Goal: Find specific page/section: Find specific page/section

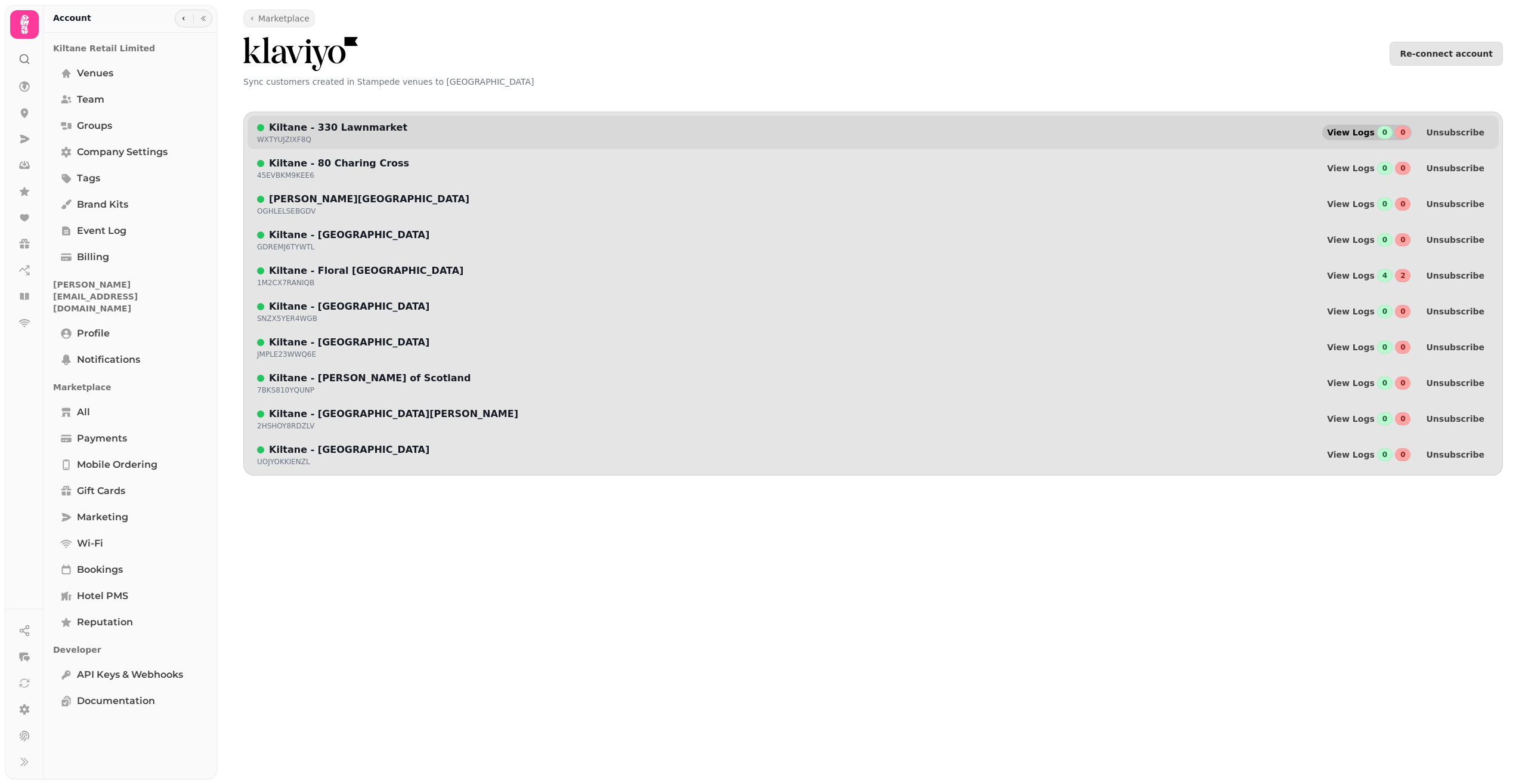
click at [1372, 131] on span "View Logs" at bounding box center [1351, 133] width 48 height 8
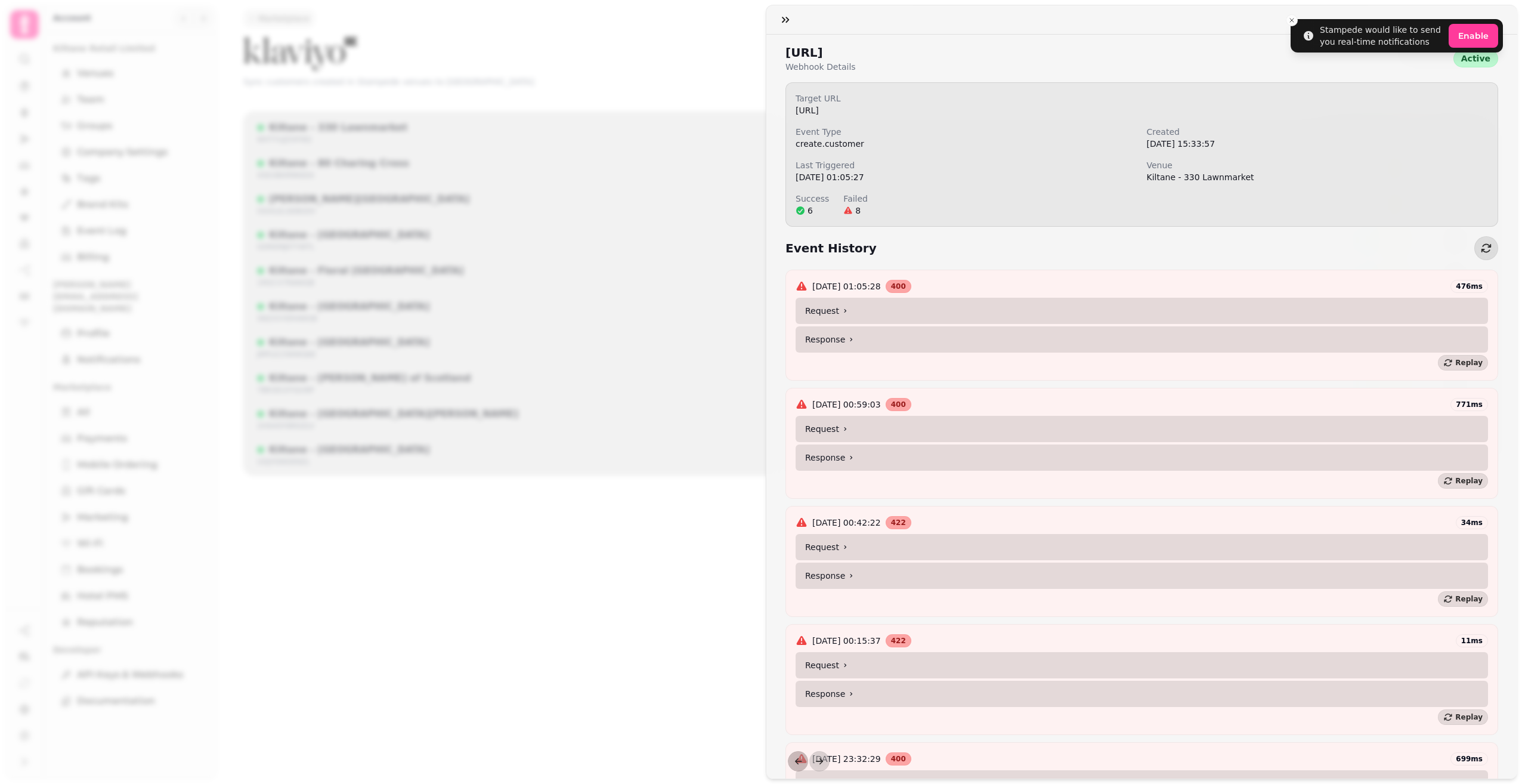
click at [868, 339] on summary "Response" at bounding box center [1142, 339] width 693 height 26
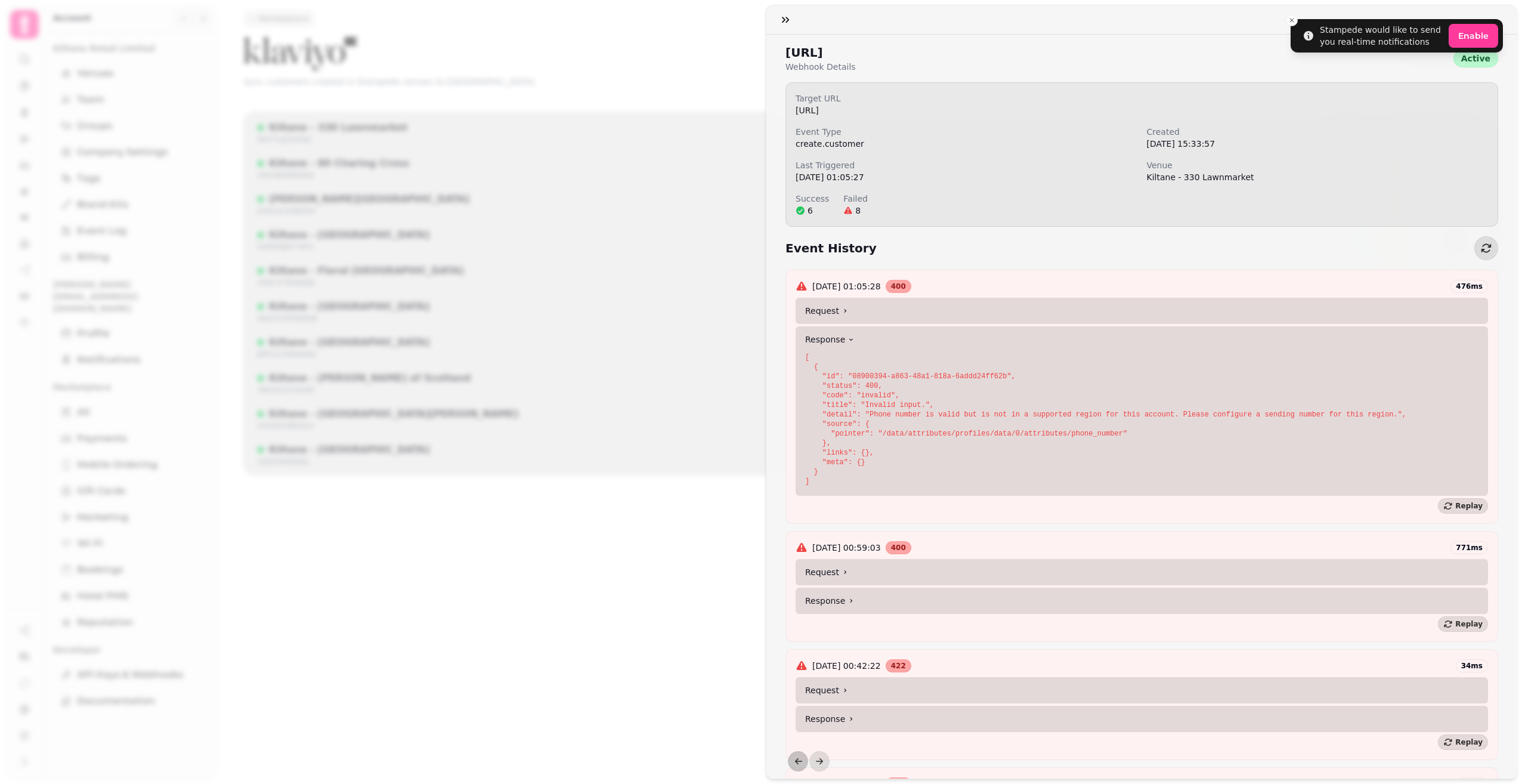
click at [868, 339] on summary "Response" at bounding box center [1142, 339] width 693 height 26
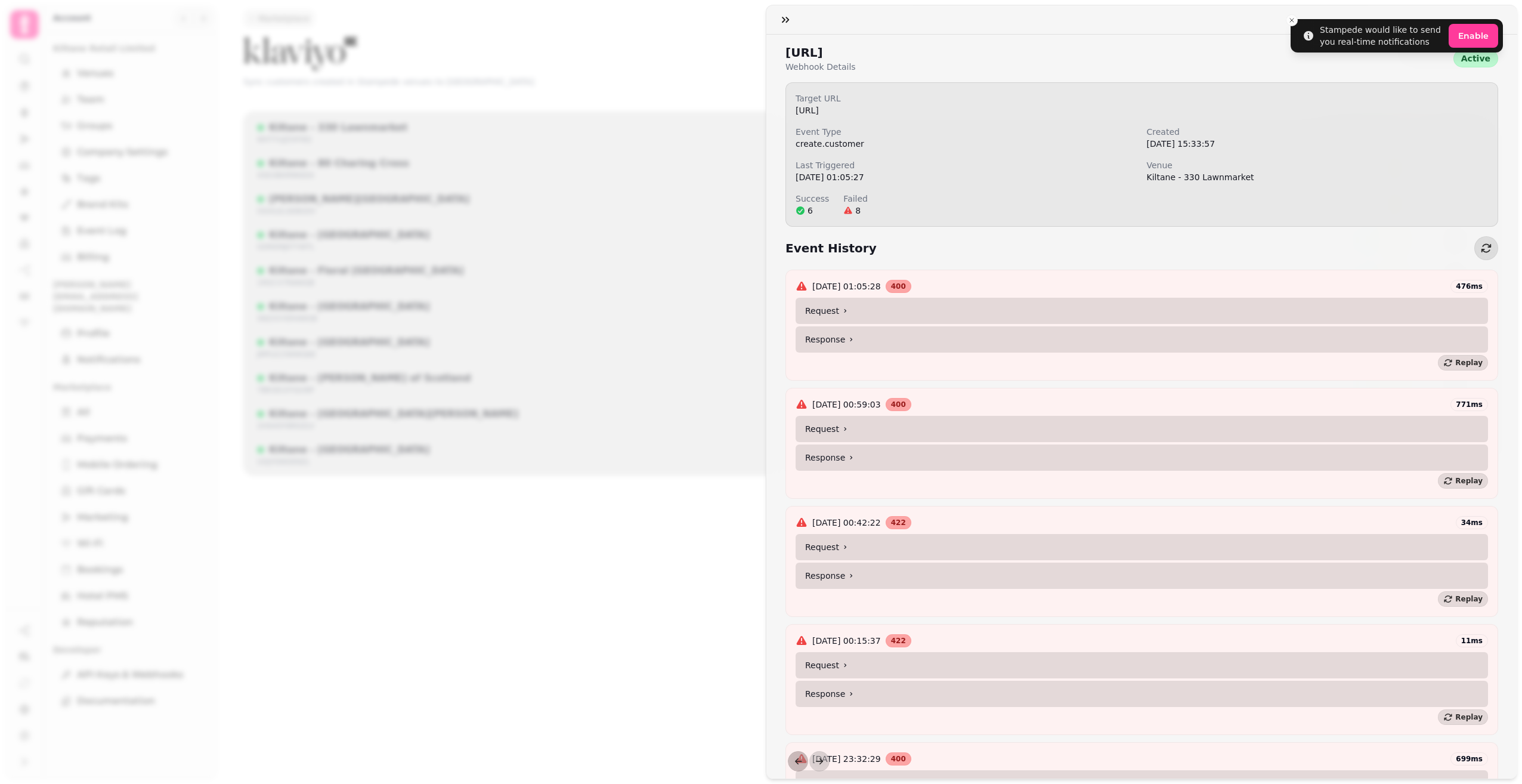
click at [852, 312] on summary "Request" at bounding box center [1142, 311] width 693 height 26
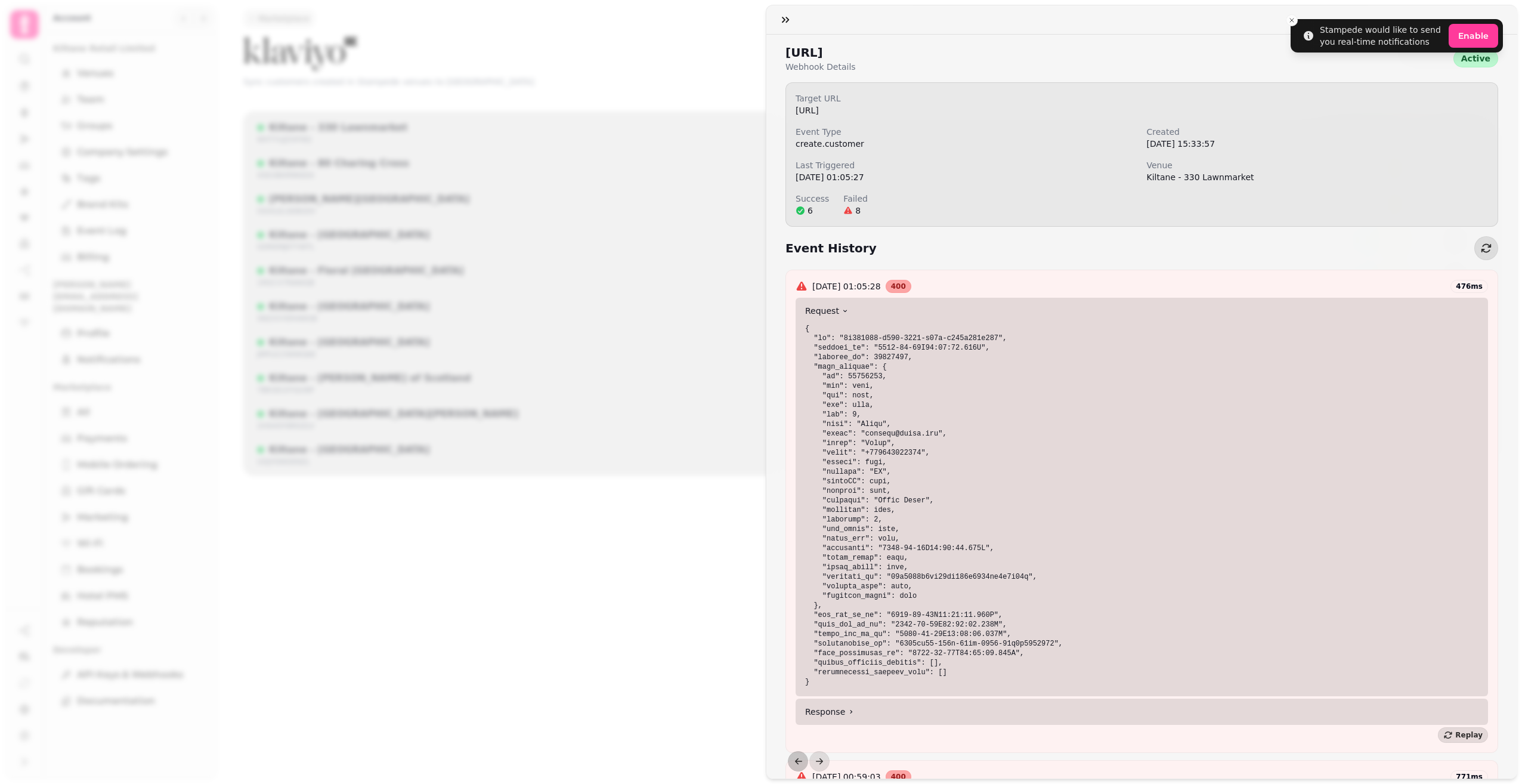
click at [852, 312] on summary "Request" at bounding box center [1142, 311] width 693 height 26
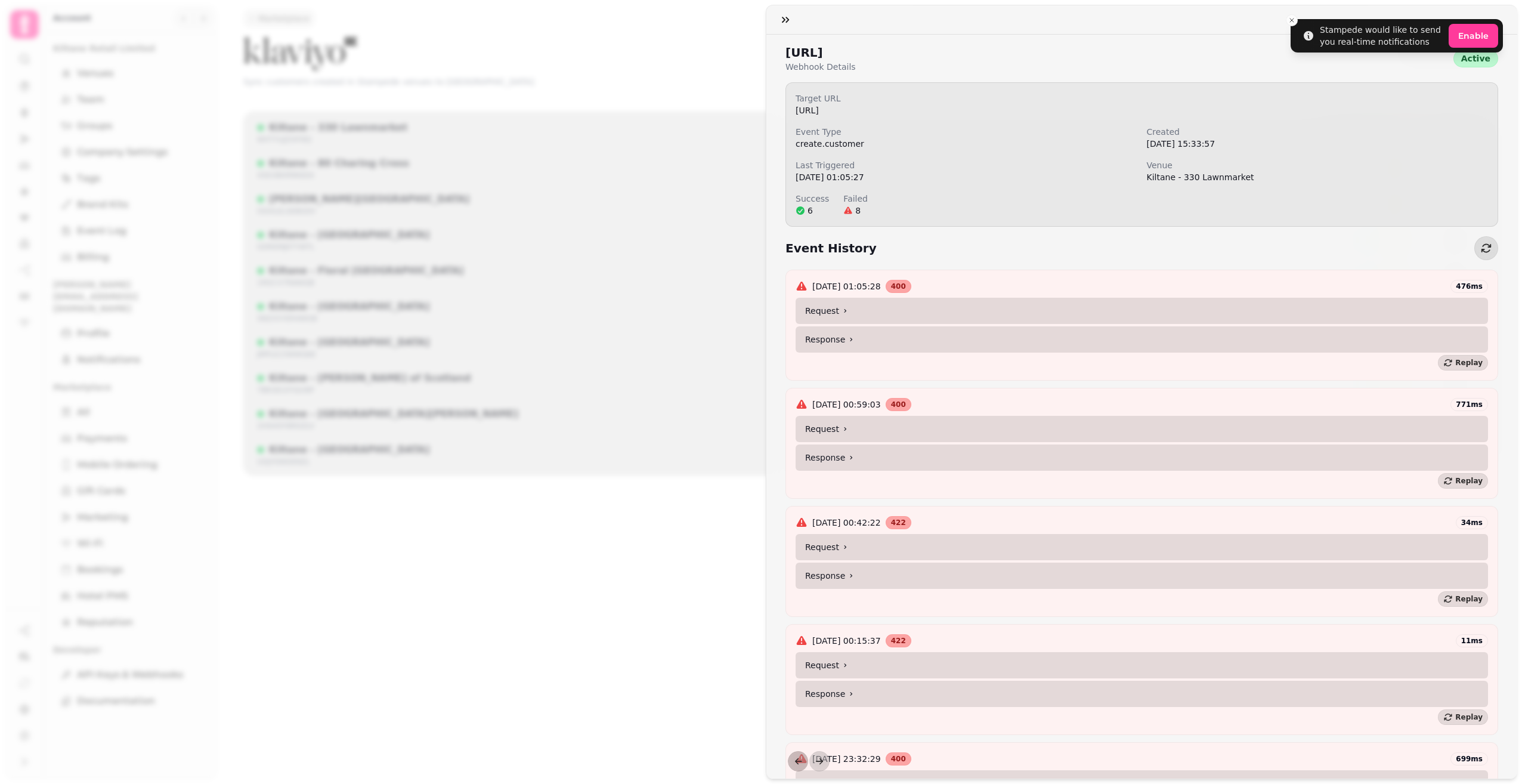
click at [853, 336] on summary "Response" at bounding box center [1142, 339] width 693 height 26
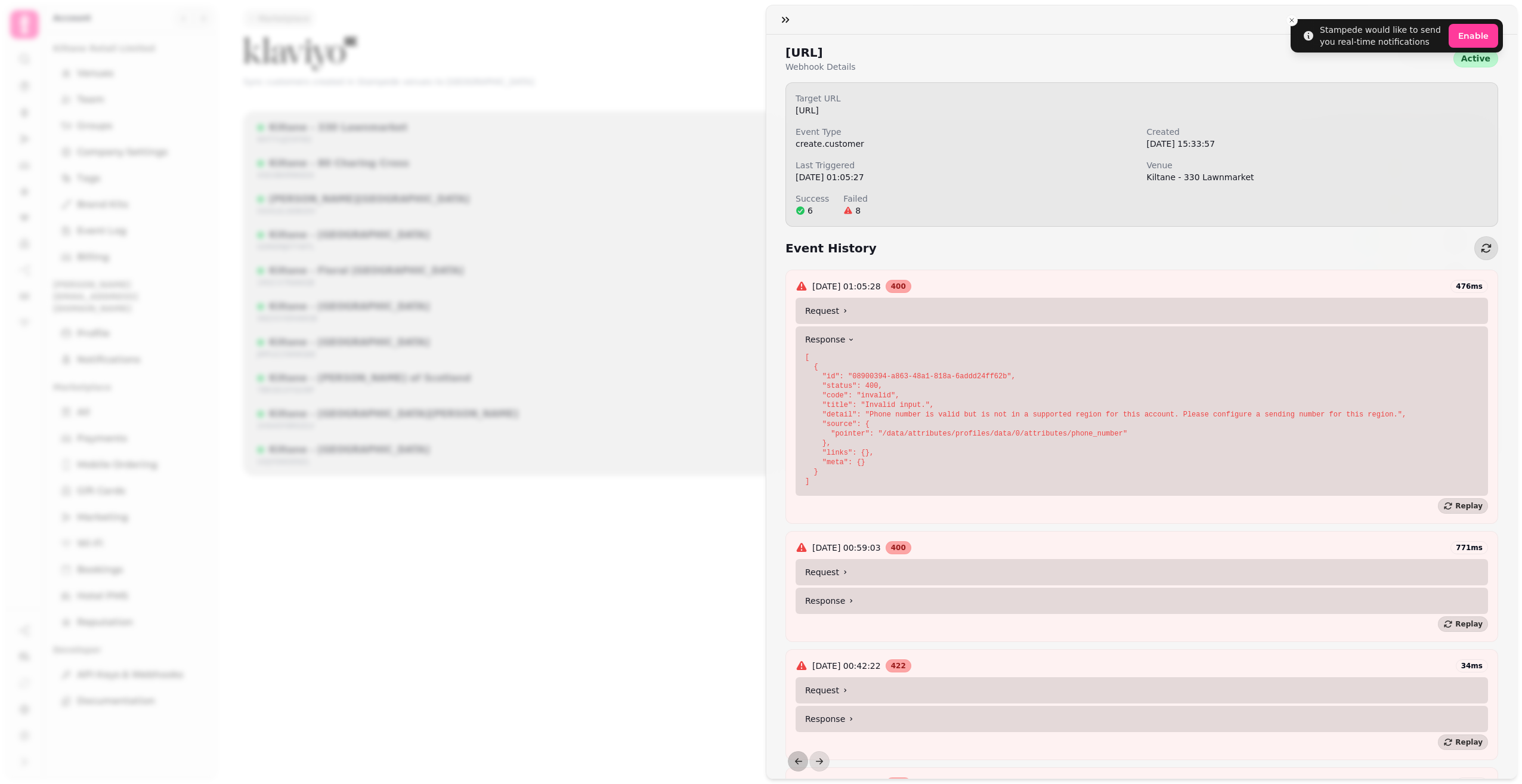
click at [853, 337] on summary "Response" at bounding box center [1142, 339] width 693 height 26
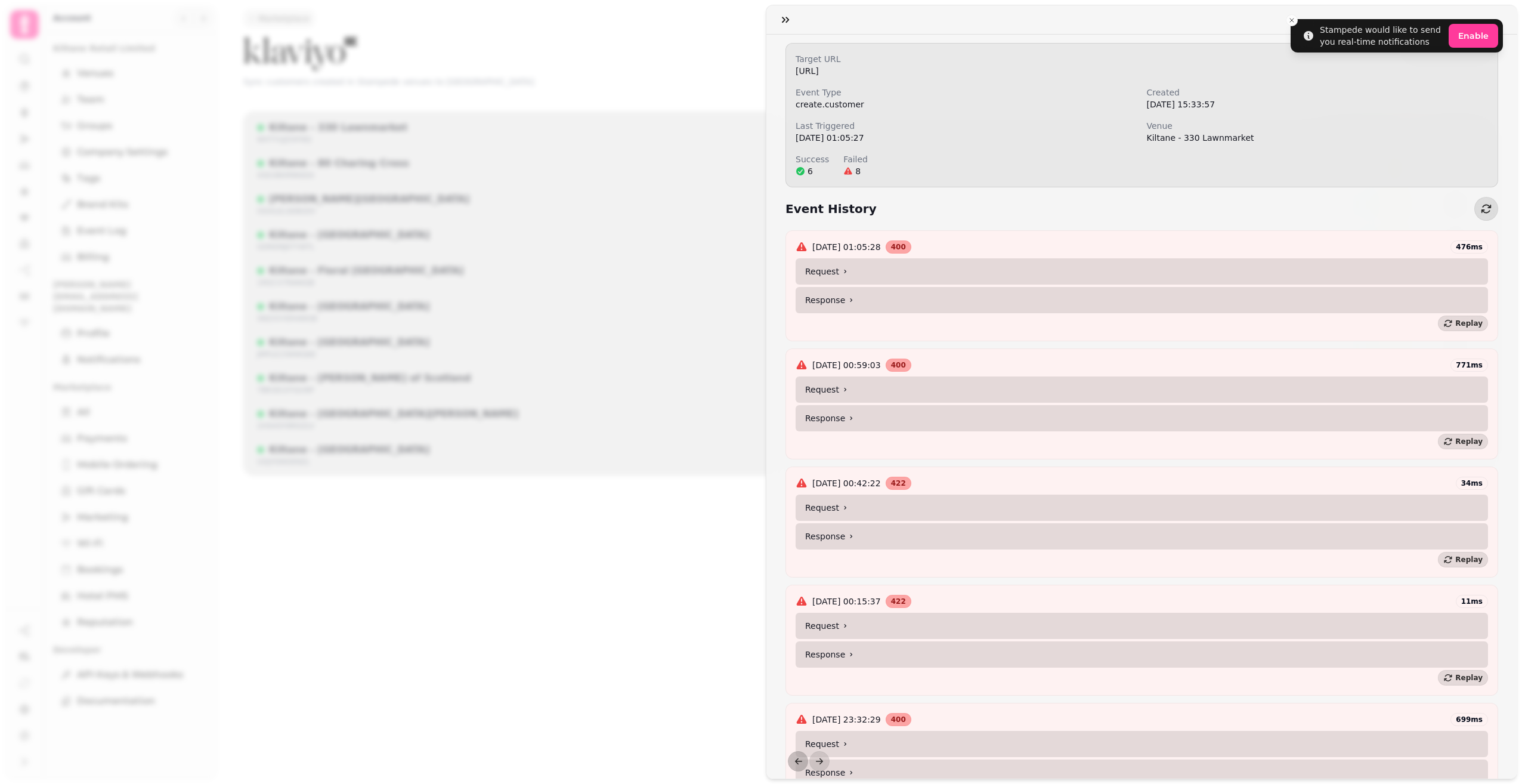
scroll to position [119, 0]
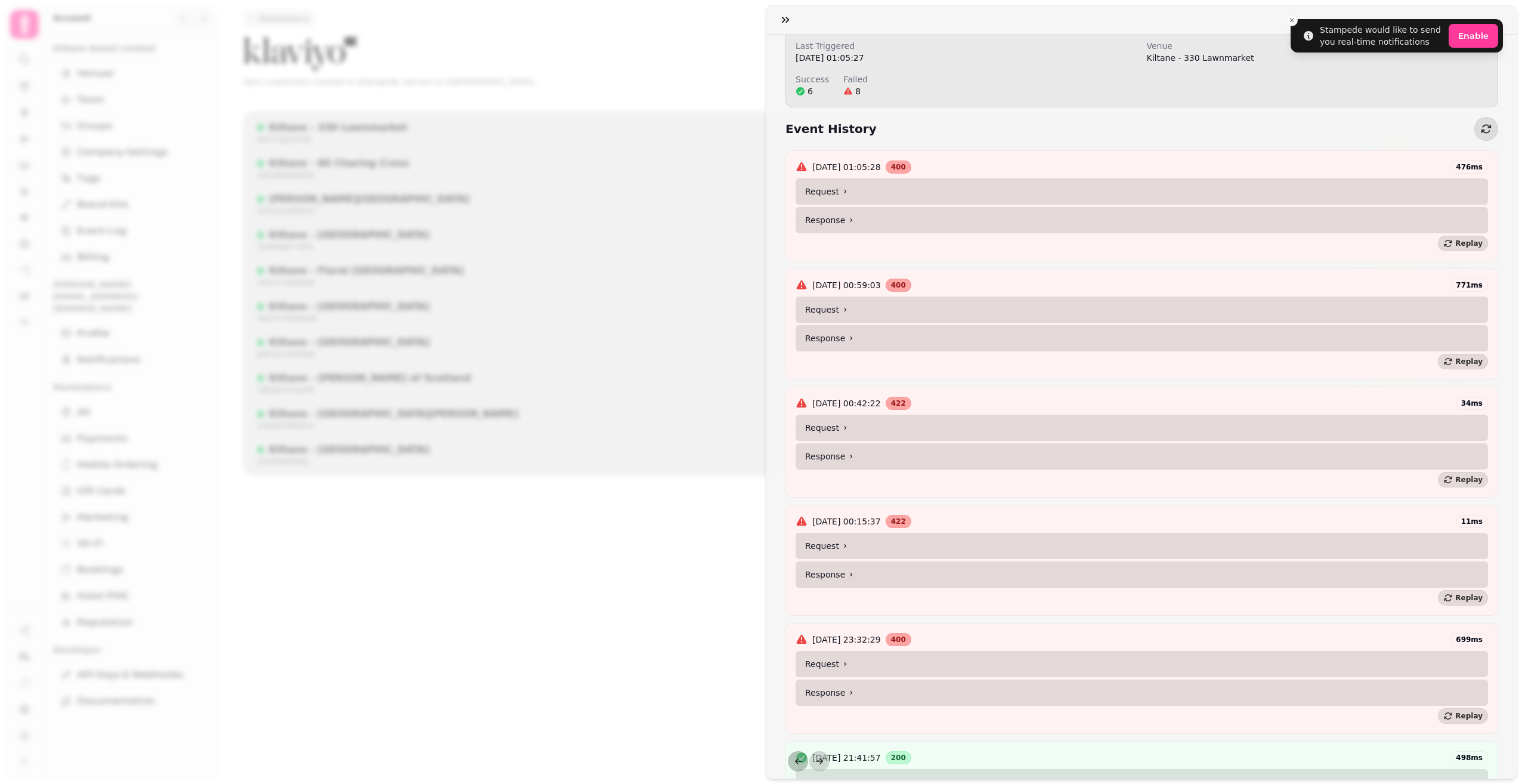
click at [844, 344] on summary "Response" at bounding box center [1142, 338] width 693 height 26
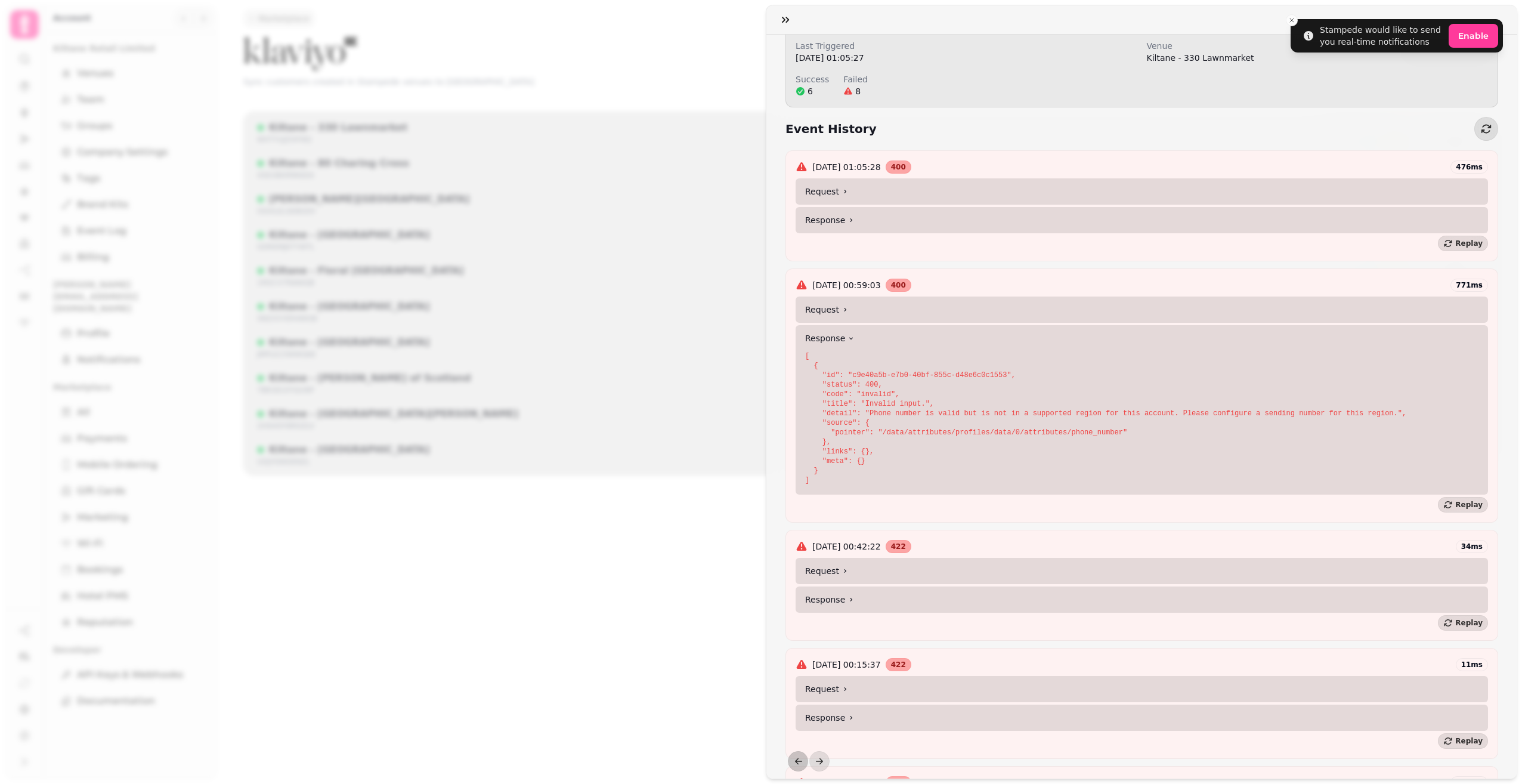
click at [844, 343] on summary "Response" at bounding box center [1142, 338] width 693 height 26
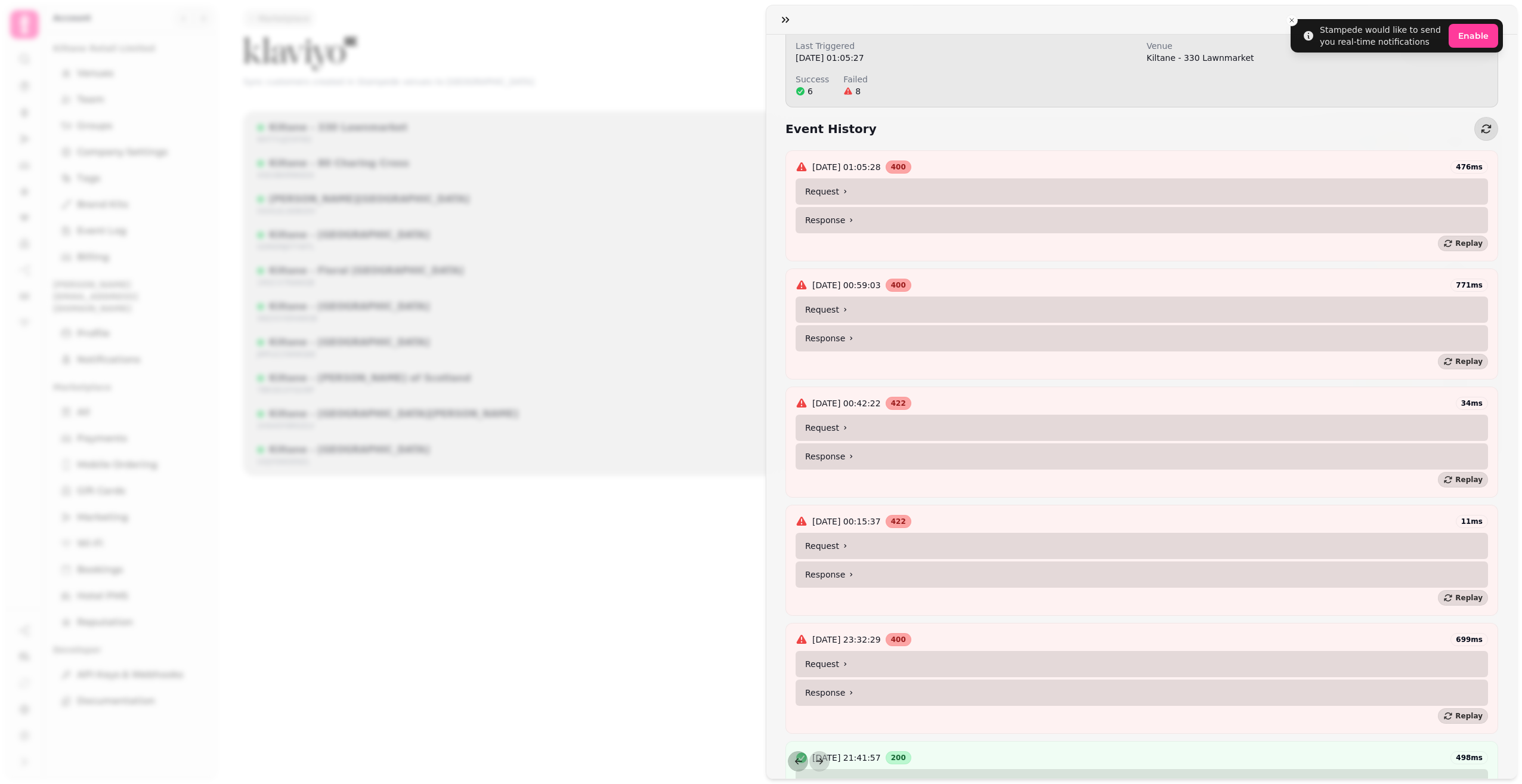
scroll to position [239, 0]
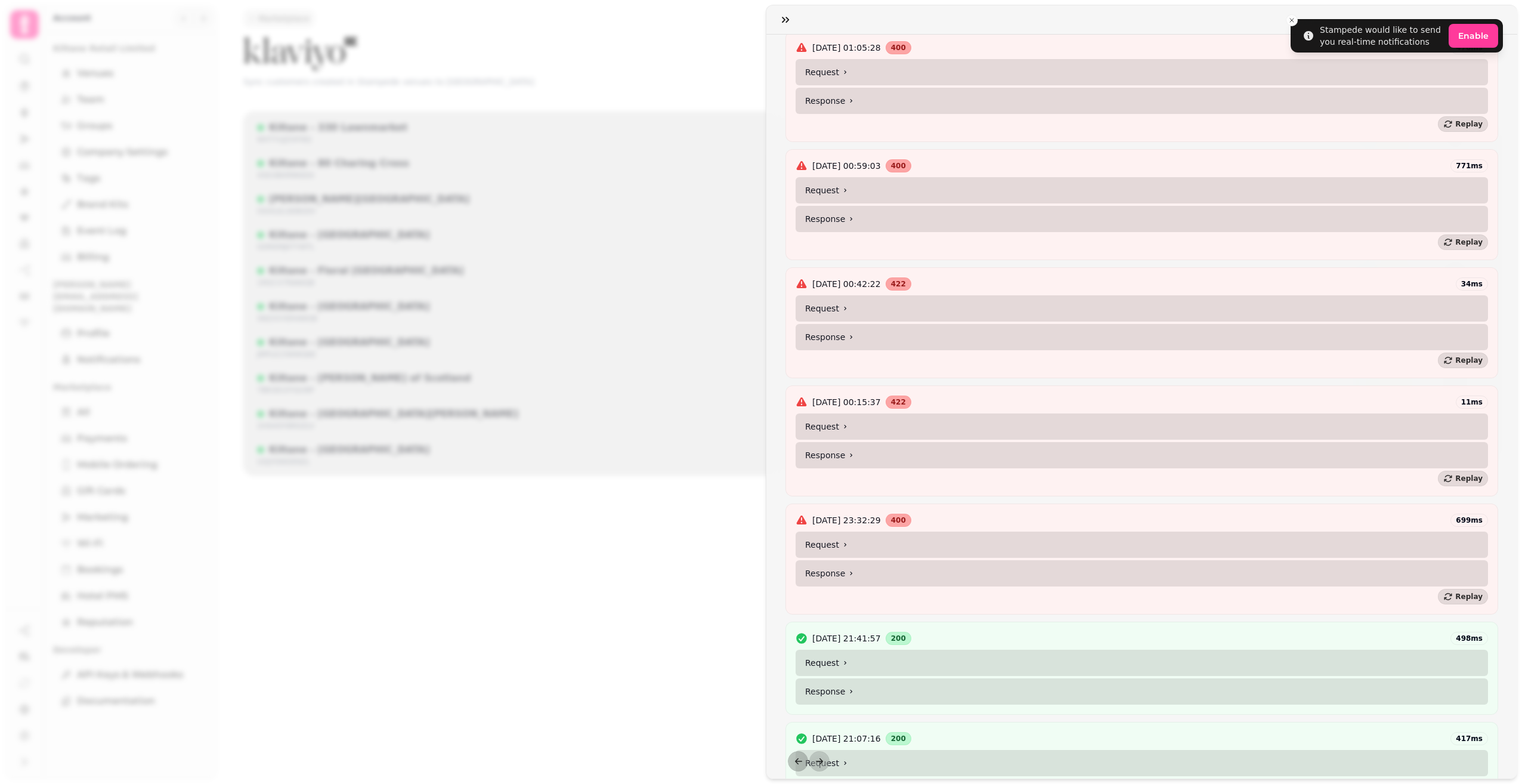
click at [842, 338] on summary "Response" at bounding box center [1142, 337] width 693 height 26
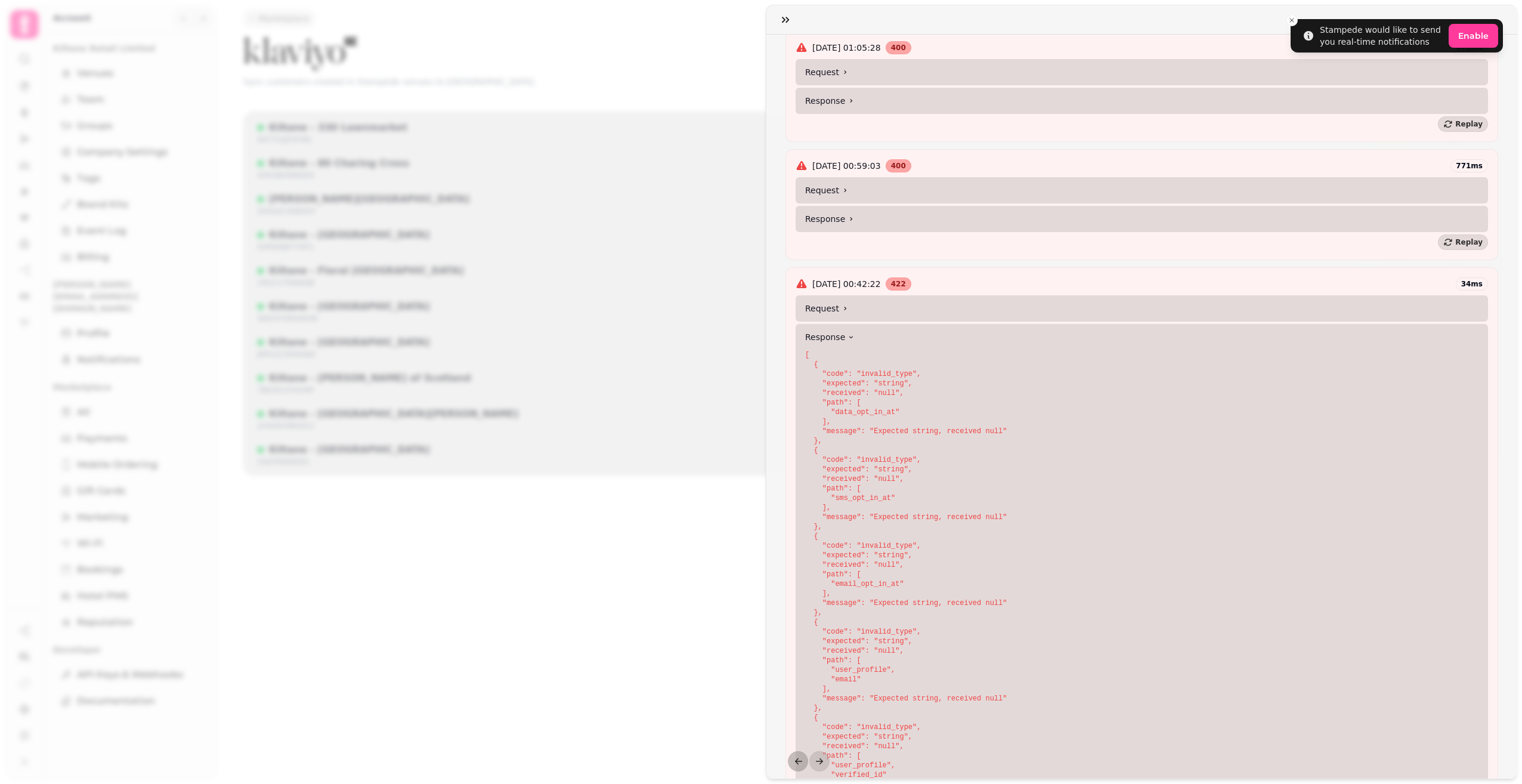
scroll to position [477, 0]
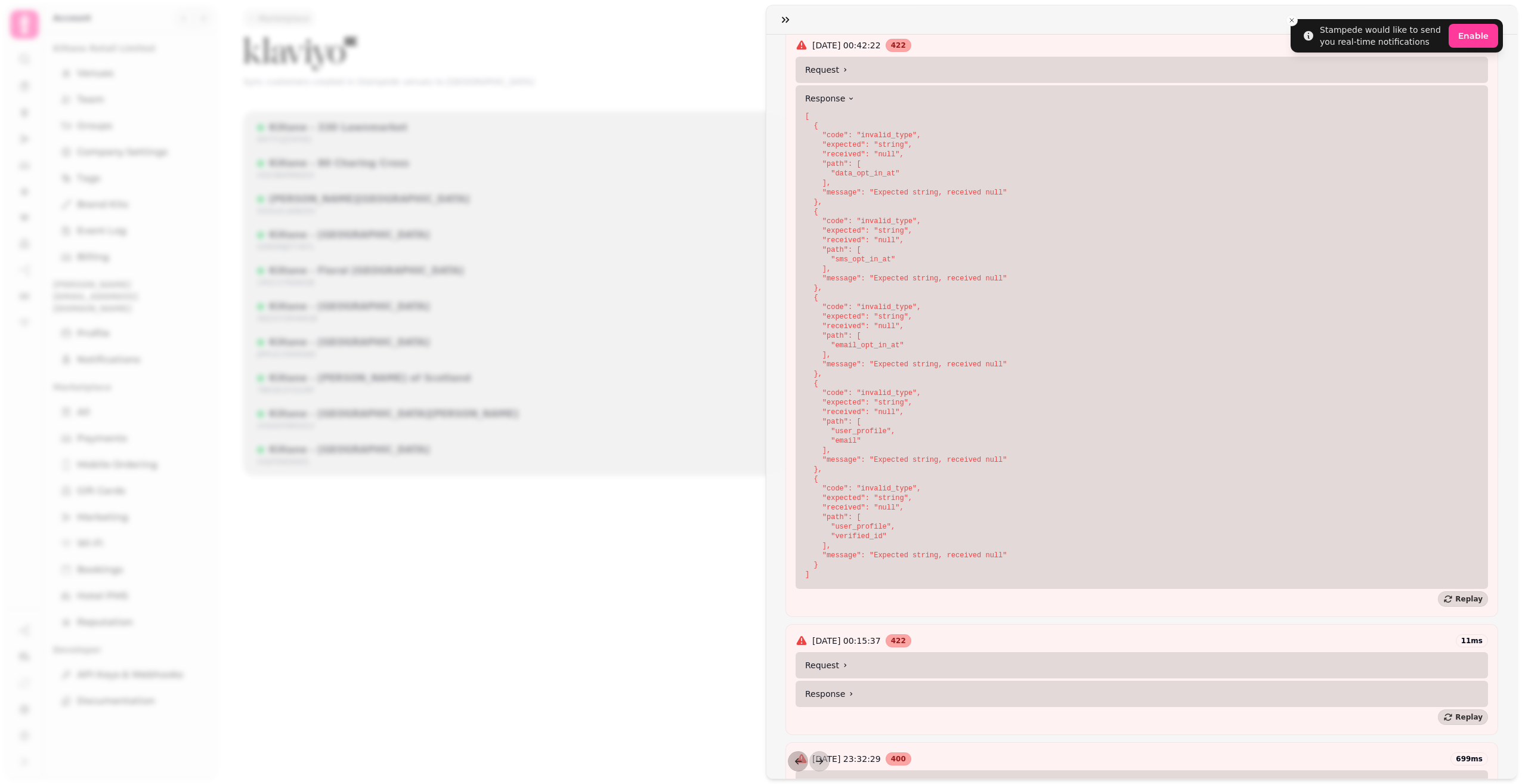
click at [833, 70] on summary "Request" at bounding box center [1142, 70] width 693 height 26
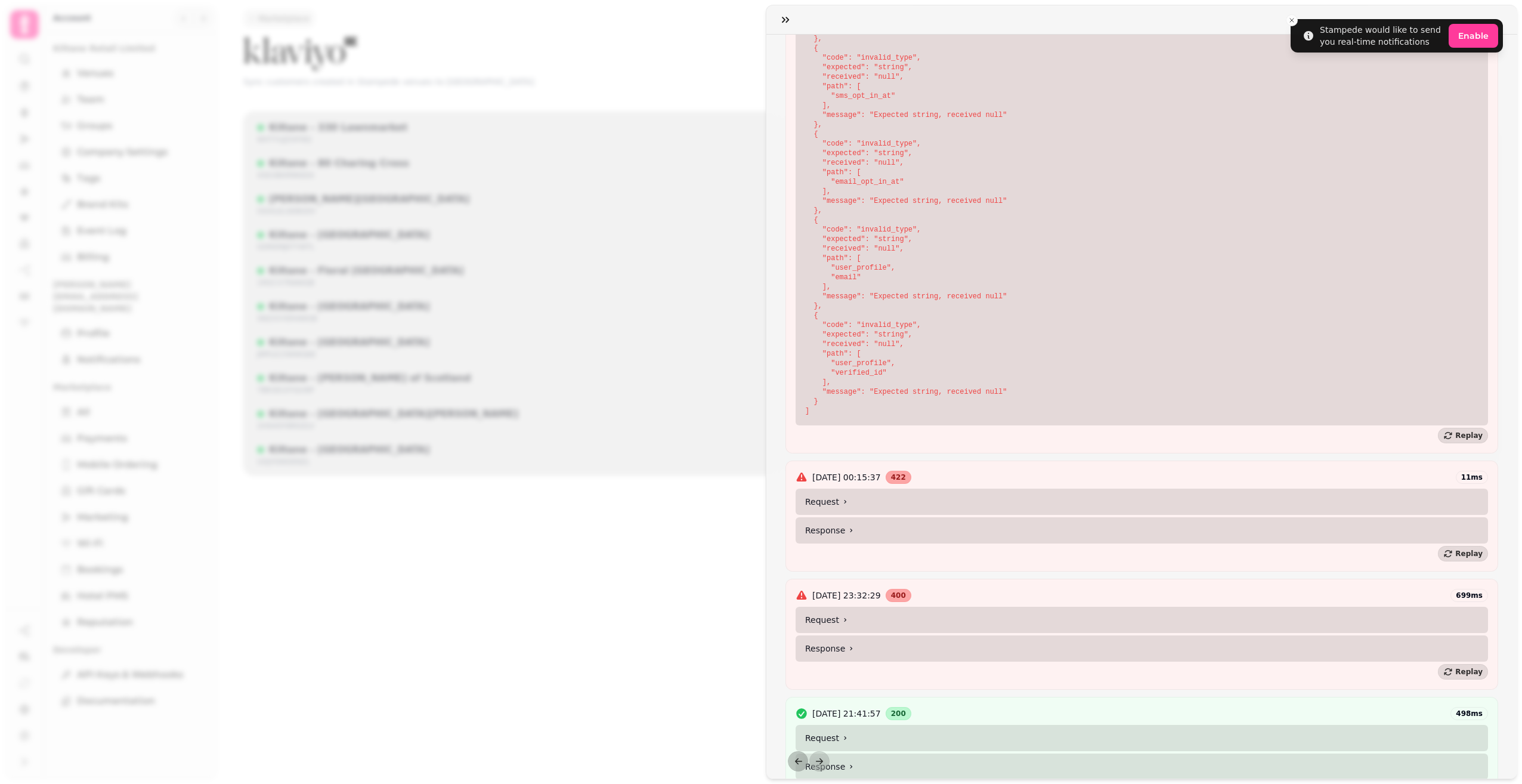
scroll to position [1014, 0]
click at [846, 501] on summary "Request" at bounding box center [1142, 500] width 693 height 26
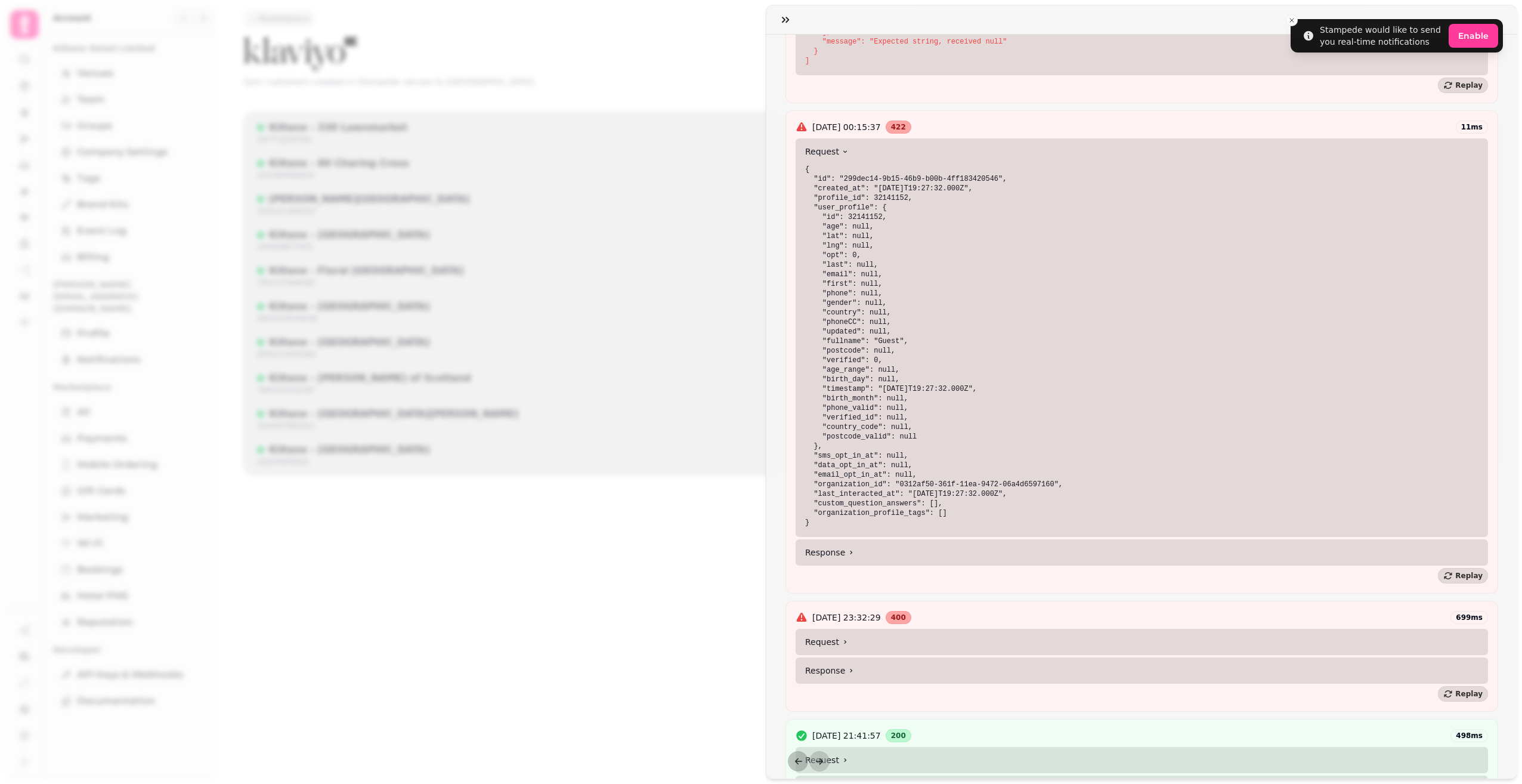
scroll to position [1551, 0]
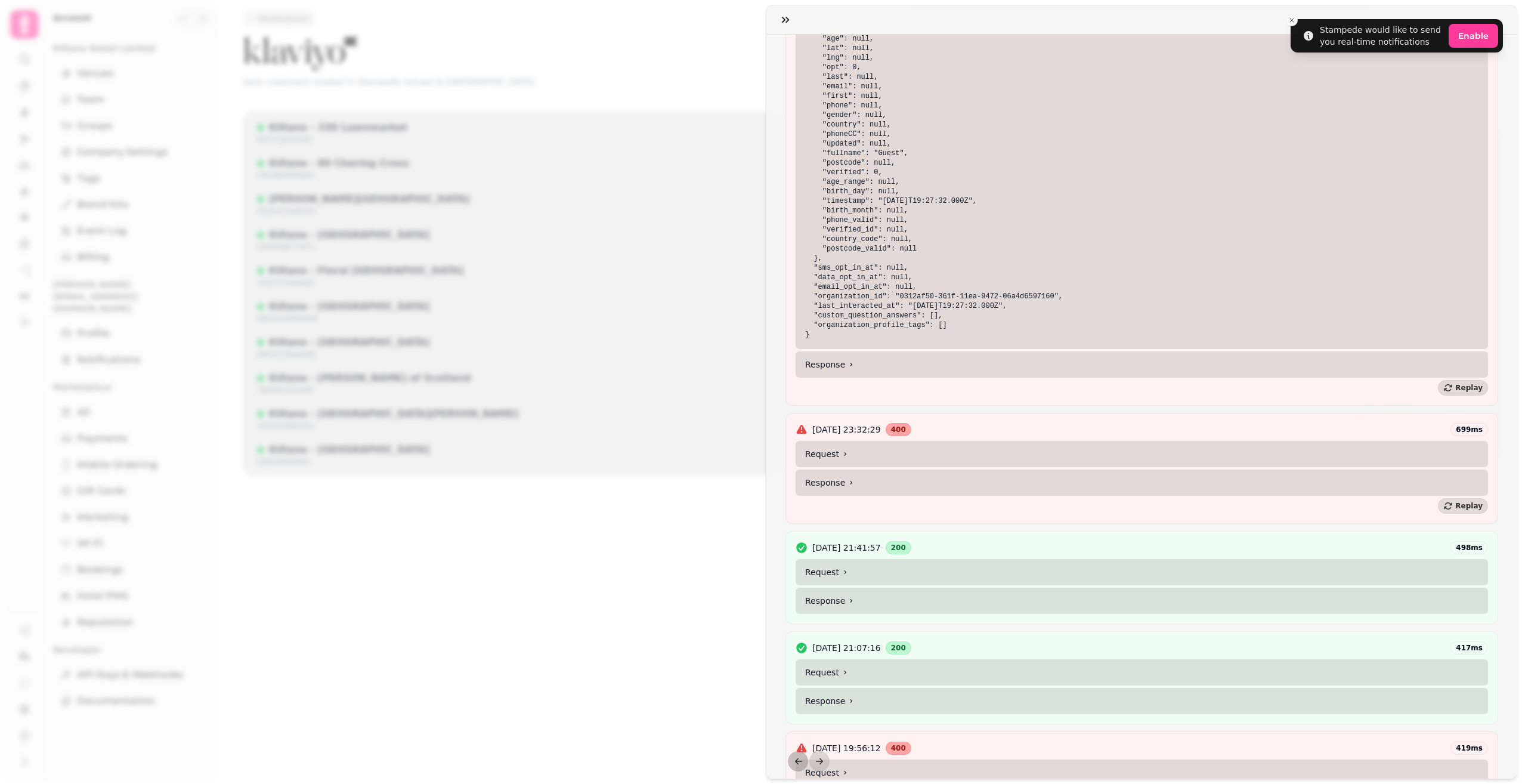
click at [872, 456] on summary "Request" at bounding box center [1142, 454] width 693 height 26
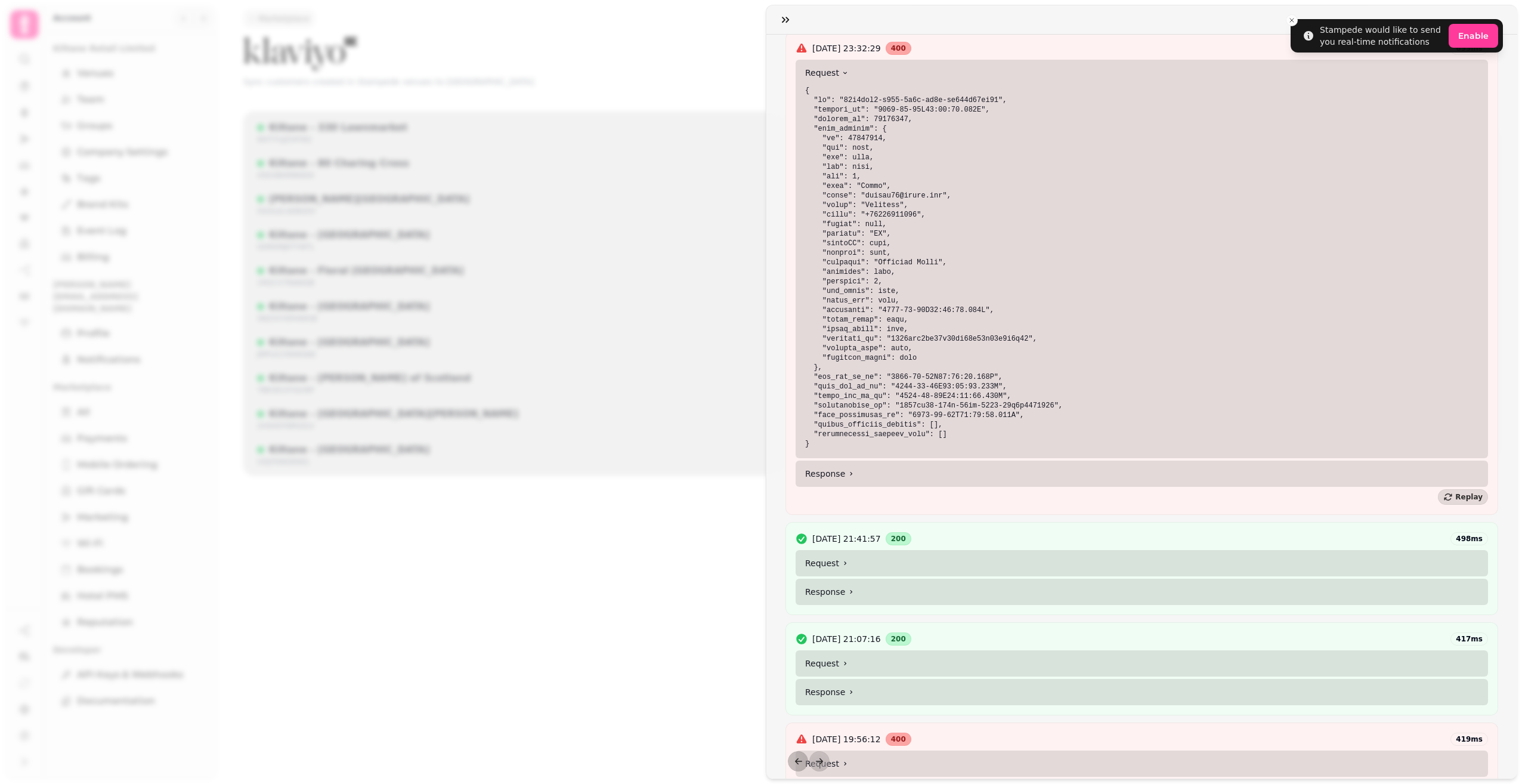
scroll to position [1969, 0]
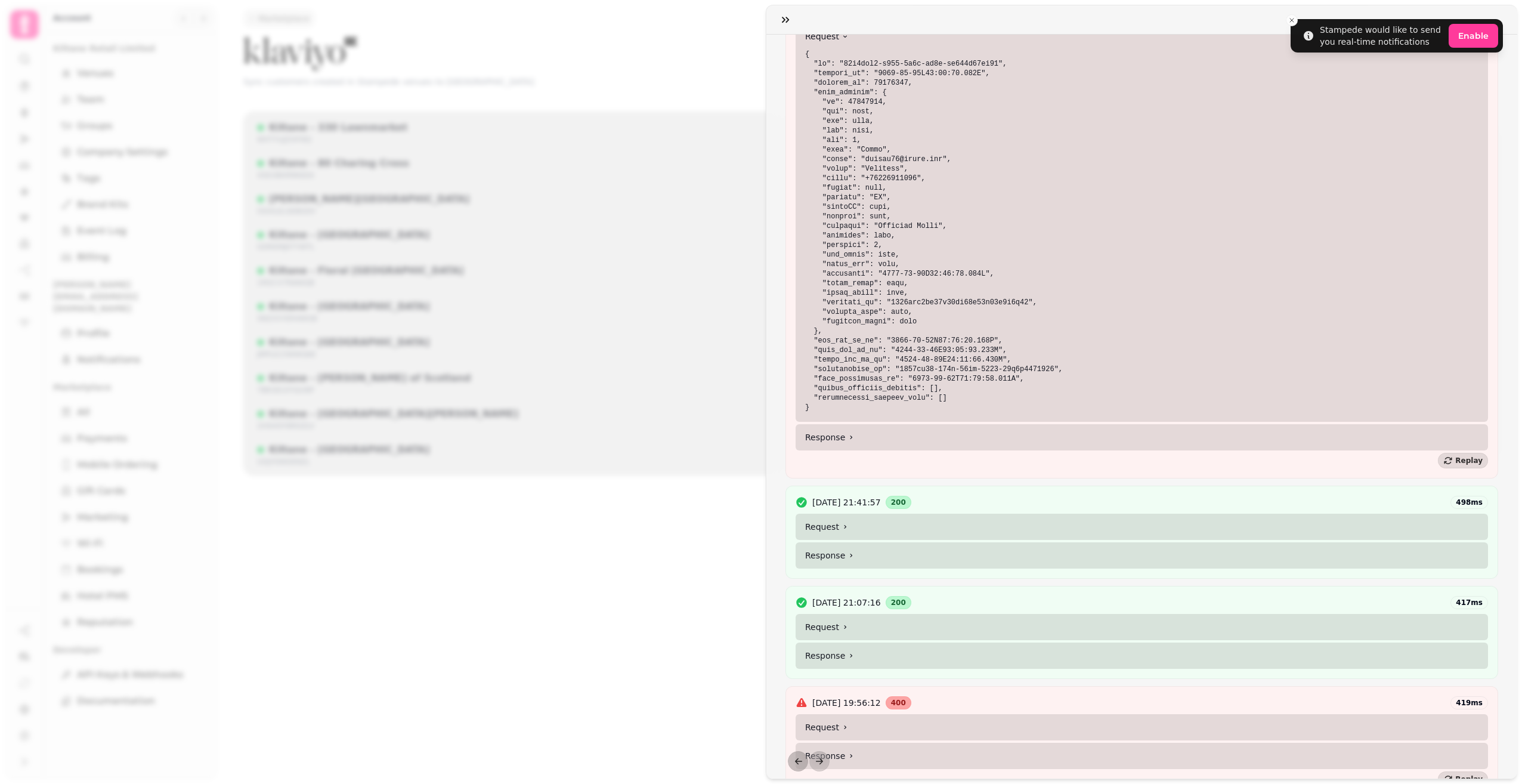
click at [837, 442] on summary "Response" at bounding box center [1142, 437] width 693 height 26
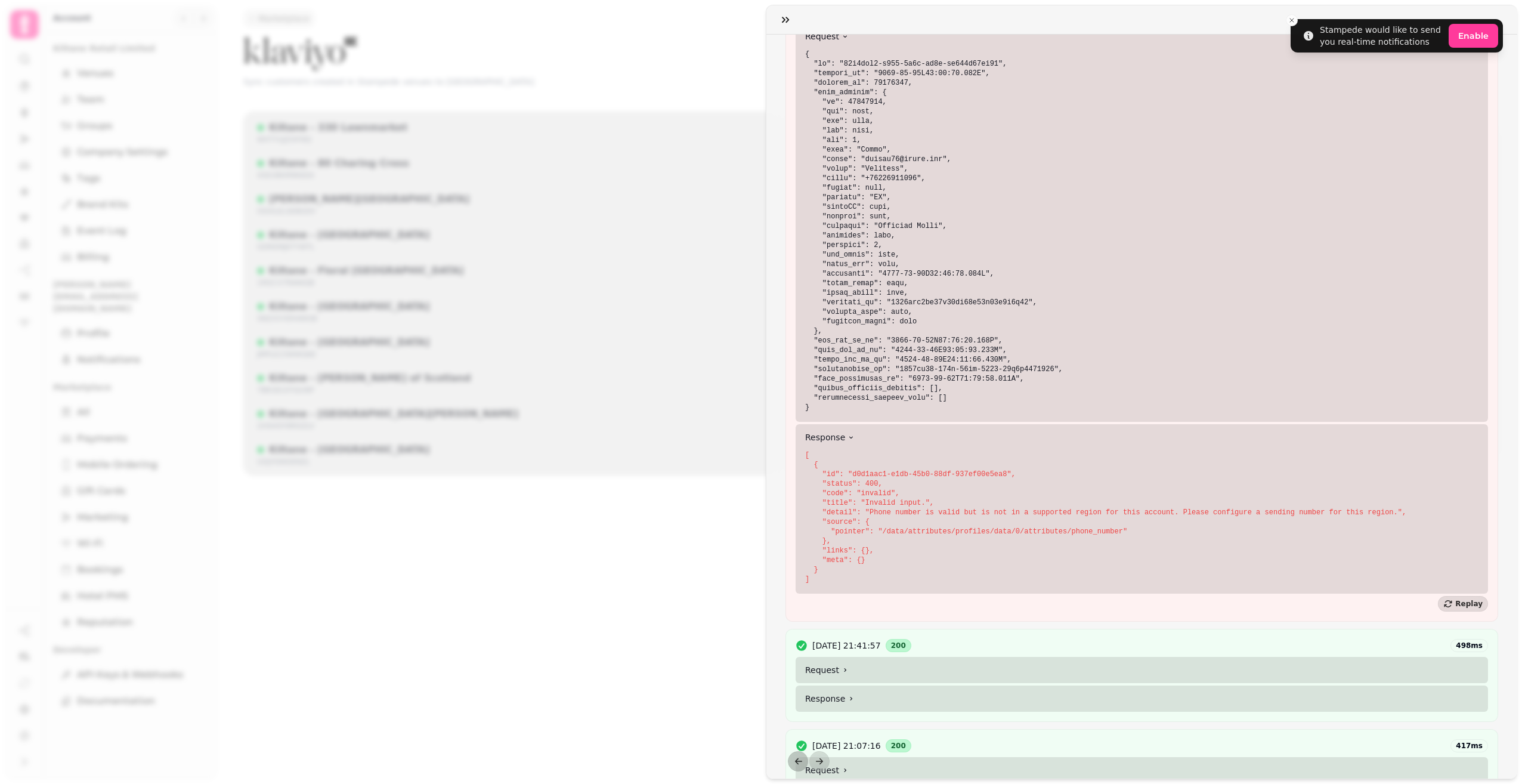
scroll to position [1849, 0]
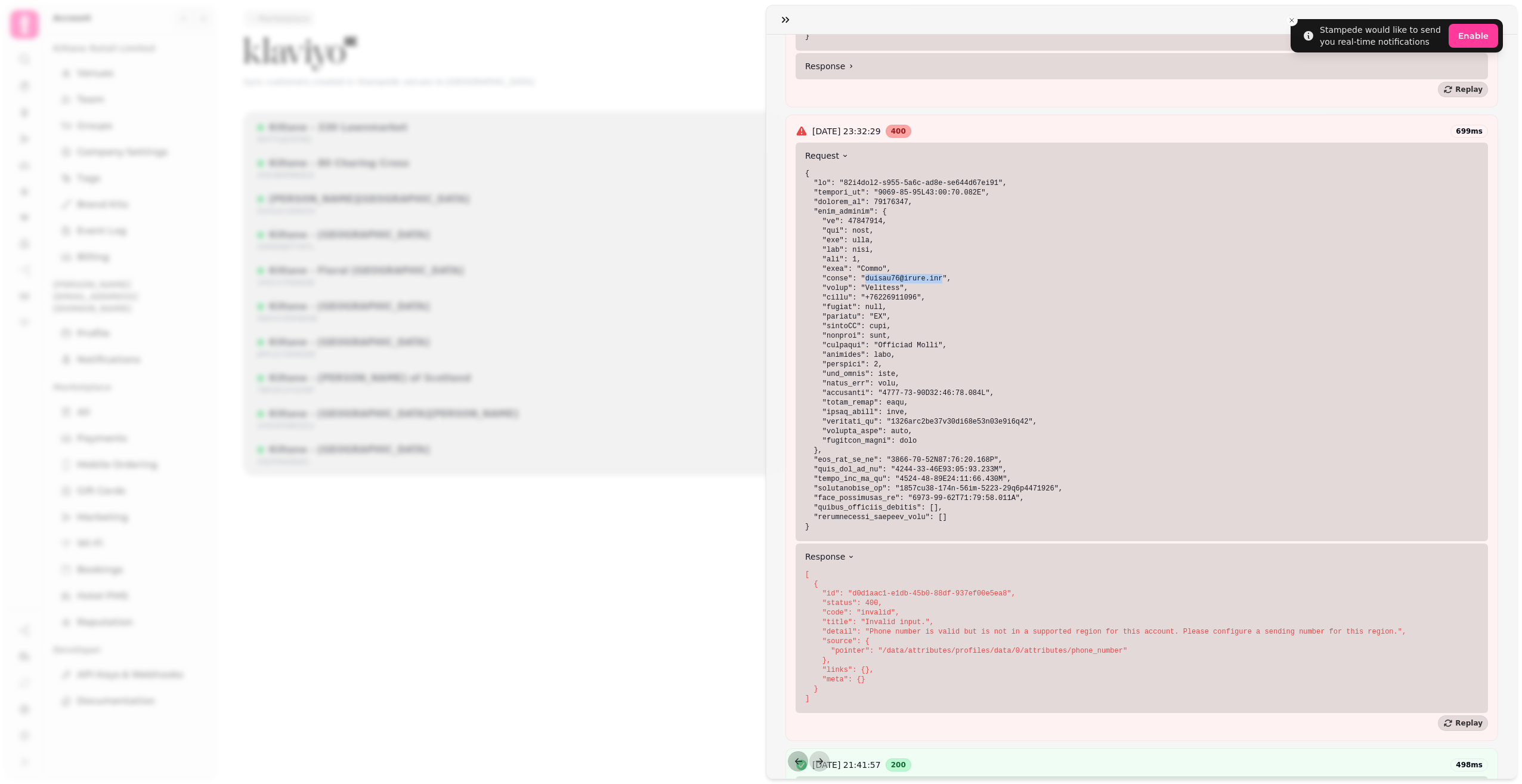
drag, startPoint x: 931, startPoint y: 278, endPoint x: 860, endPoint y: 278, distance: 71.0
click at [860, 278] on code at bounding box center [934, 350] width 258 height 361
copy code "[EMAIL_ADDRESS][DOMAIN_NAME]"
click at [1019, 362] on pre at bounding box center [1142, 350] width 674 height 362
drag, startPoint x: 930, startPoint y: 279, endPoint x: 861, endPoint y: 279, distance: 69.0
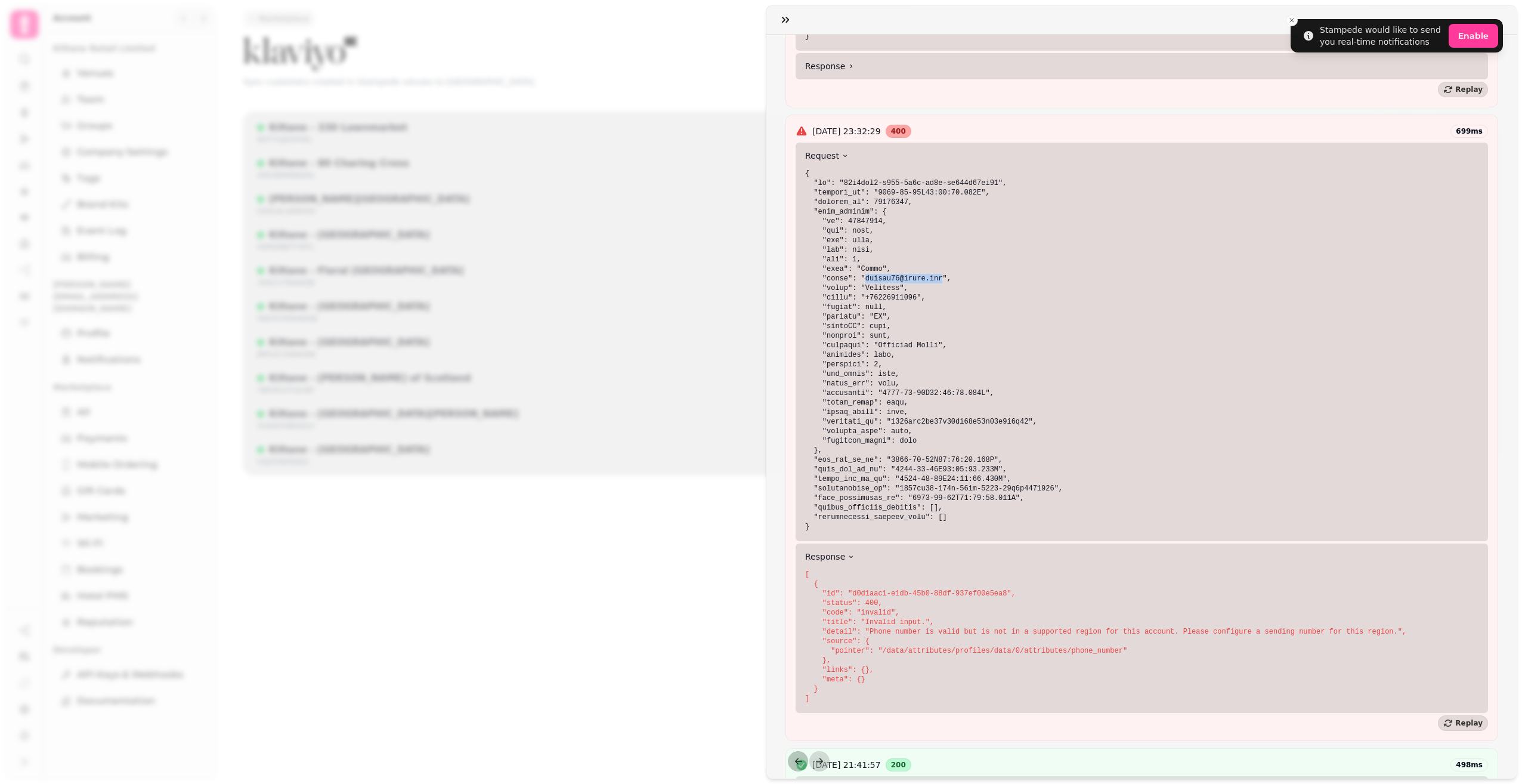
click at [861, 279] on code at bounding box center [934, 350] width 258 height 361
copy code "[EMAIL_ADDRESS][DOMAIN_NAME]"
click at [781, 22] on button "button" at bounding box center [786, 20] width 24 height 24
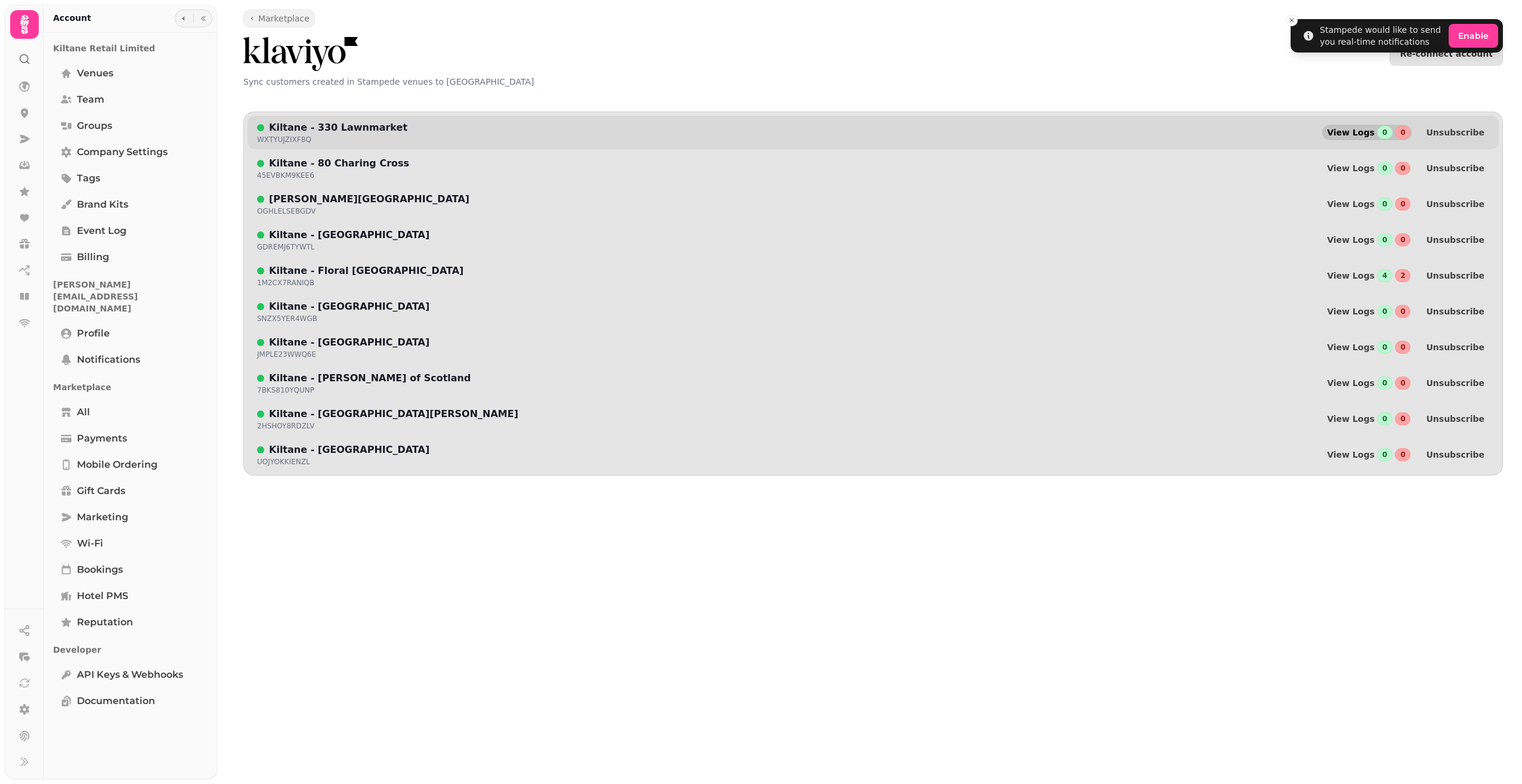
click at [1370, 133] on span "View Logs" at bounding box center [1351, 133] width 48 height 8
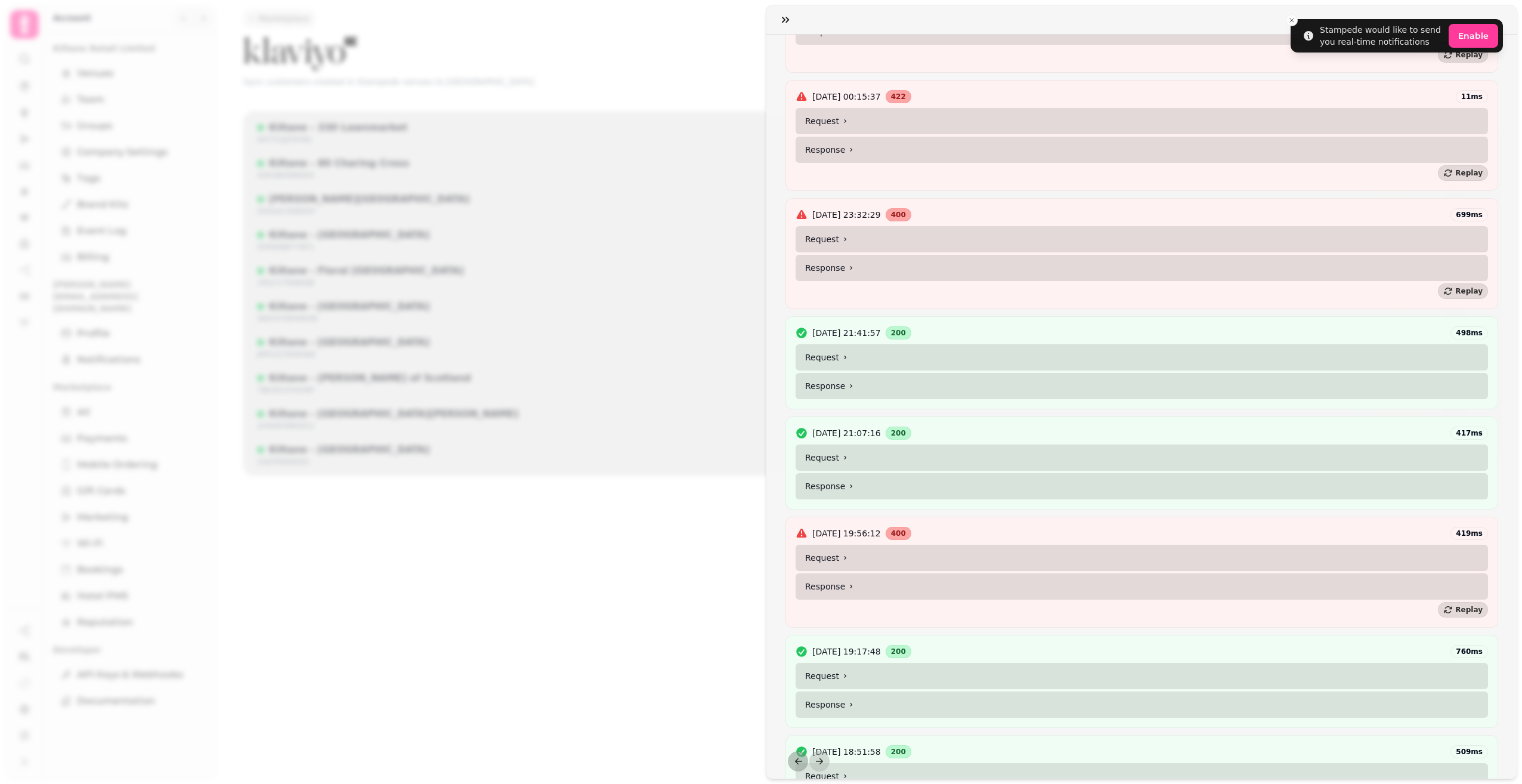
scroll to position [640, 0]
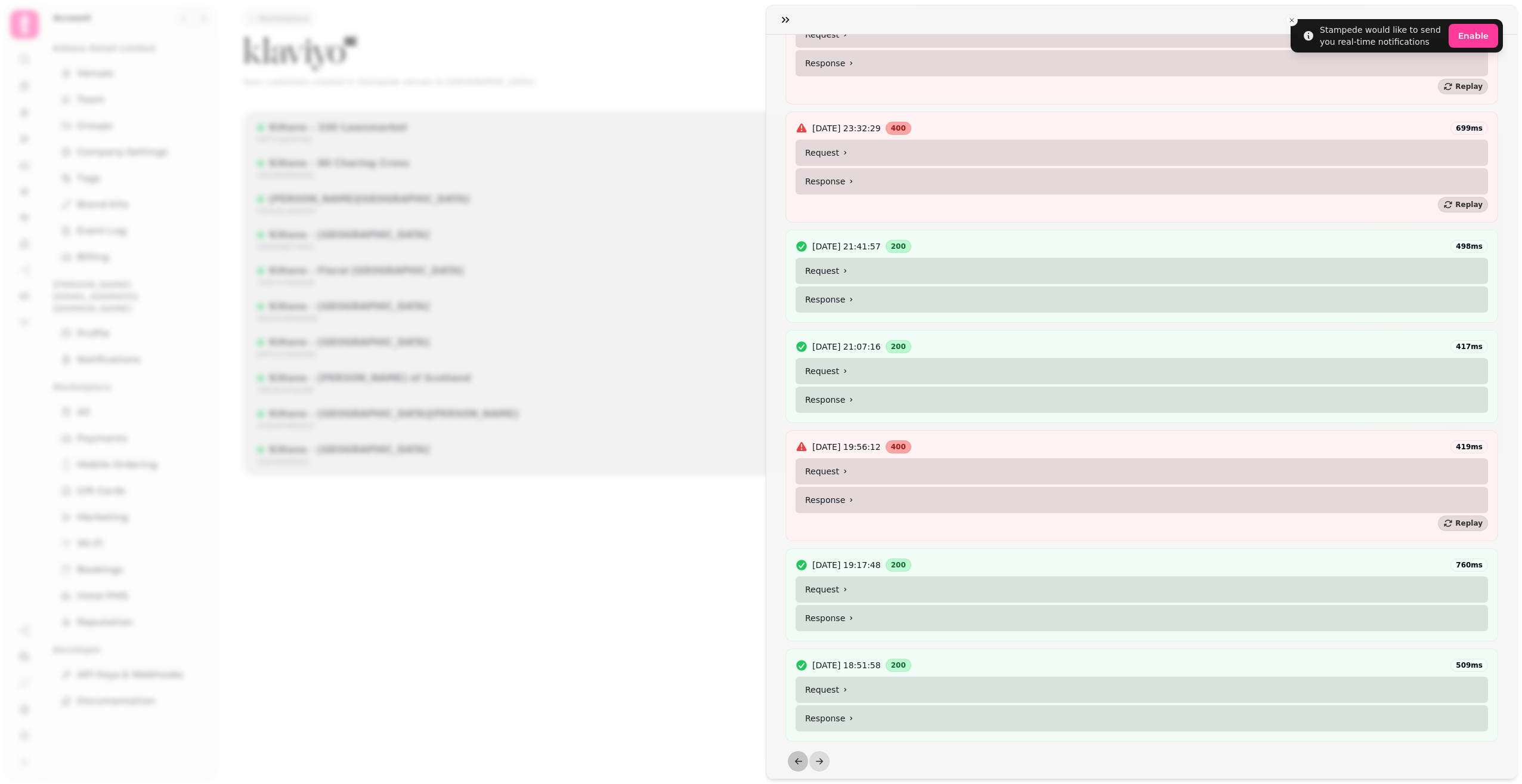
click at [826, 580] on summary "Request" at bounding box center [1142, 589] width 693 height 26
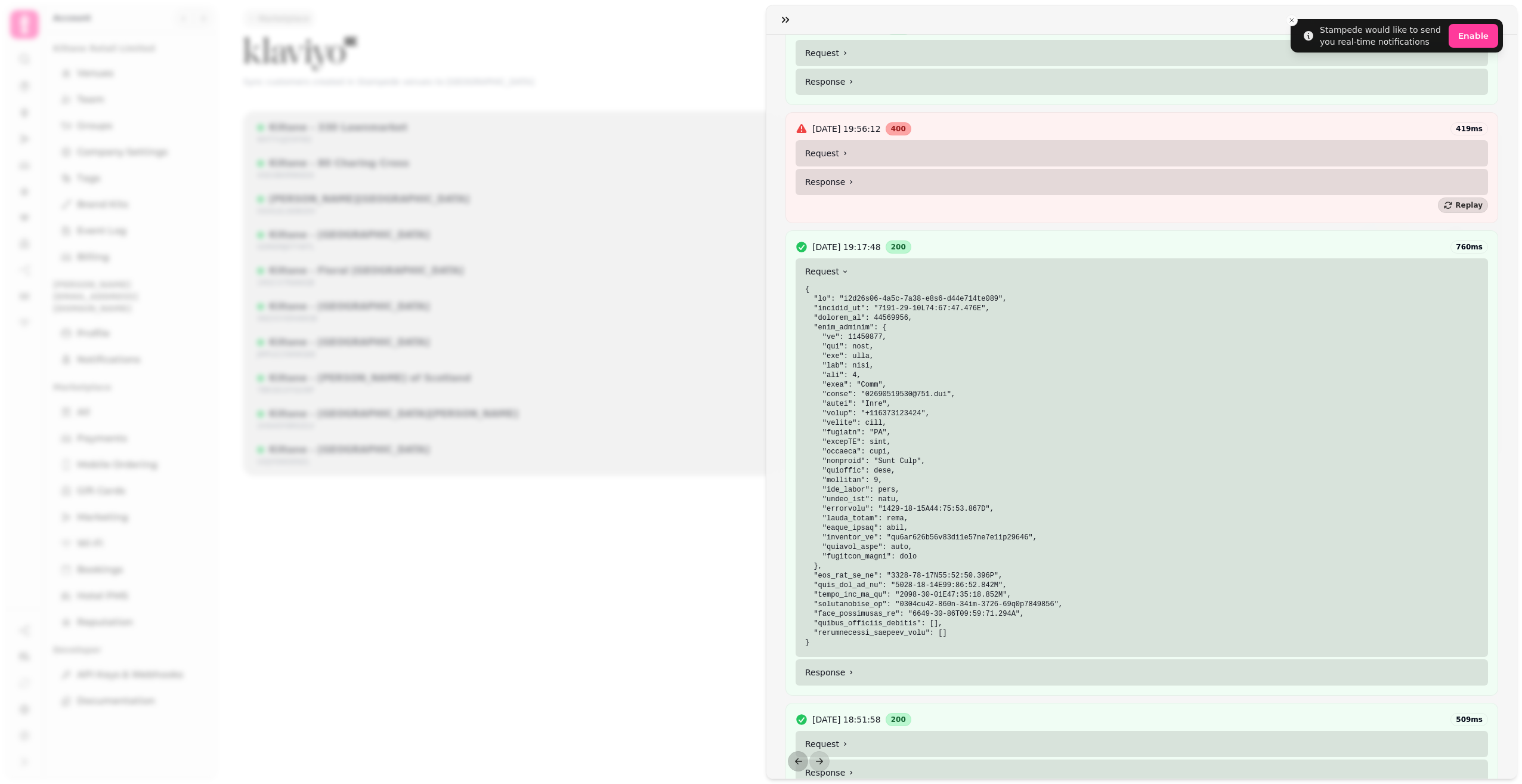
scroll to position [1011, 0]
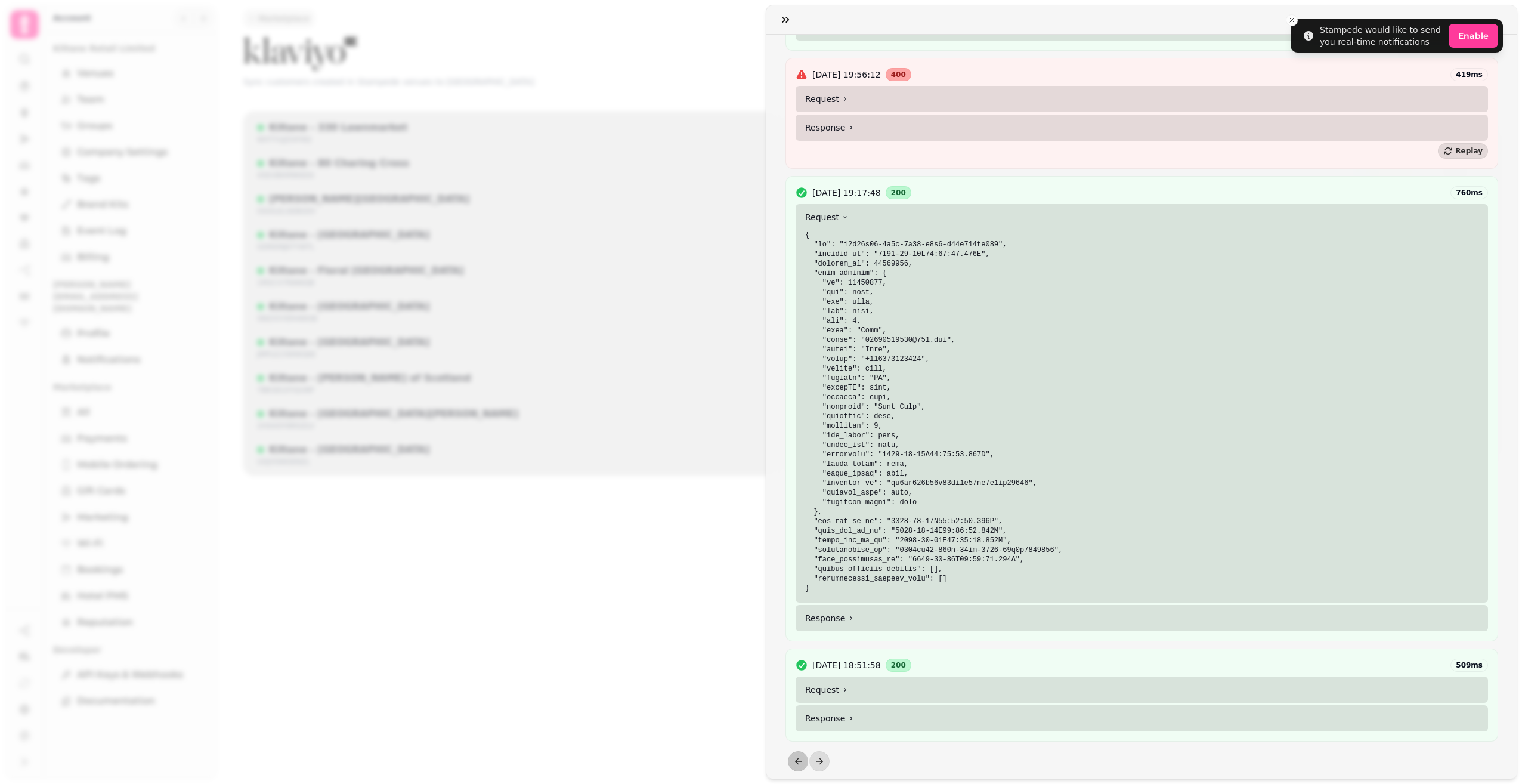
click at [847, 682] on summary "Request" at bounding box center [1142, 690] width 693 height 26
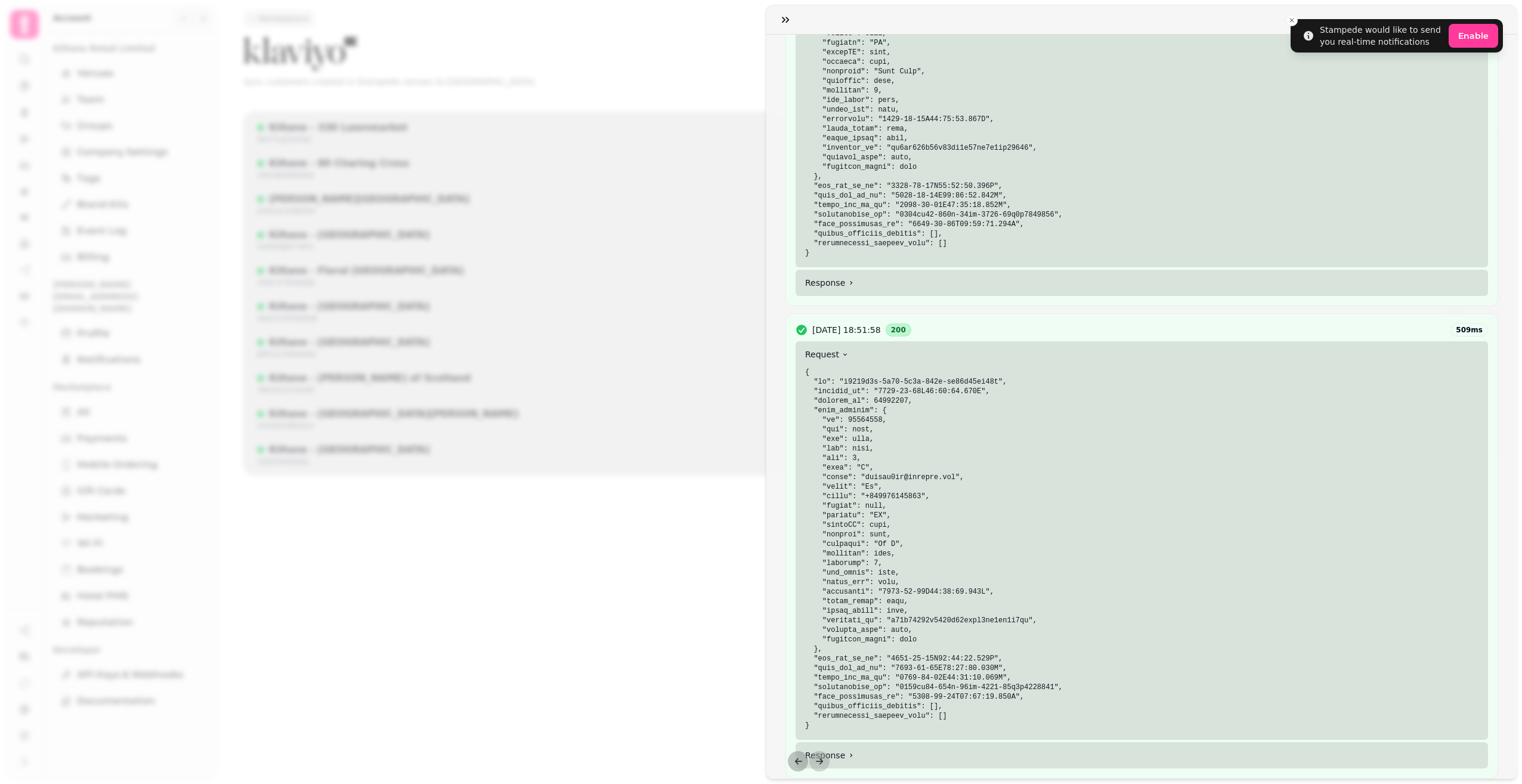
scroll to position [1265, 0]
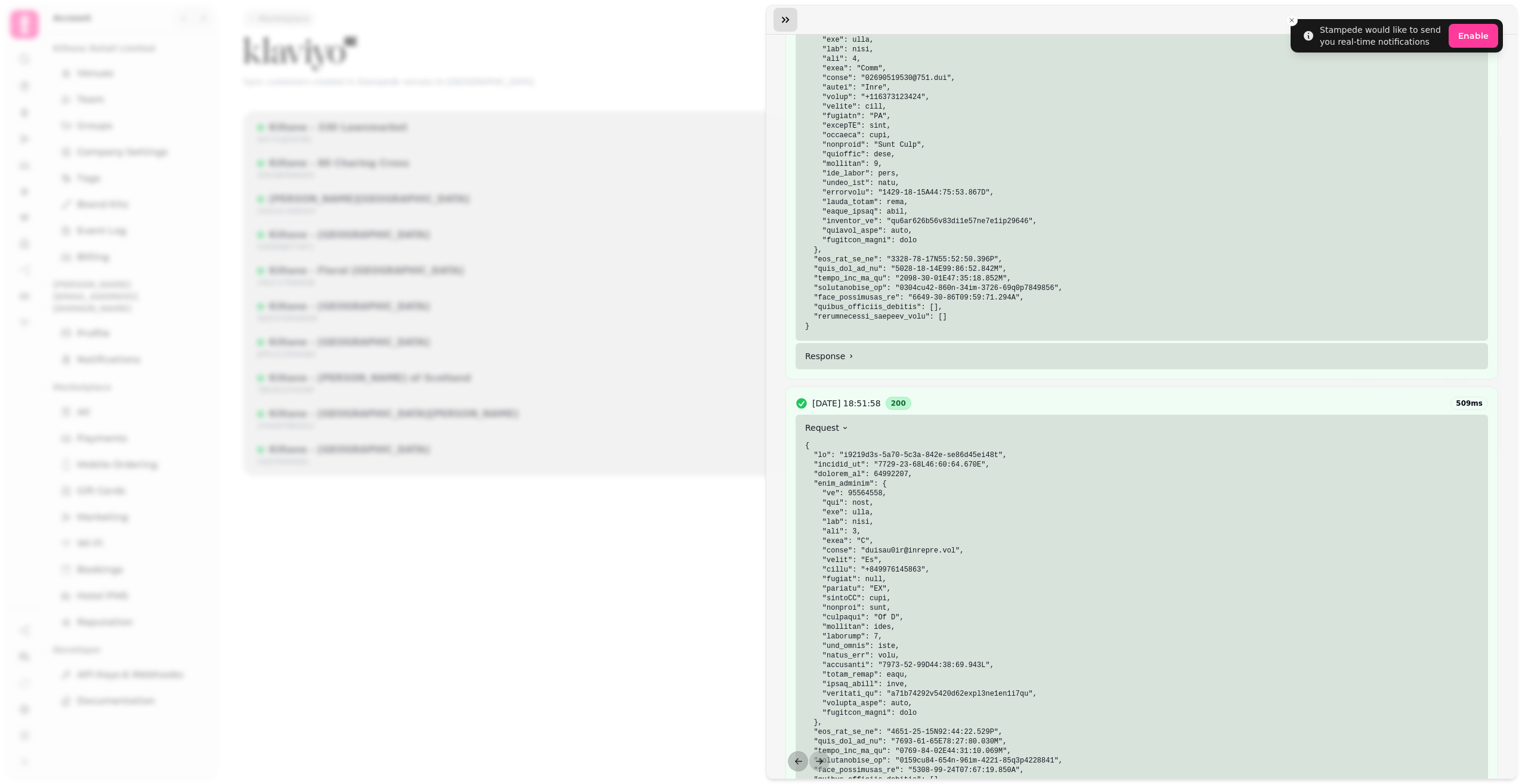
click at [785, 20] on icon "button" at bounding box center [786, 20] width 7 height 6
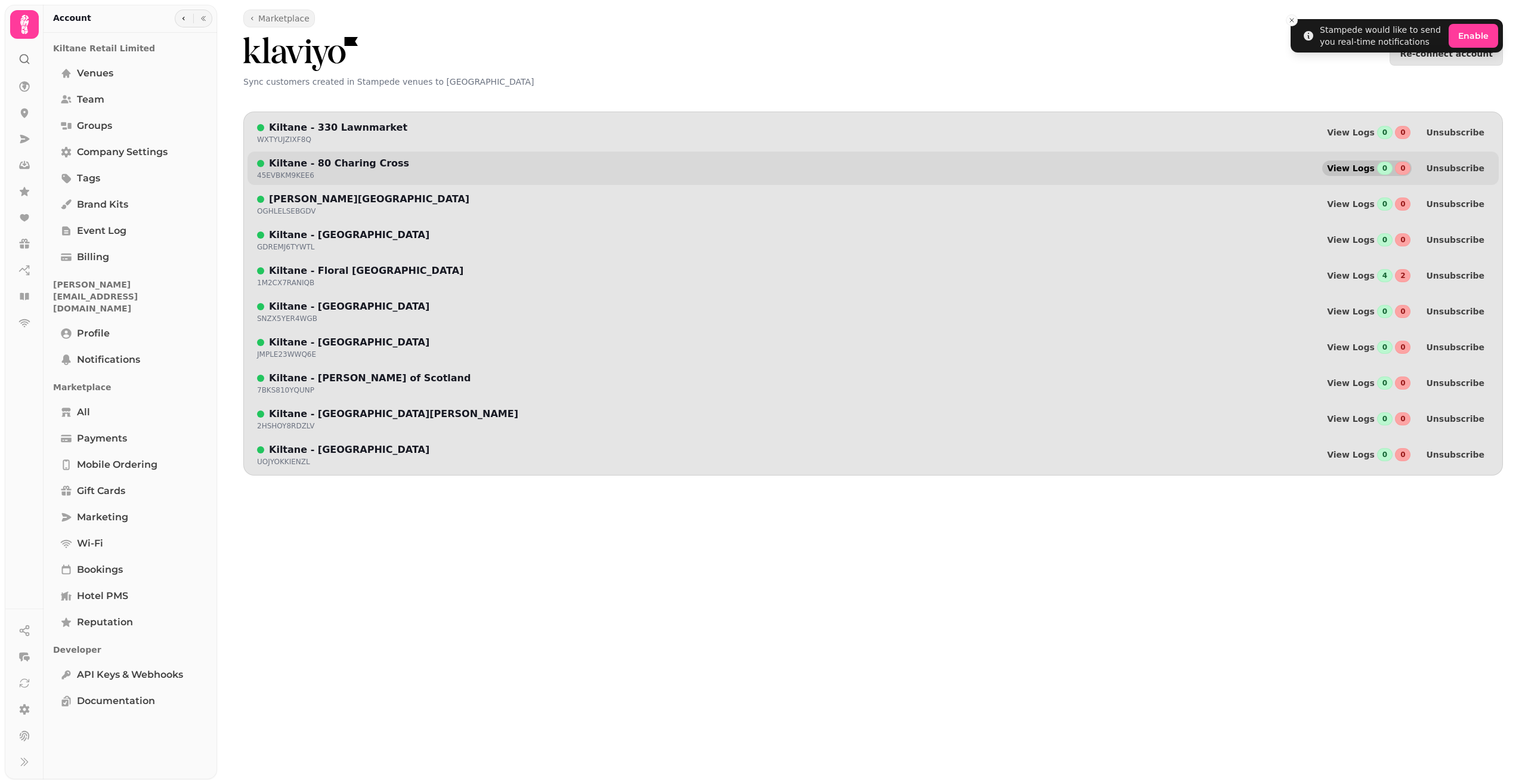
click at [1375, 169] on span "View Logs" at bounding box center [1351, 168] width 48 height 8
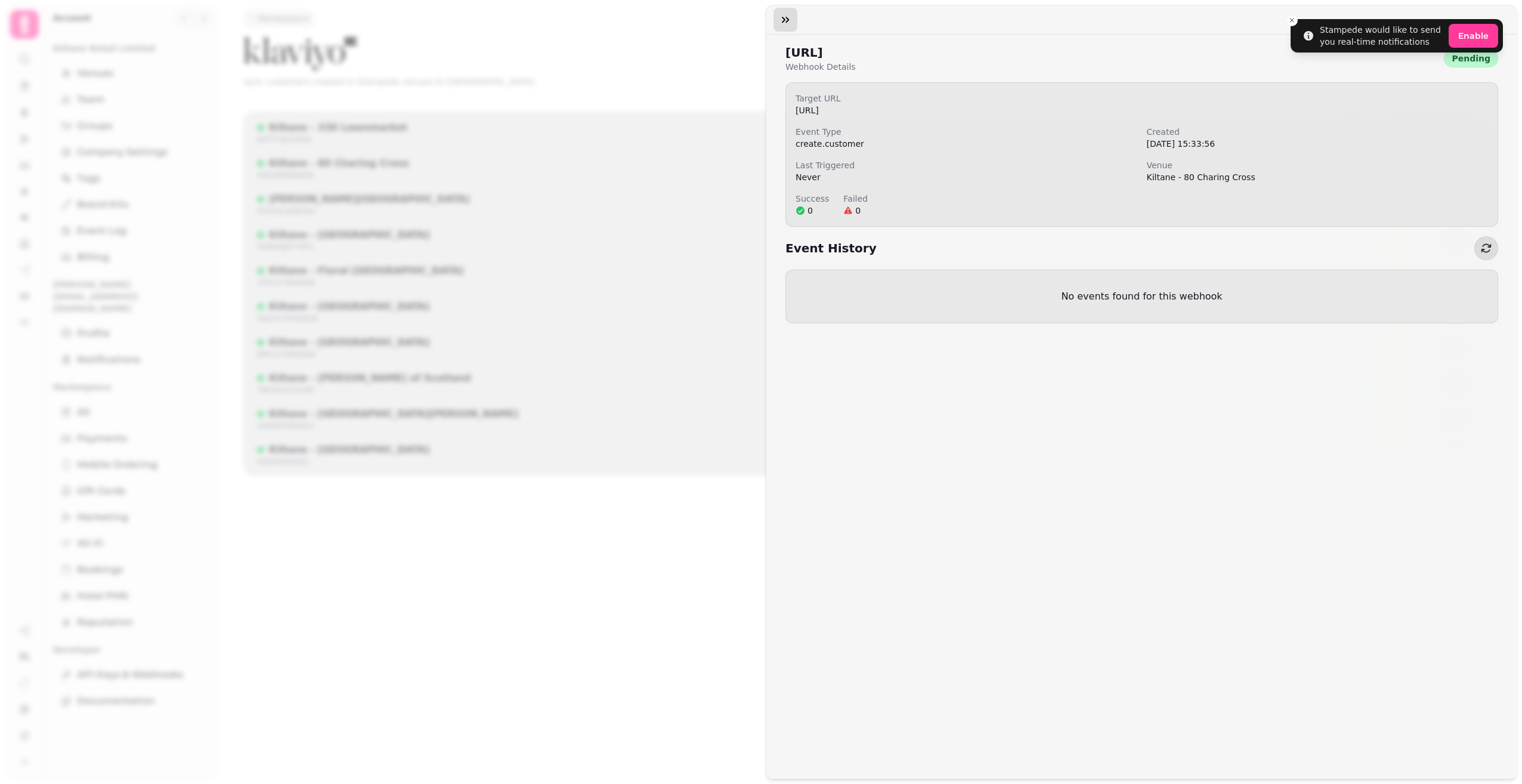
click at [790, 20] on icon "button" at bounding box center [786, 20] width 12 height 12
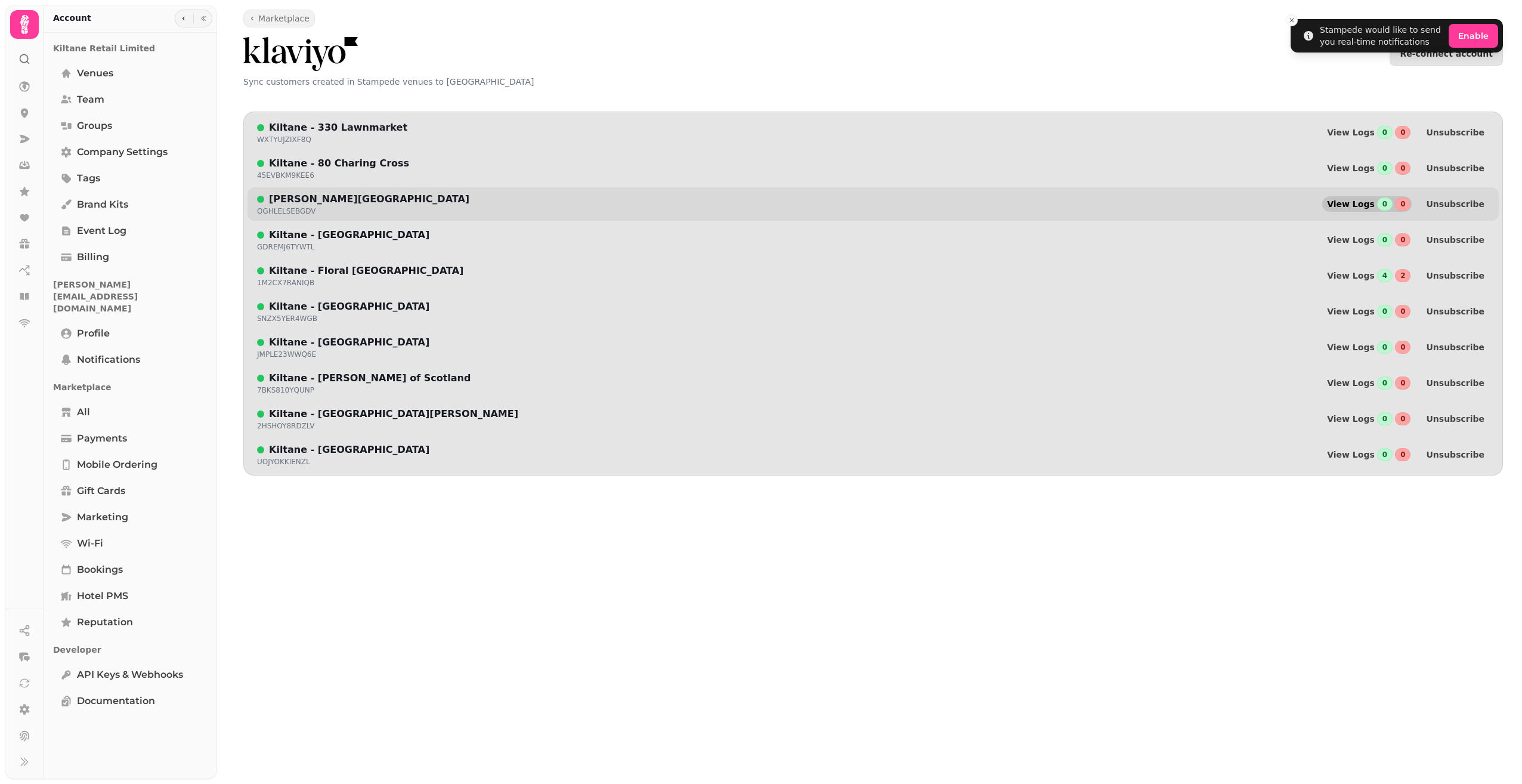
click at [1366, 208] on span "View Logs" at bounding box center [1351, 204] width 48 height 8
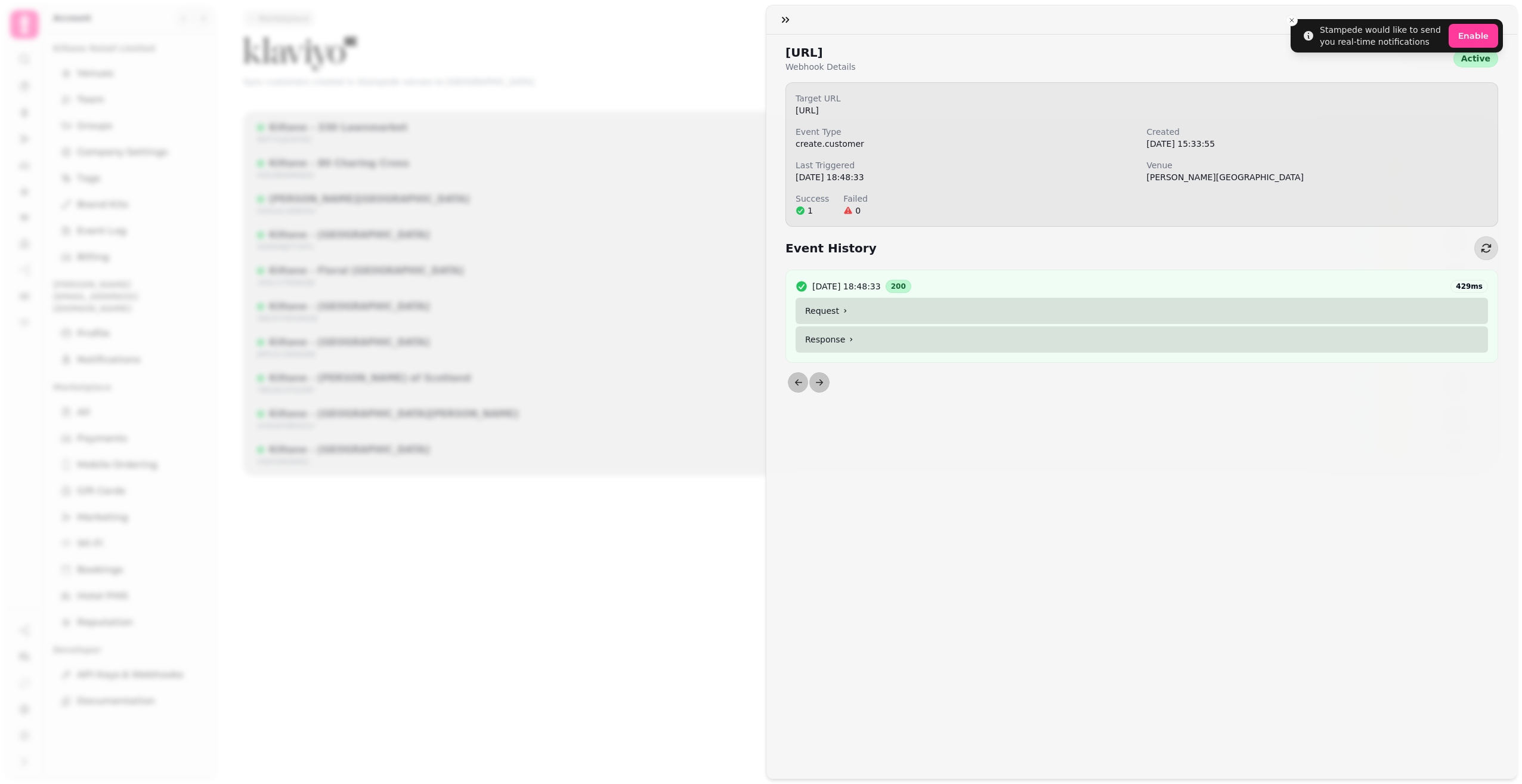
click at [856, 309] on summary "Request" at bounding box center [1142, 311] width 693 height 26
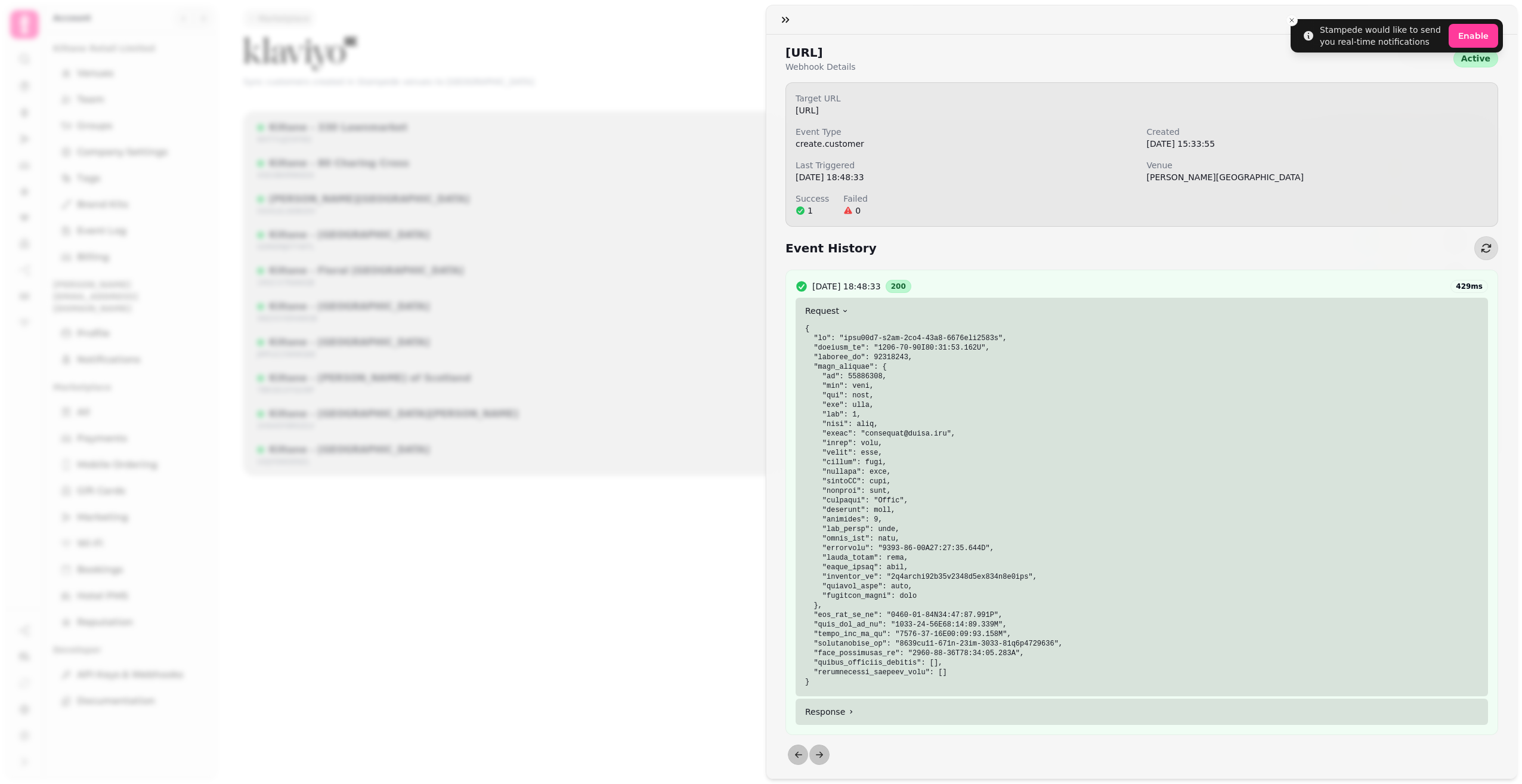
scroll to position [2, 0]
click at [779, 20] on button "button" at bounding box center [786, 20] width 24 height 24
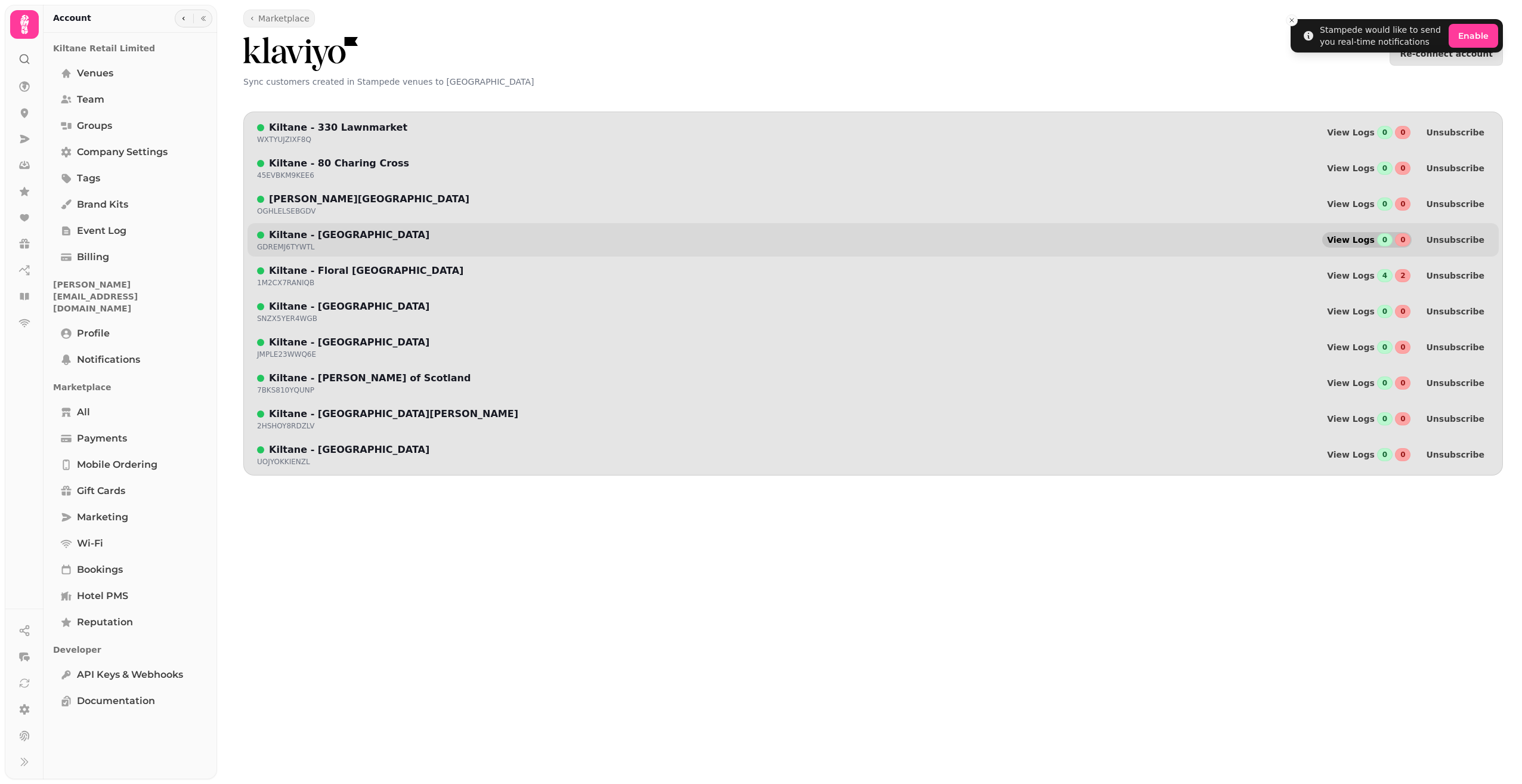
click at [1367, 239] on span "View Logs" at bounding box center [1351, 240] width 48 height 8
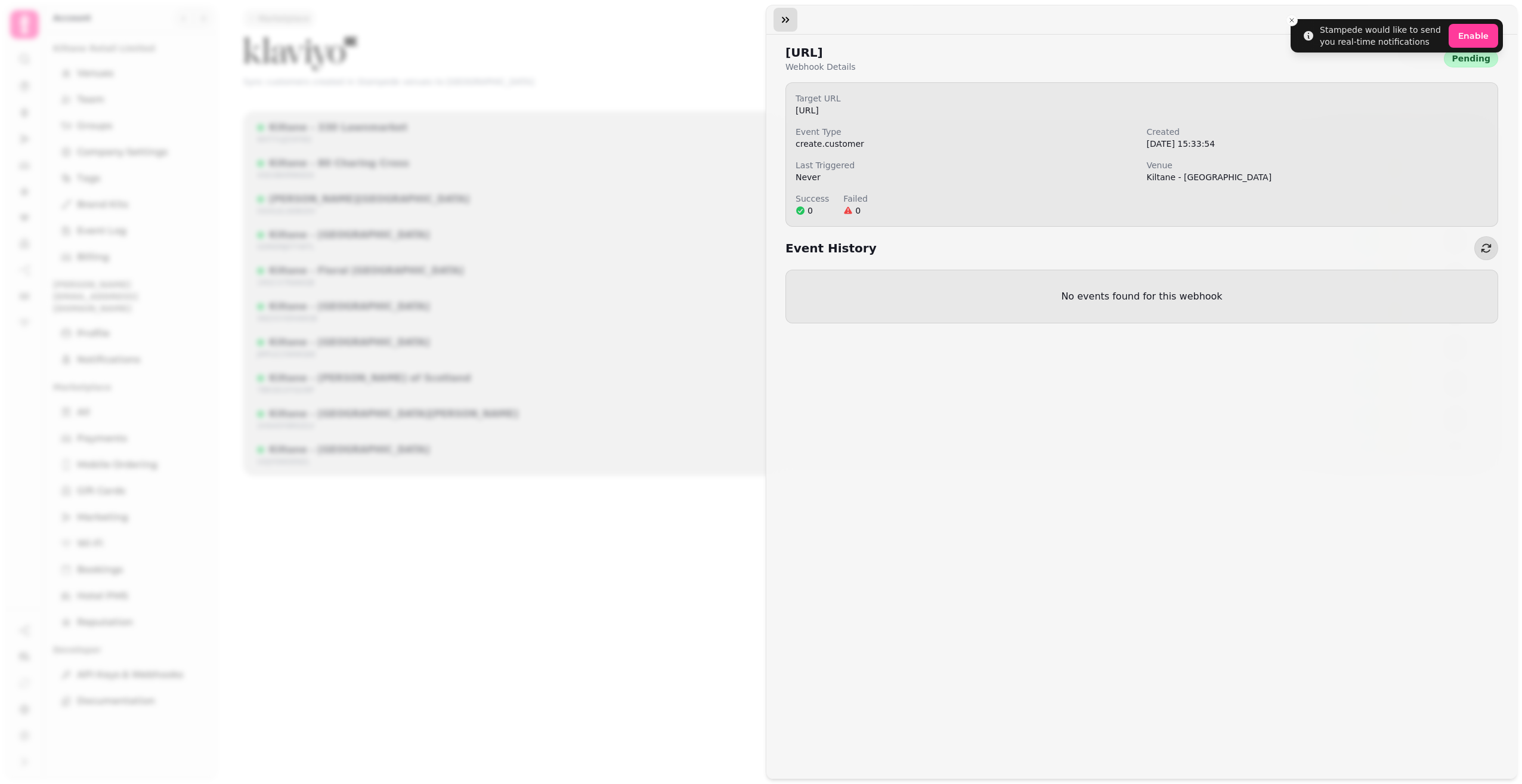
click at [795, 18] on button "button" at bounding box center [786, 20] width 24 height 24
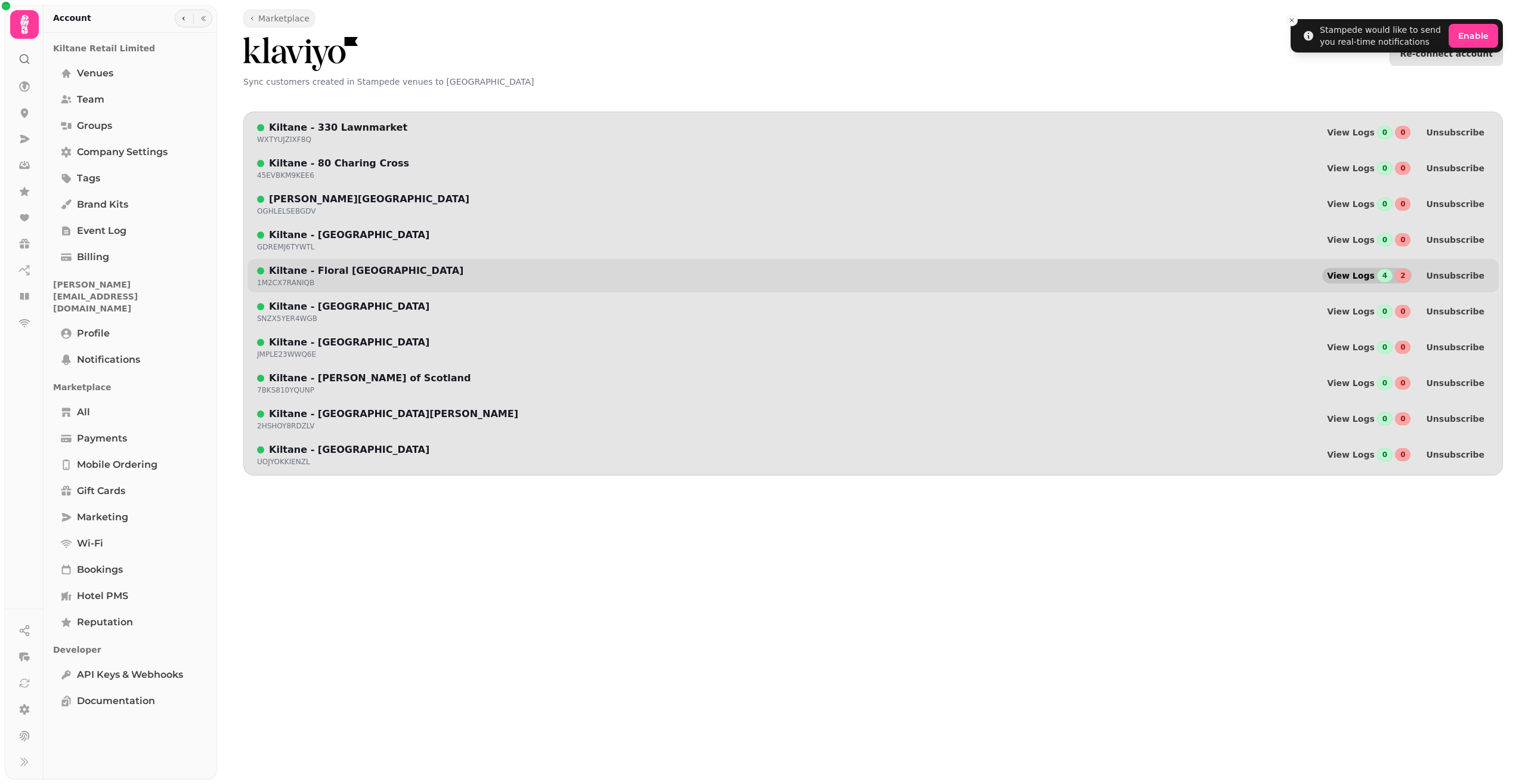
click at [1356, 280] on span "View Logs" at bounding box center [1351, 276] width 48 height 8
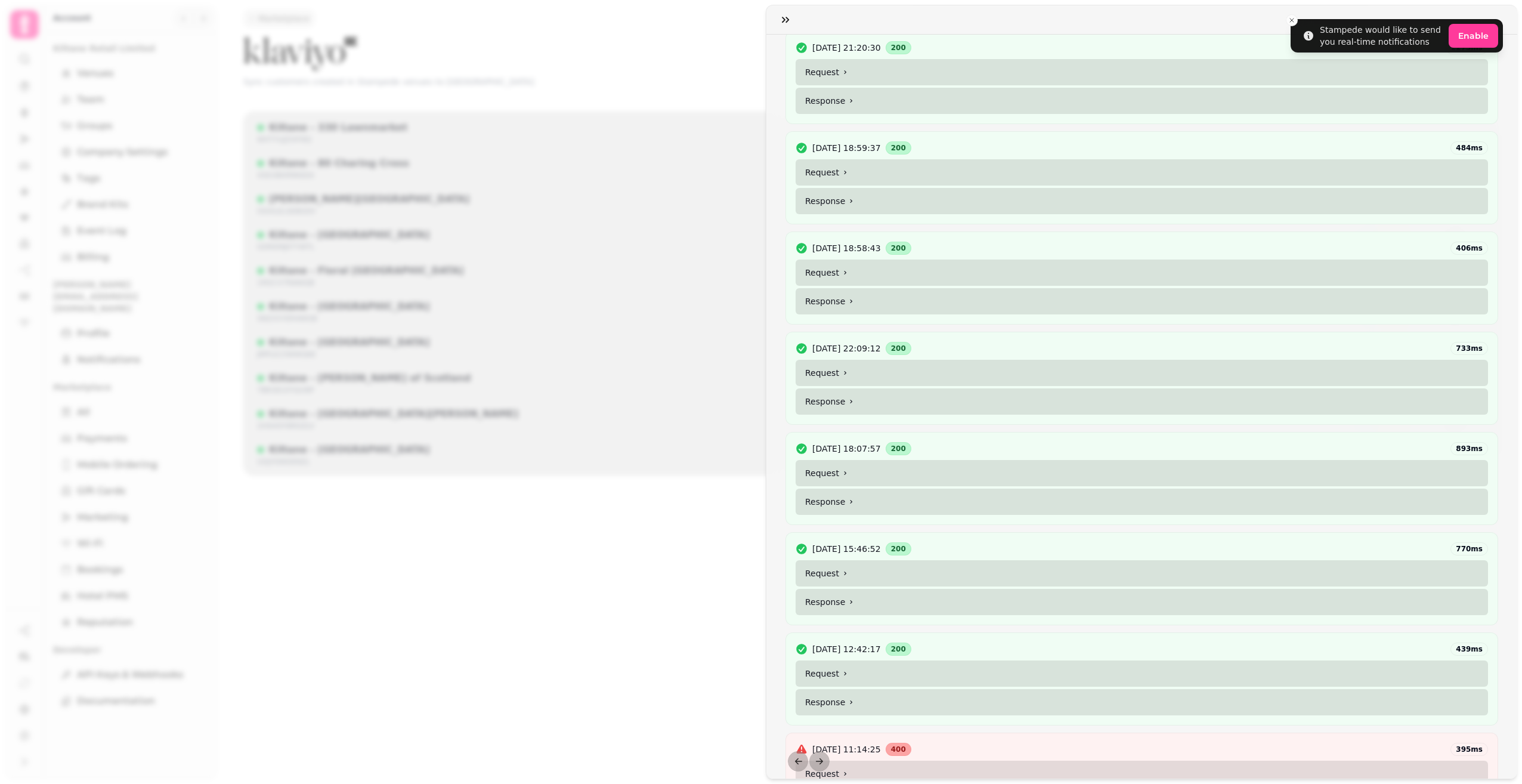
scroll to position [468, 0]
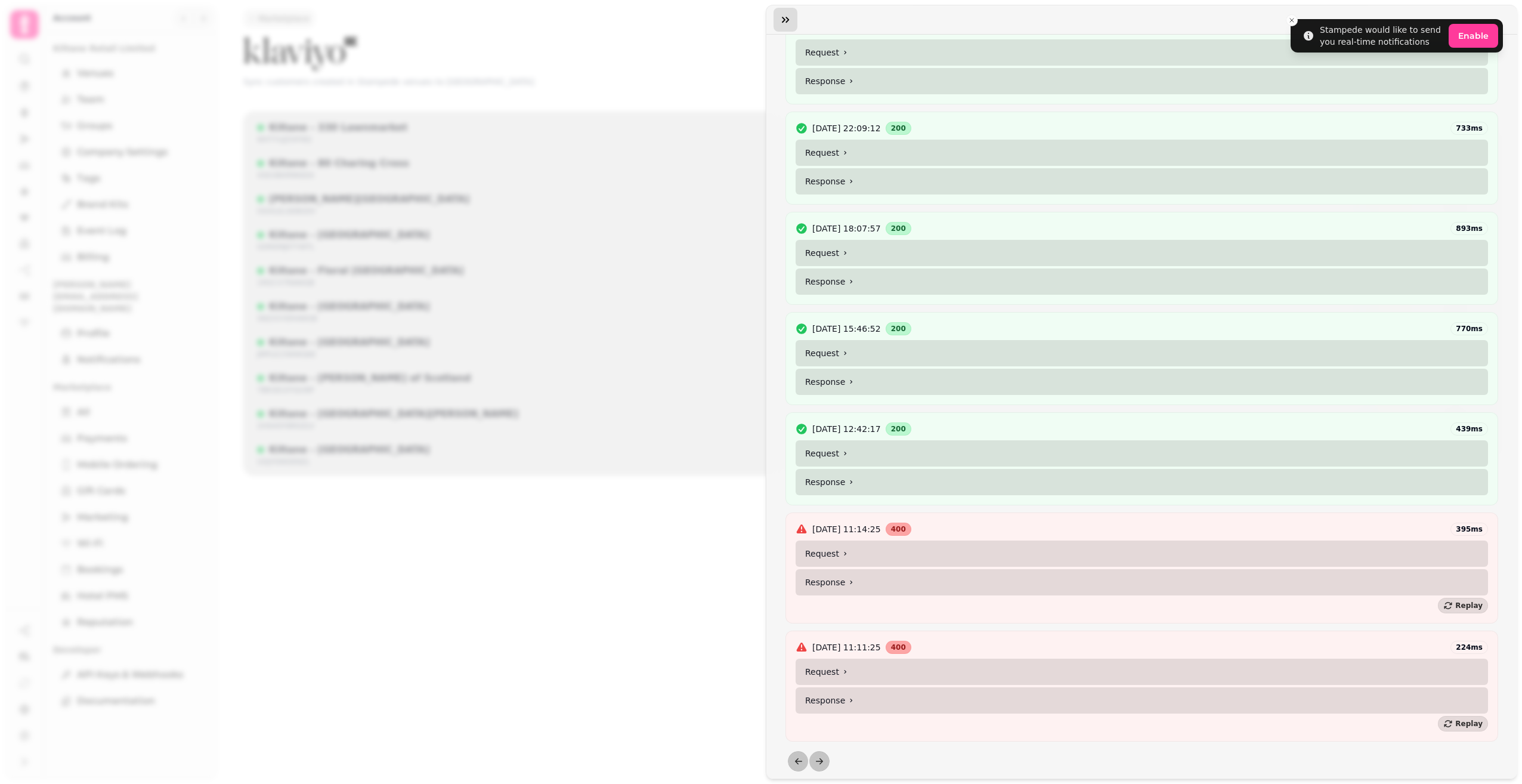
click at [786, 20] on icon "button" at bounding box center [786, 20] width 12 height 12
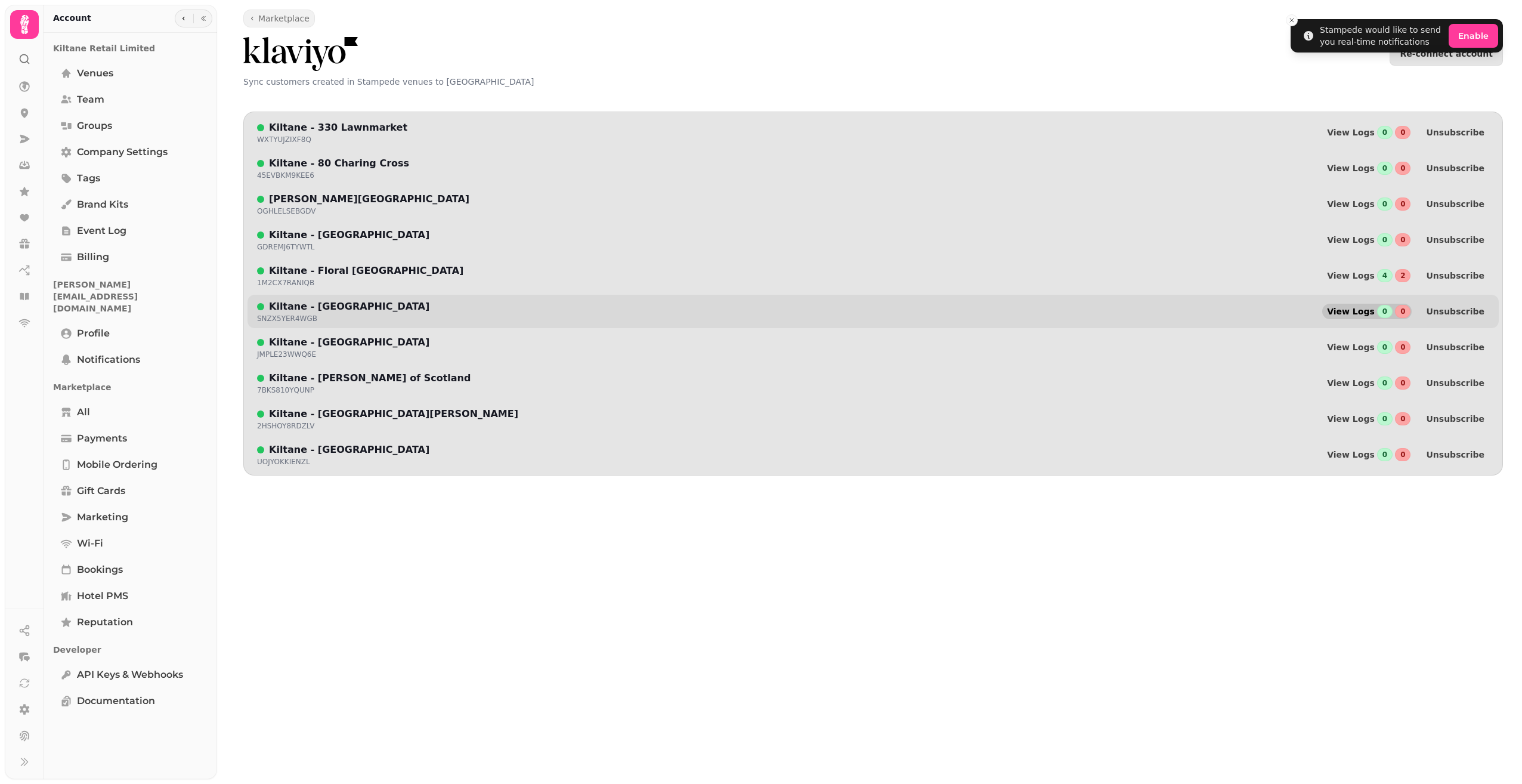
click at [1358, 315] on span "View Logs" at bounding box center [1351, 311] width 48 height 8
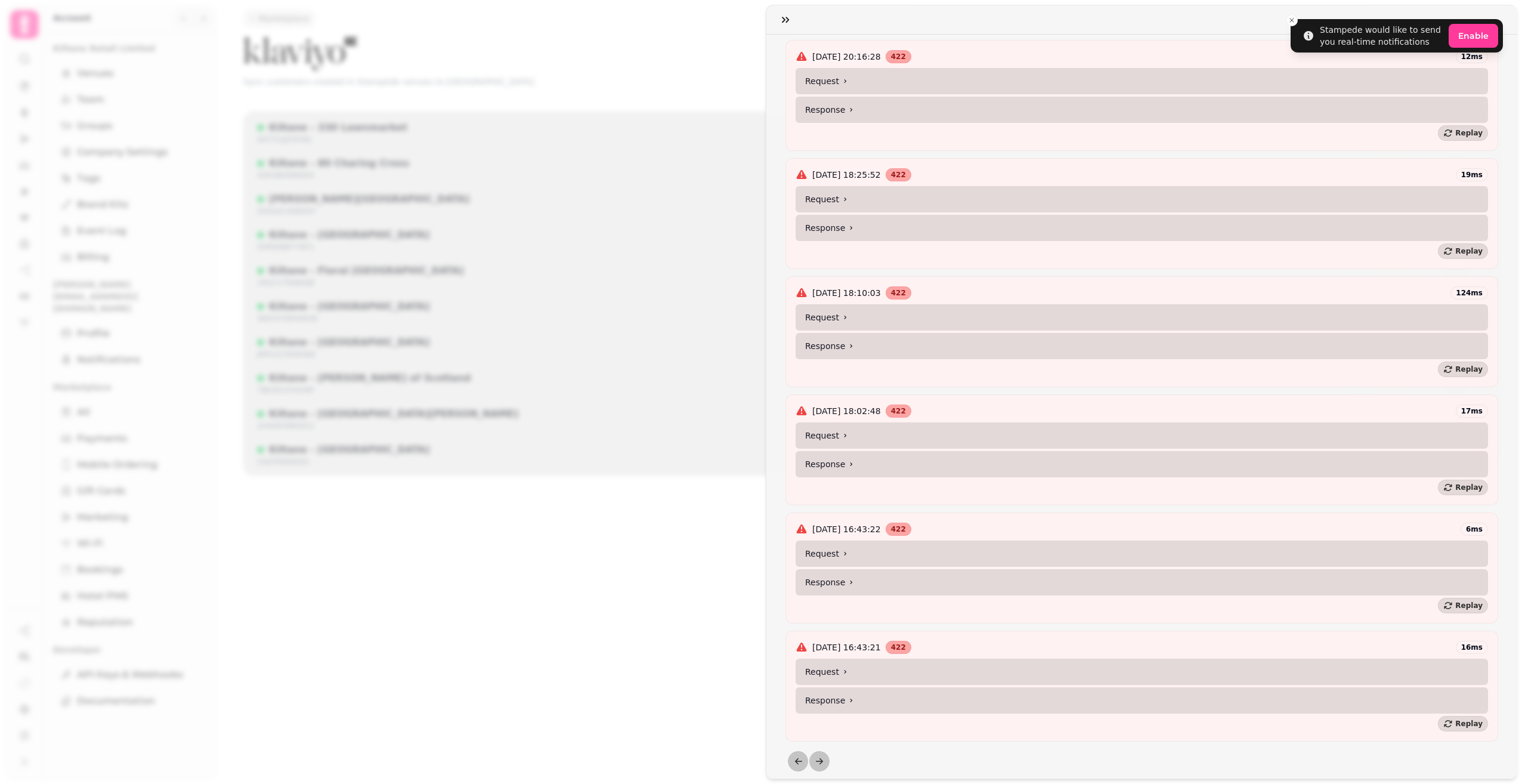
scroll to position [239, 0]
click at [836, 663] on summary "Request" at bounding box center [1142, 672] width 693 height 26
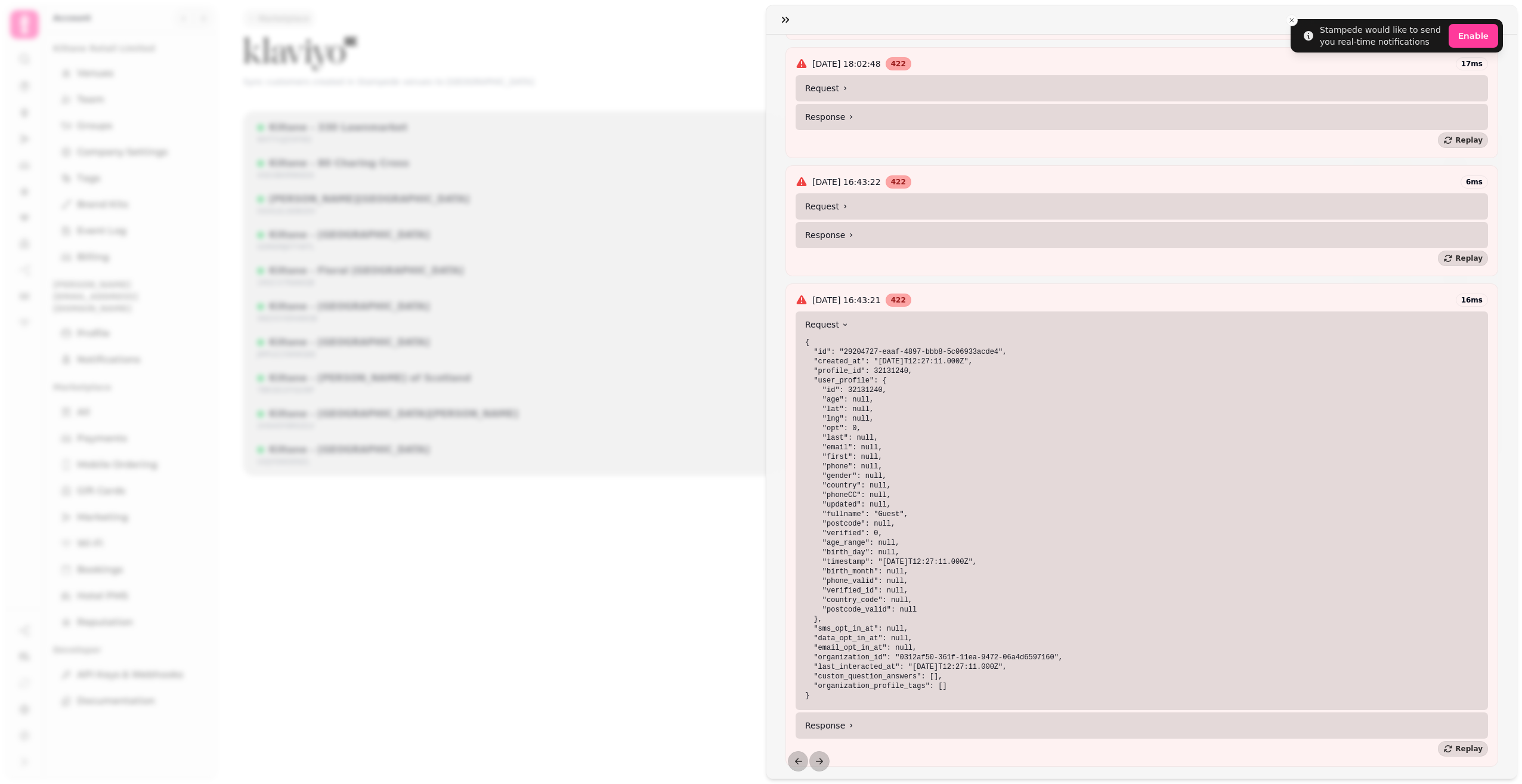
scroll to position [611, 0]
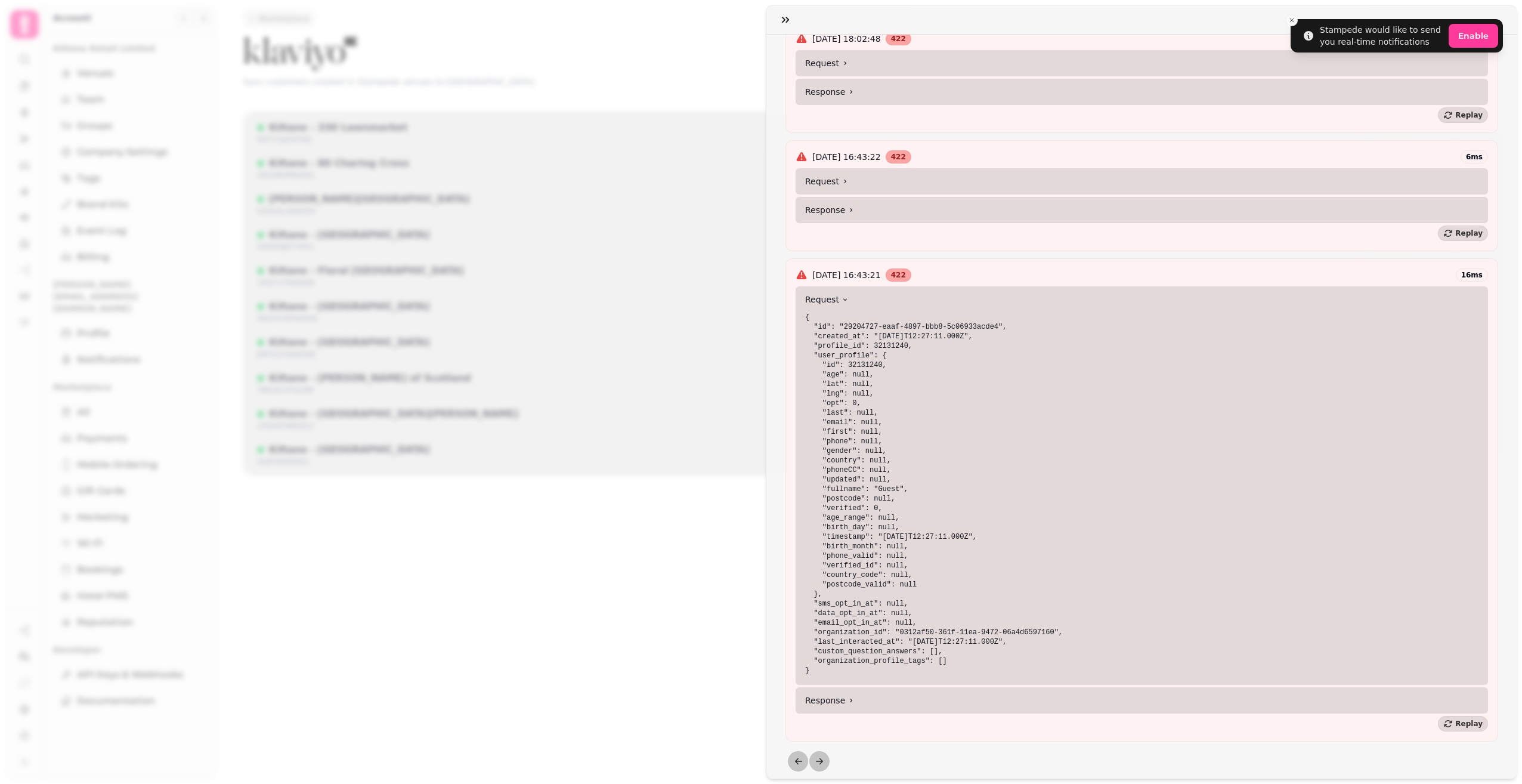
click at [859, 687] on summary "Response" at bounding box center [1142, 700] width 693 height 26
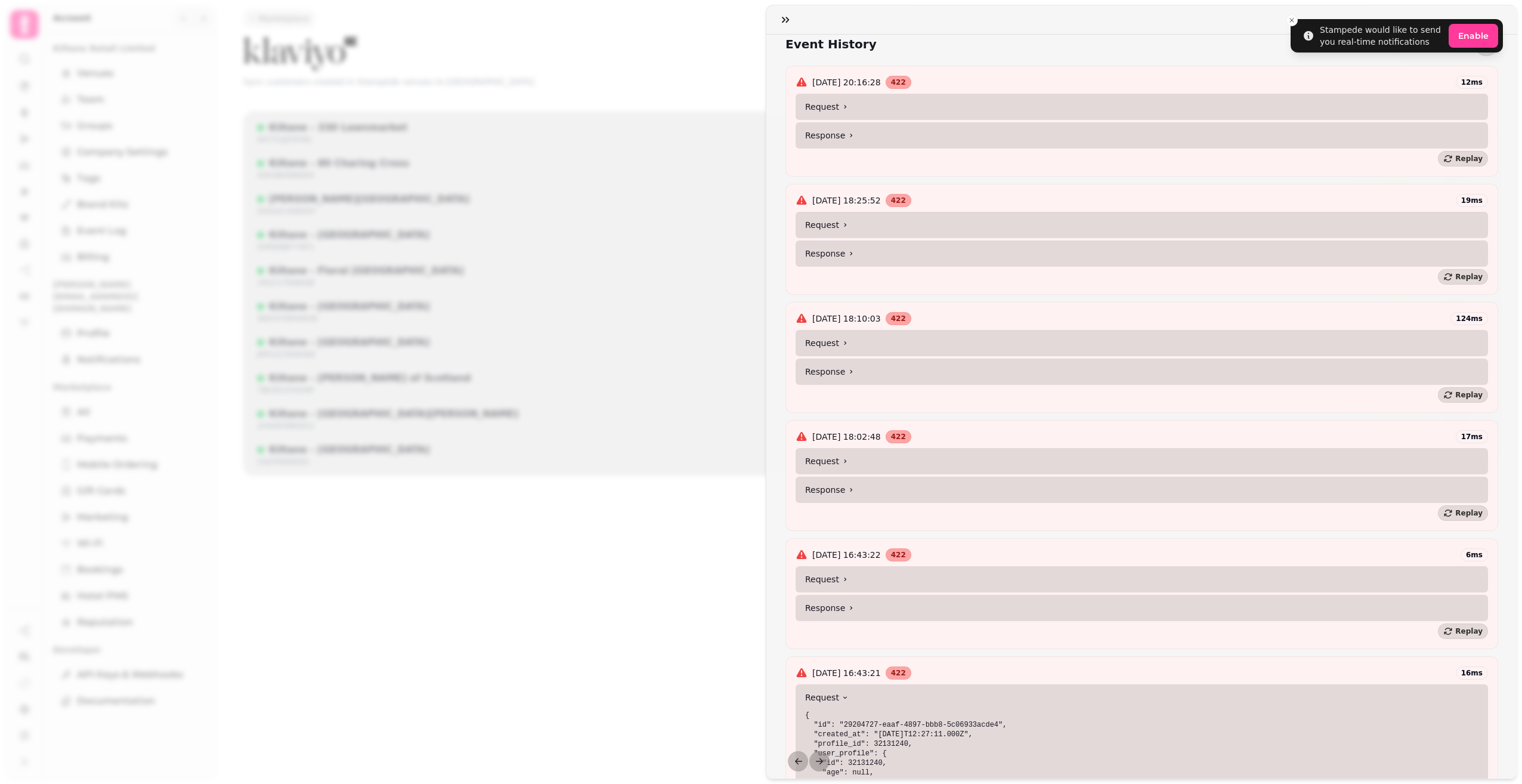
scroll to position [299, 0]
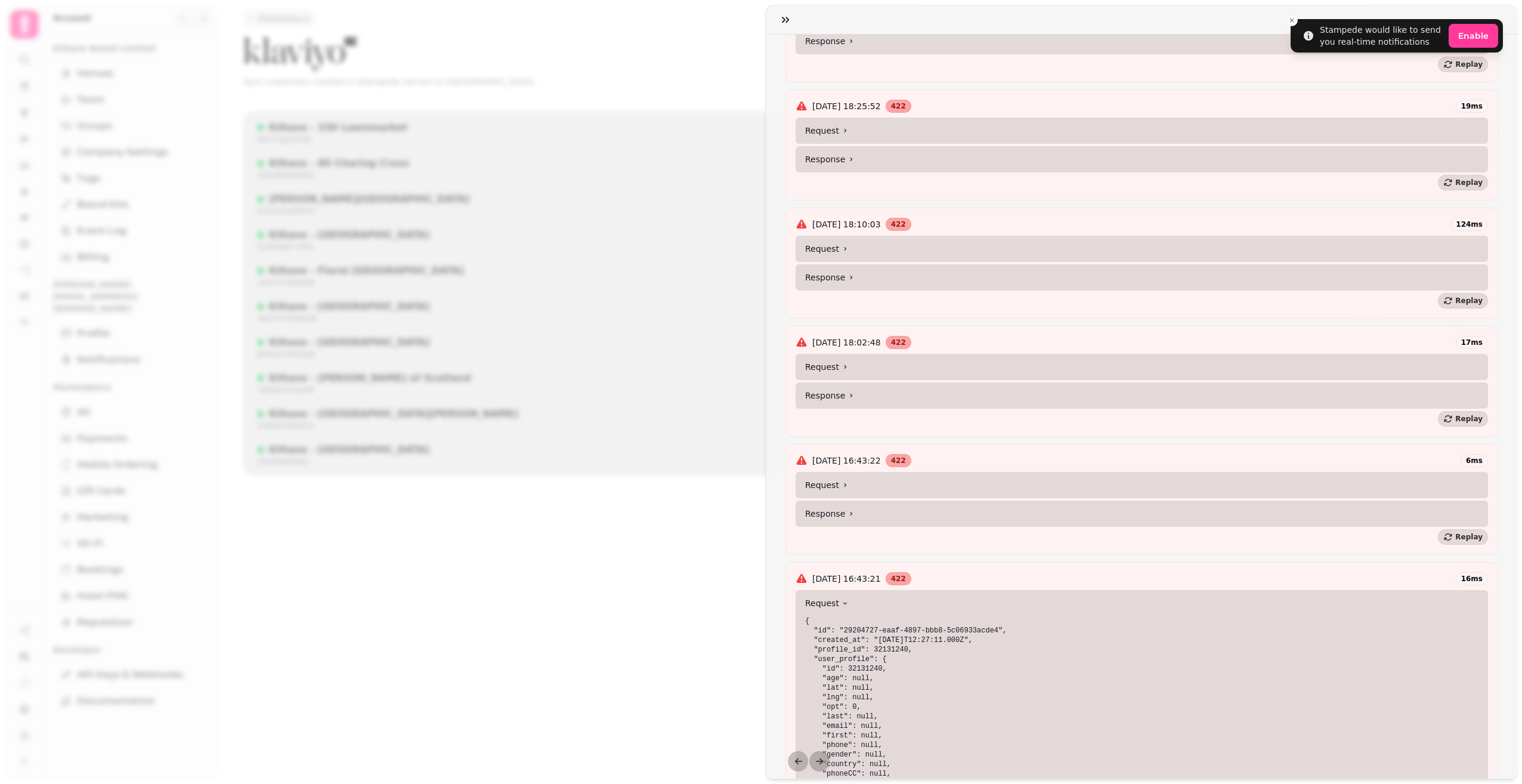
click at [869, 487] on summary "Request" at bounding box center [1142, 485] width 693 height 26
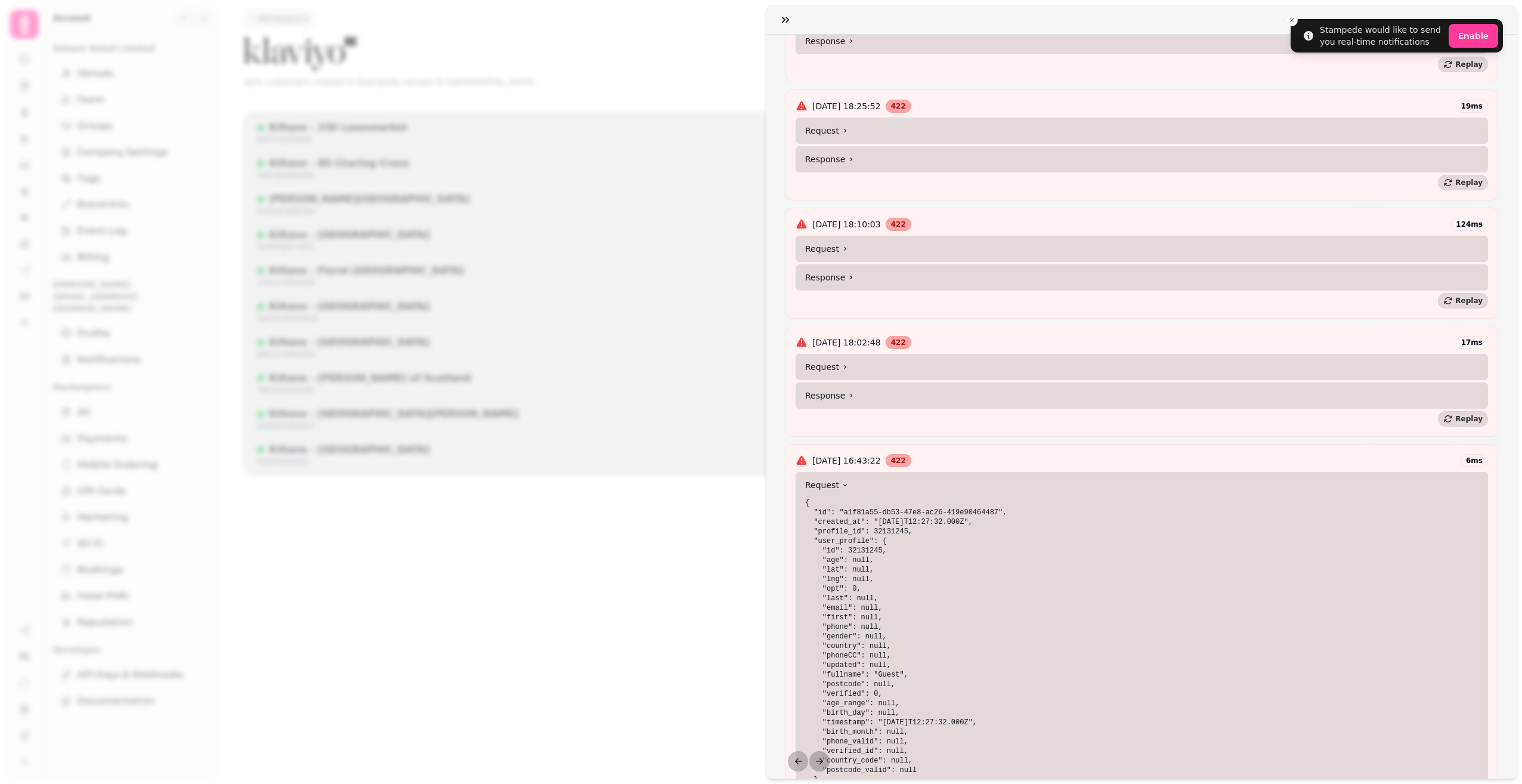
click at [882, 372] on summary "Request" at bounding box center [1142, 367] width 693 height 26
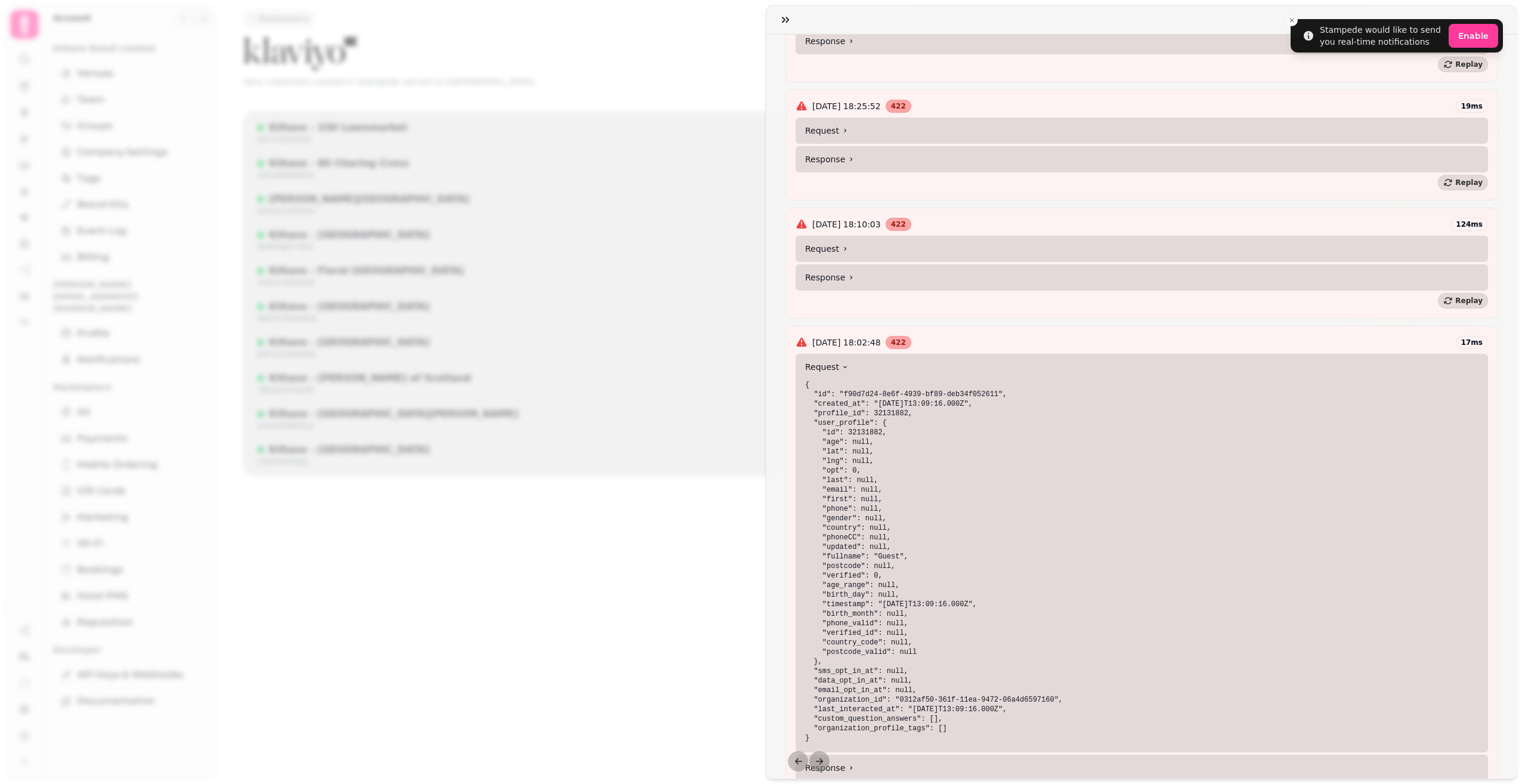
click at [864, 248] on summary "Request" at bounding box center [1142, 249] width 693 height 26
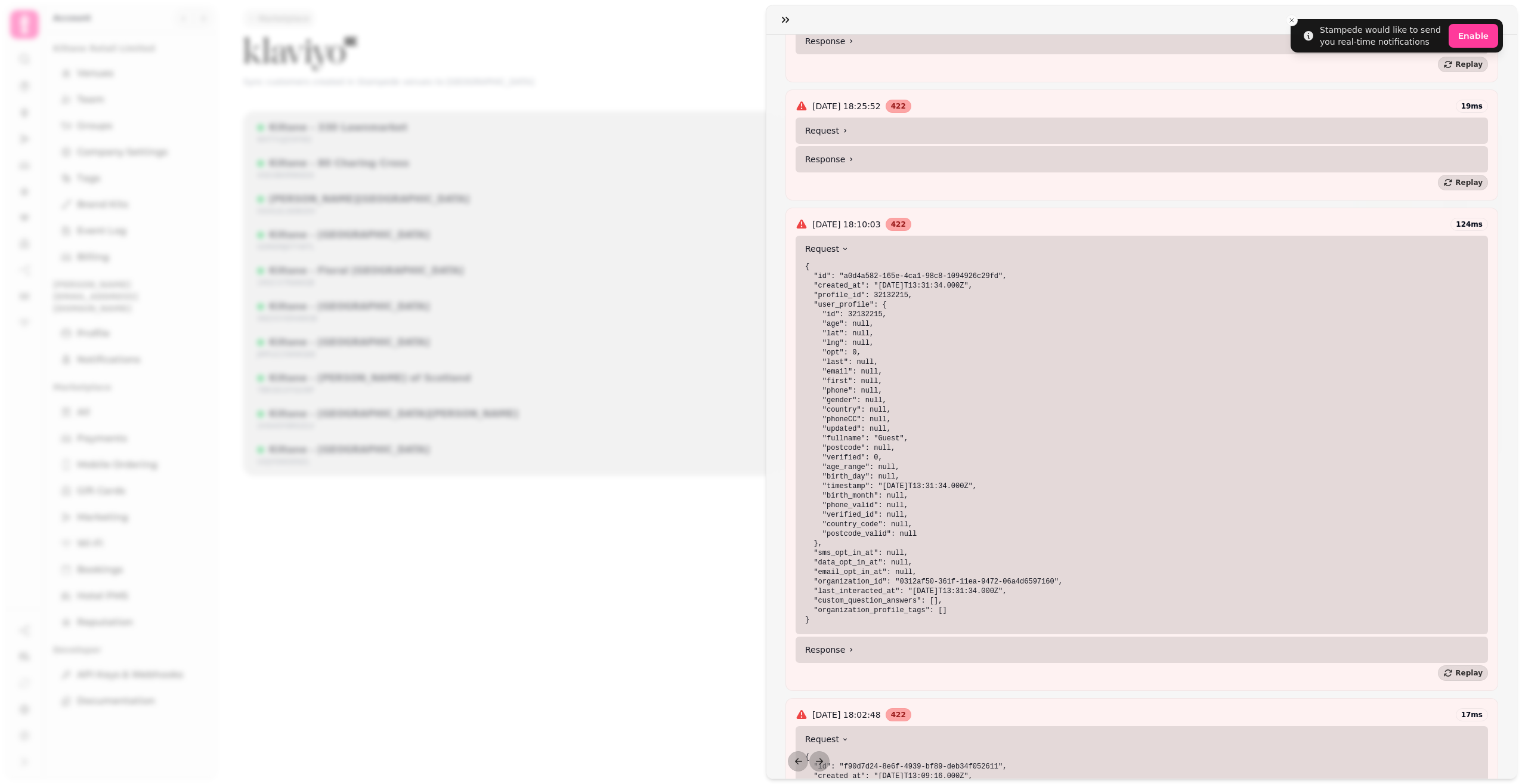
click at [865, 132] on summary "Request" at bounding box center [1142, 131] width 693 height 26
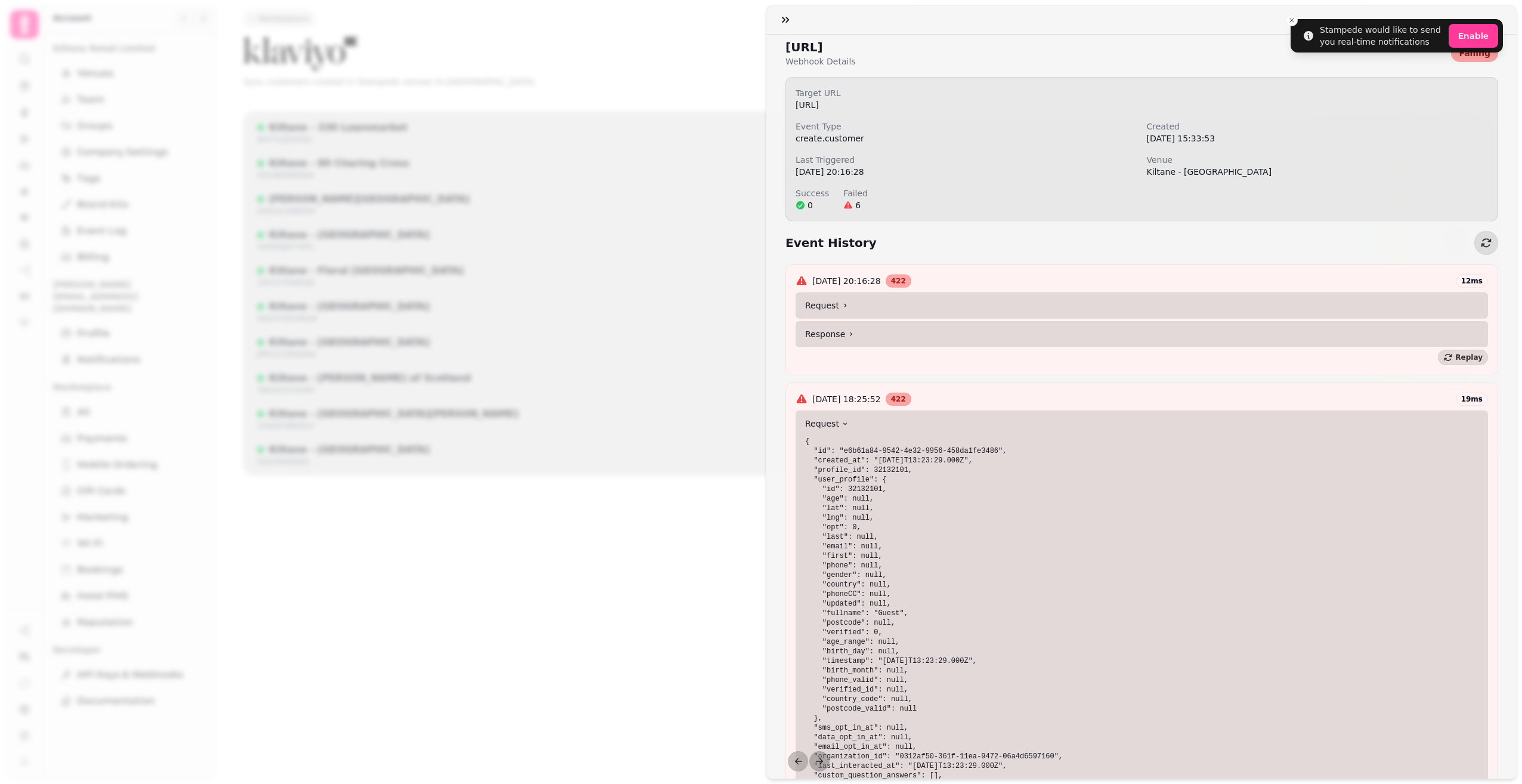
scroll to position [0, 0]
click at [869, 312] on summary "Request" at bounding box center [1142, 311] width 693 height 26
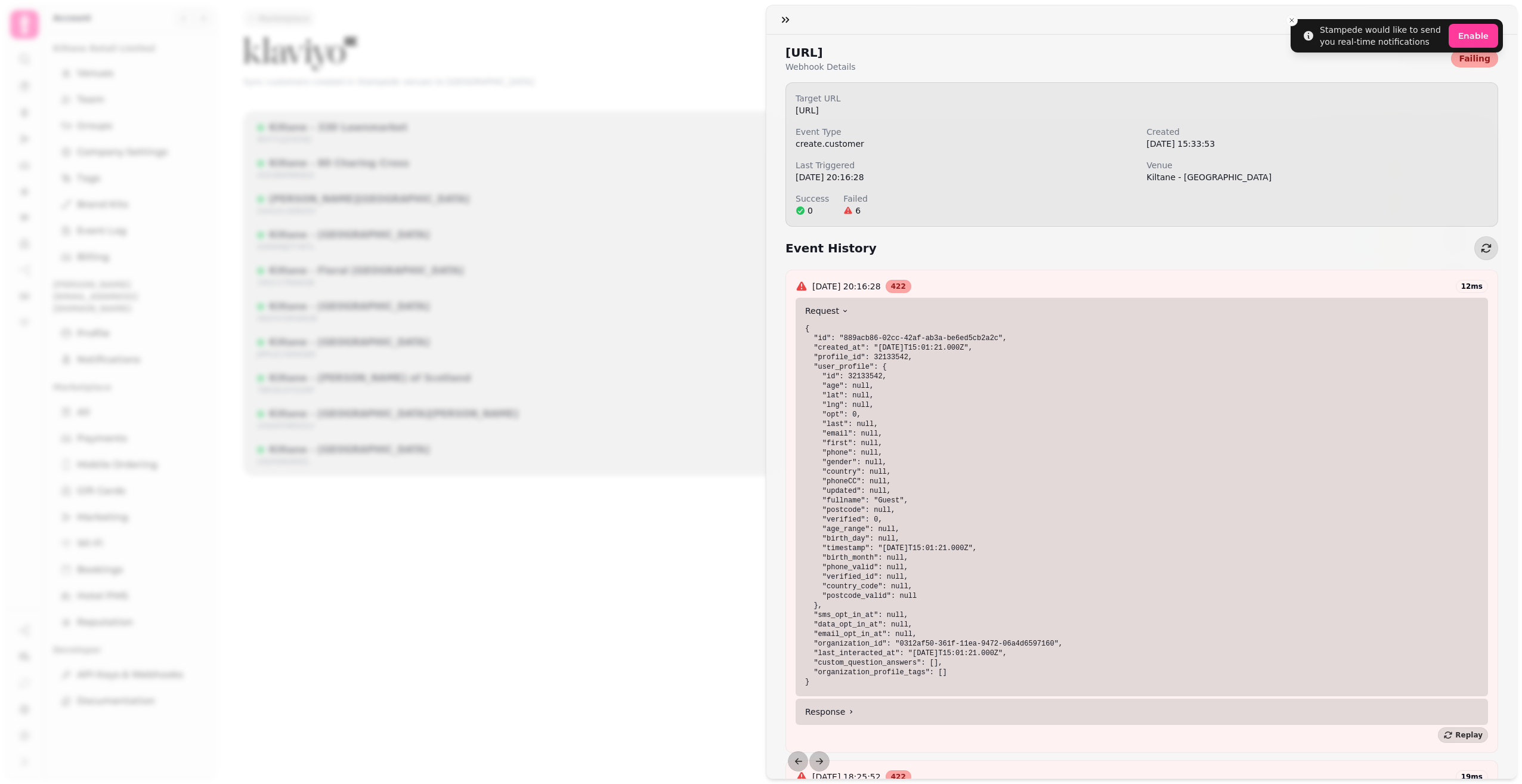
click at [526, 340] on div "[URL] Webhook Details Failing Target URL [URL] Event Type create.customer Creat…" at bounding box center [761, 401] width 1522 height 765
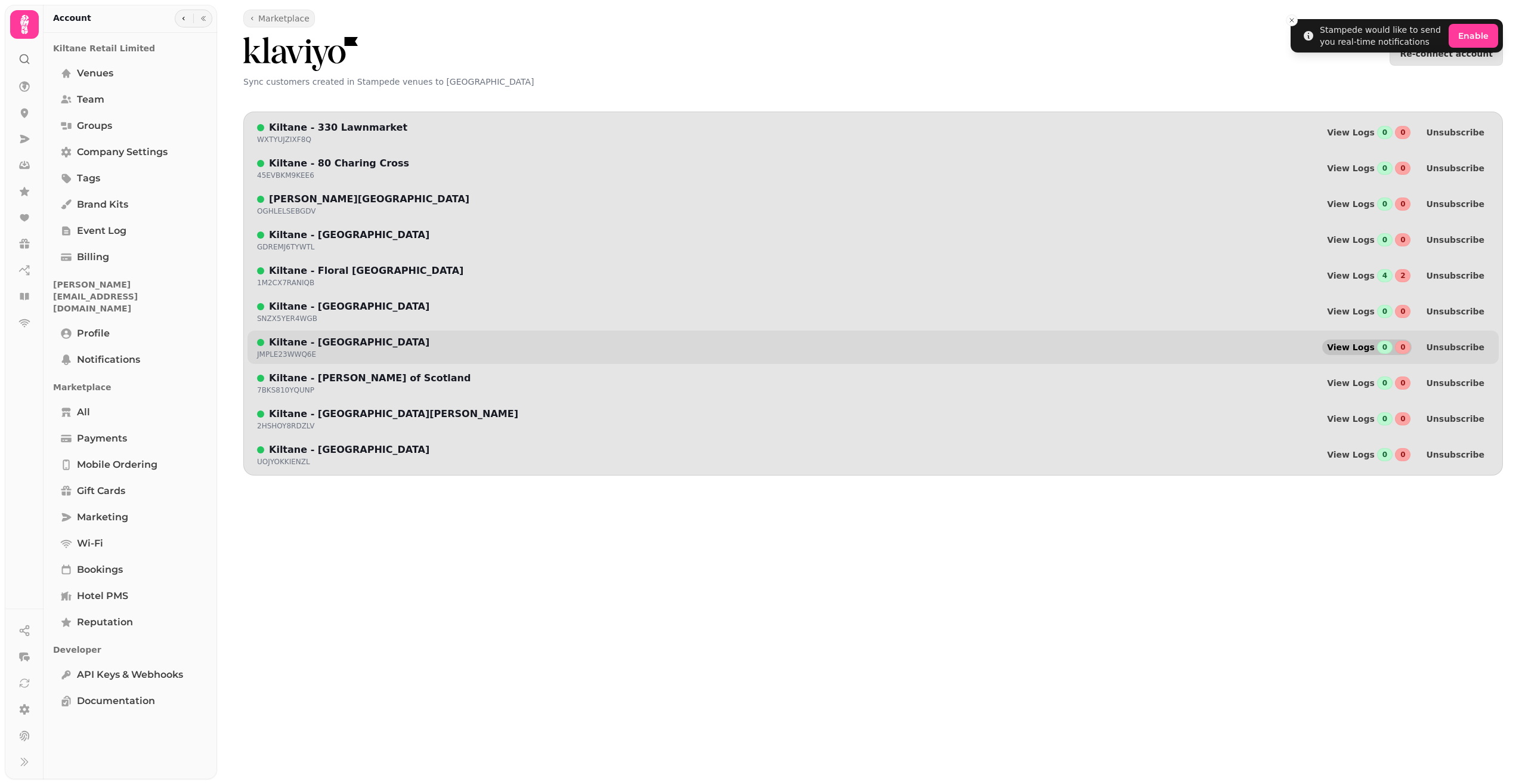
click at [1367, 348] on span "View Logs" at bounding box center [1351, 347] width 48 height 8
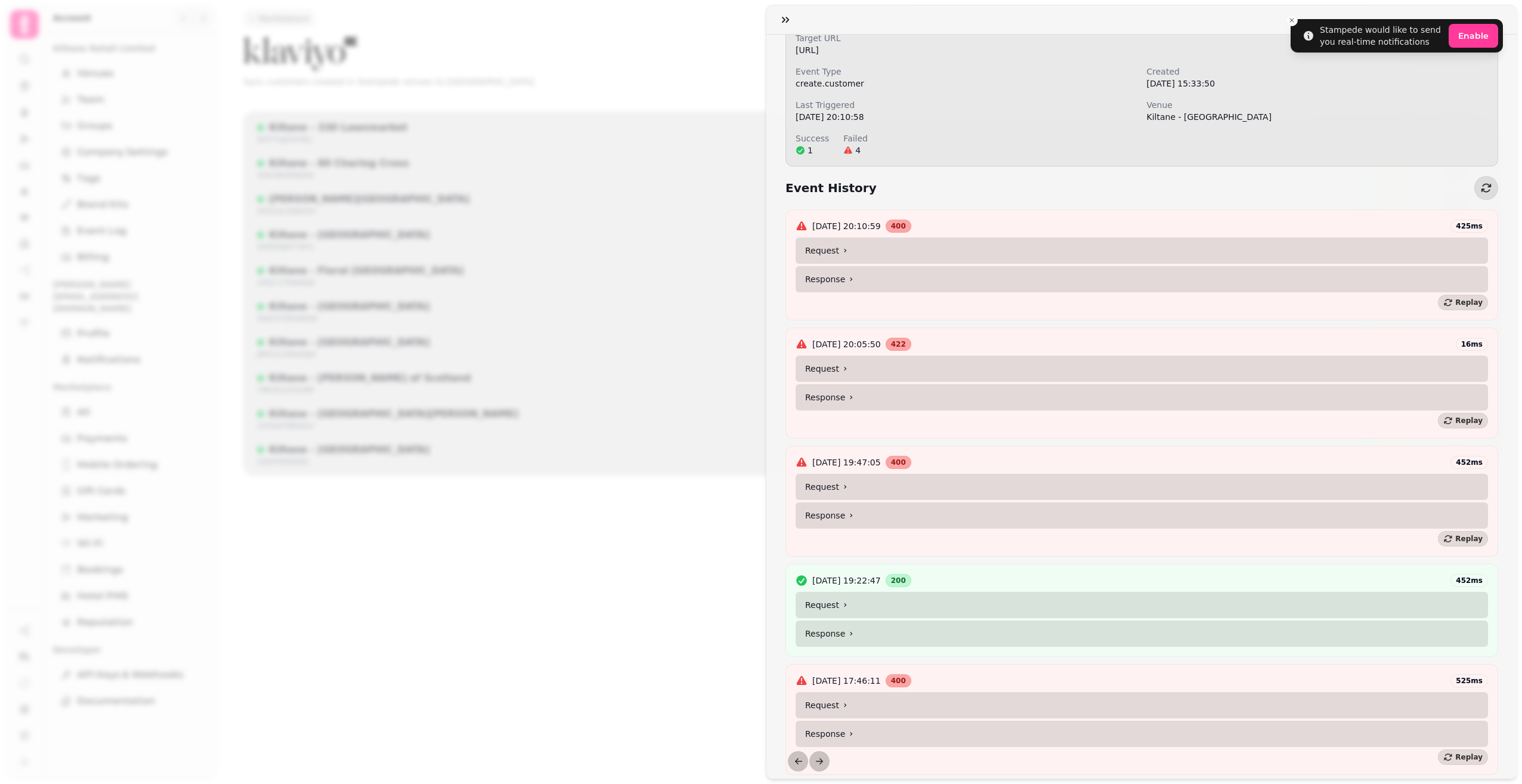
scroll to position [103, 0]
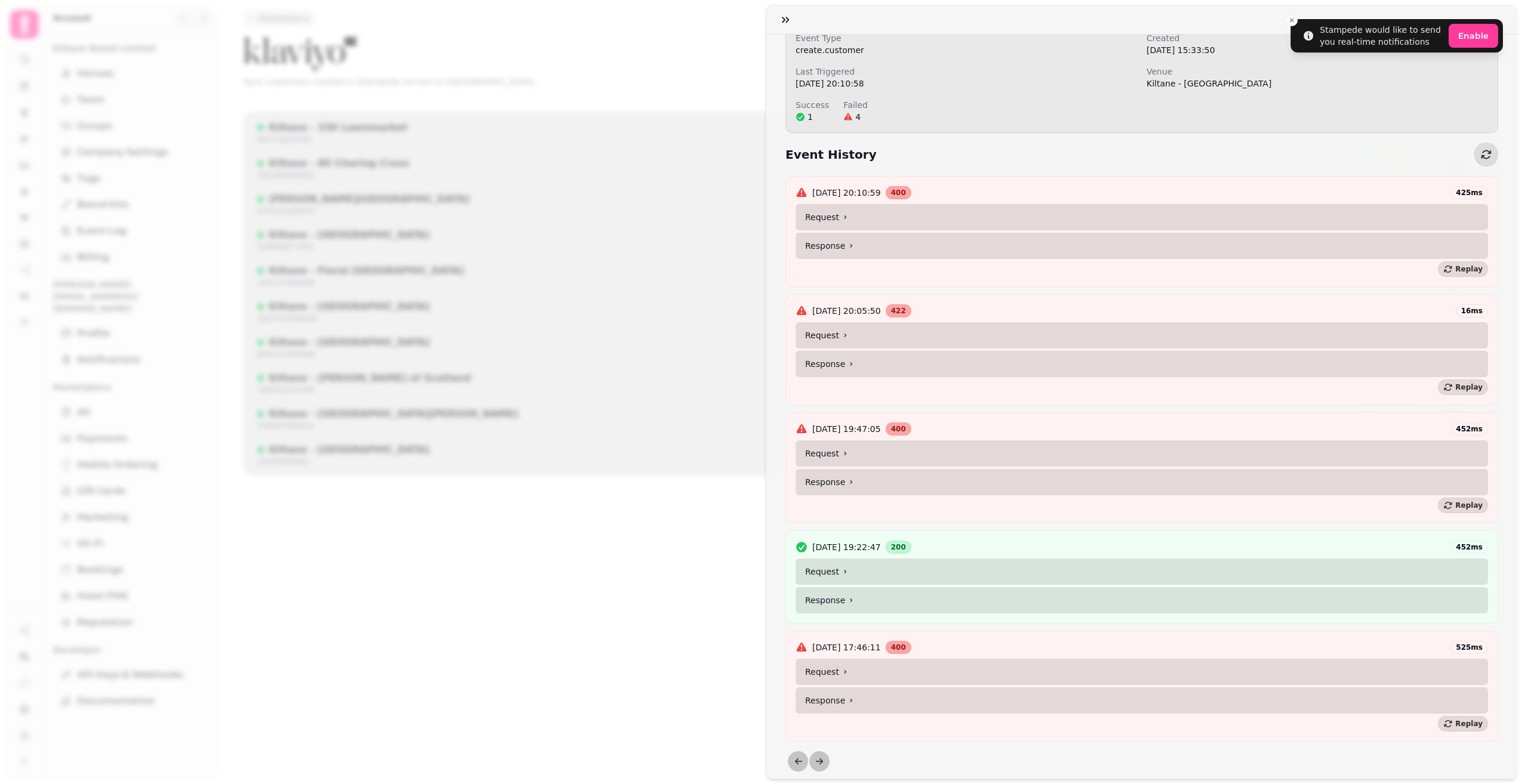
click at [869, 659] on summary "Request" at bounding box center [1142, 672] width 693 height 26
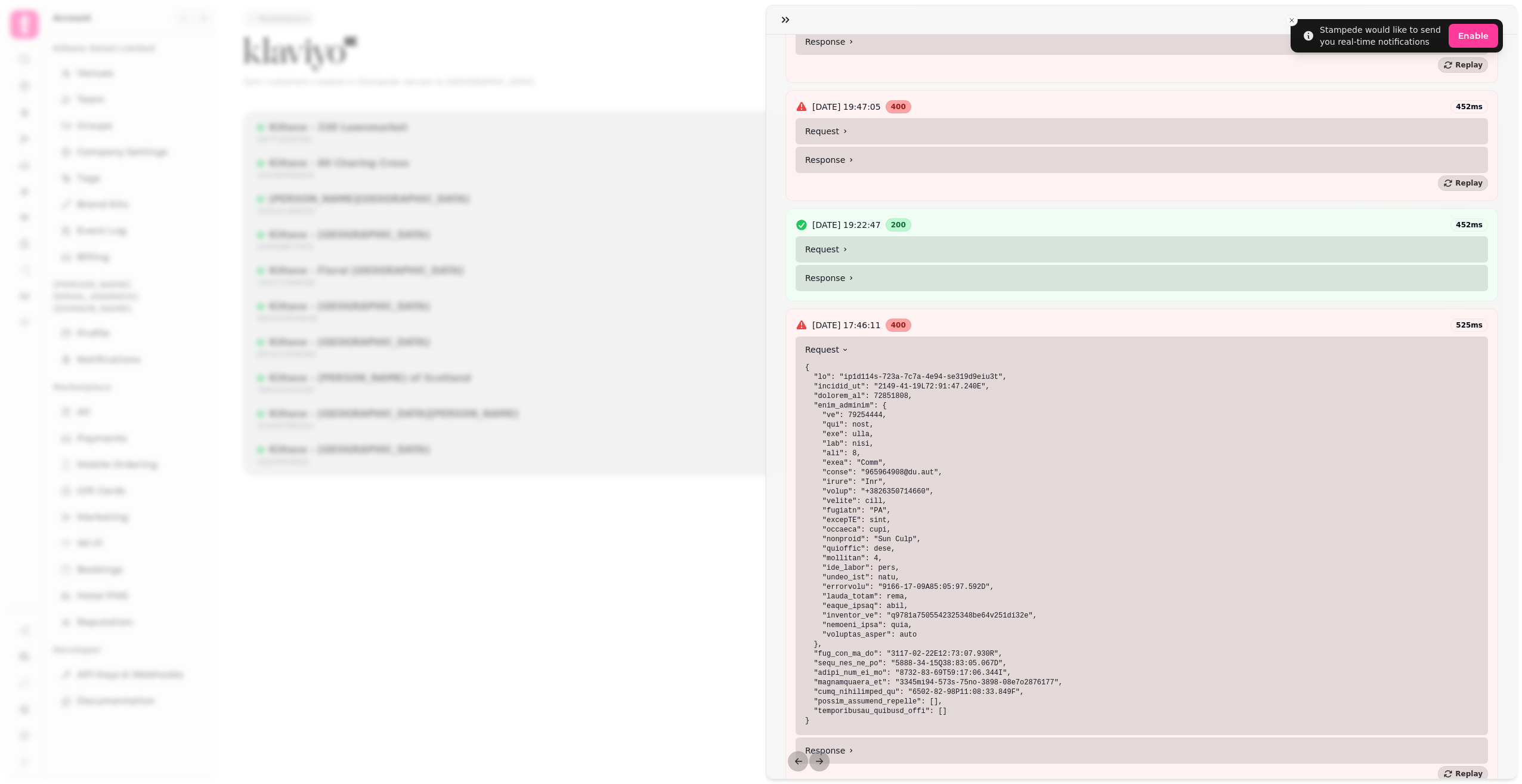
scroll to position [475, 0]
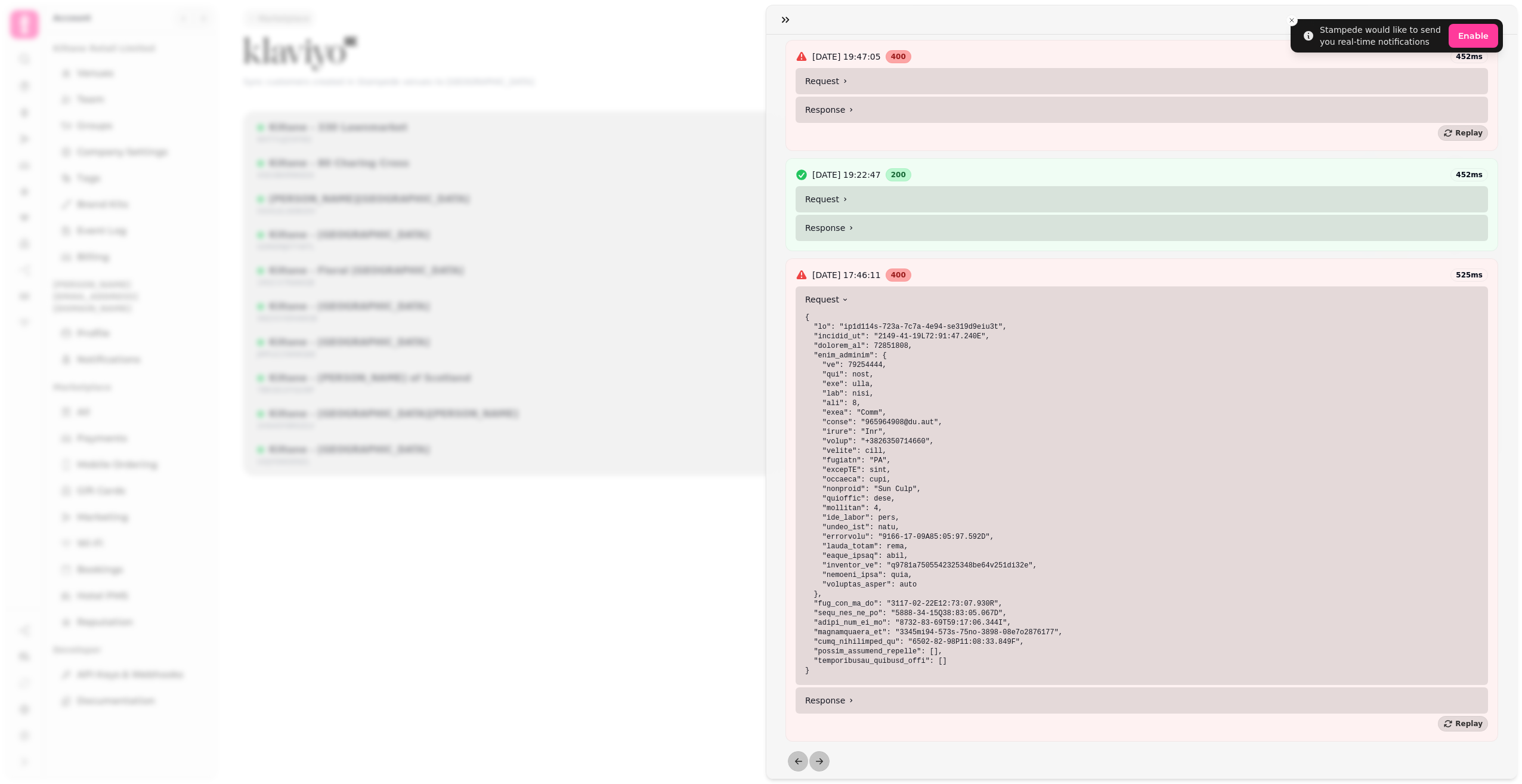
click at [840, 705] on div "[DATE] 17:46:11 400 525 ms Request Response [ { "id": "320d894d-aa3b-4961-969a-…" at bounding box center [1142, 500] width 713 height 483
click at [917, 687] on summary "Response" at bounding box center [1142, 700] width 693 height 26
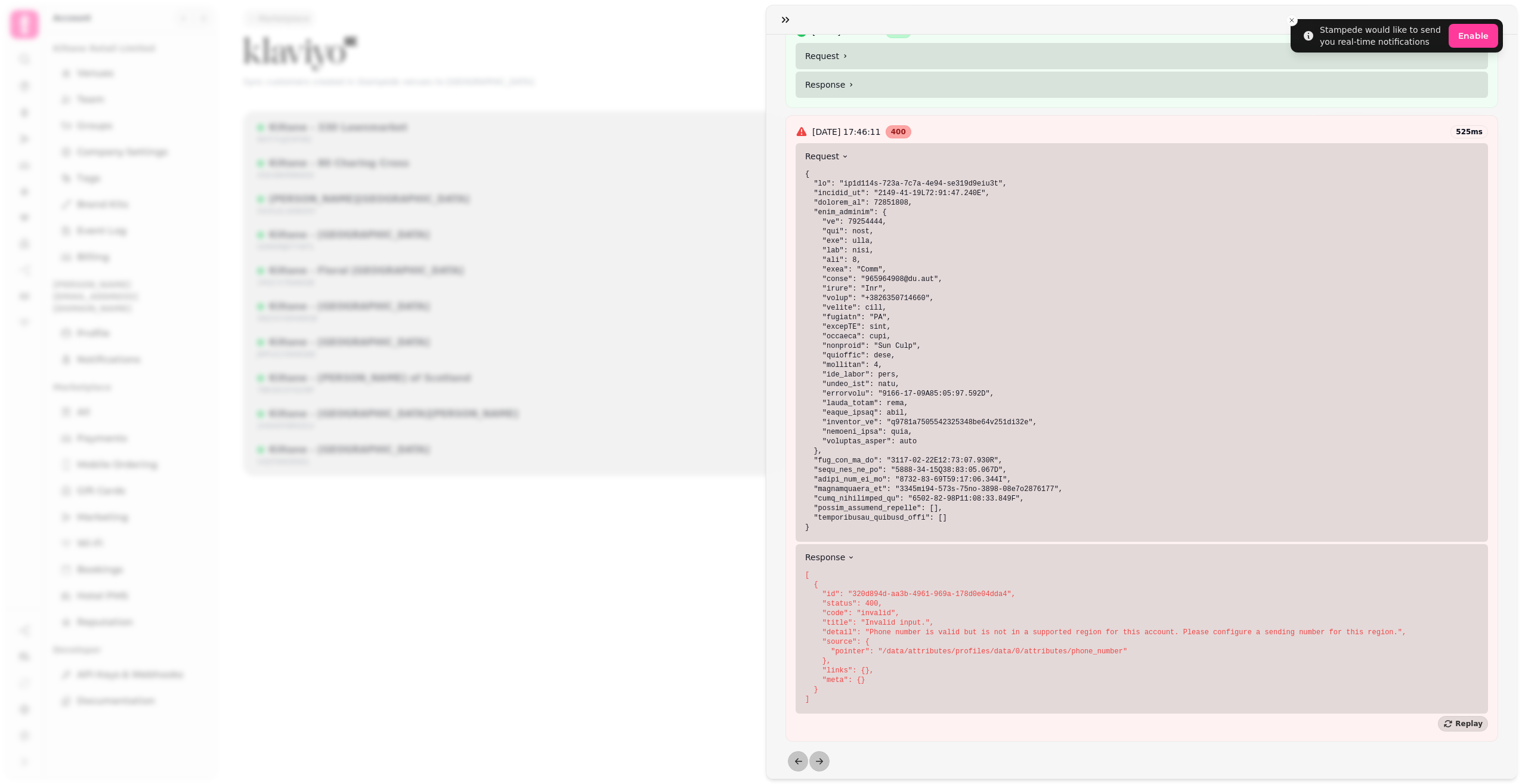
scroll to position [618, 0]
click at [783, 8] on button "button" at bounding box center [786, 20] width 24 height 24
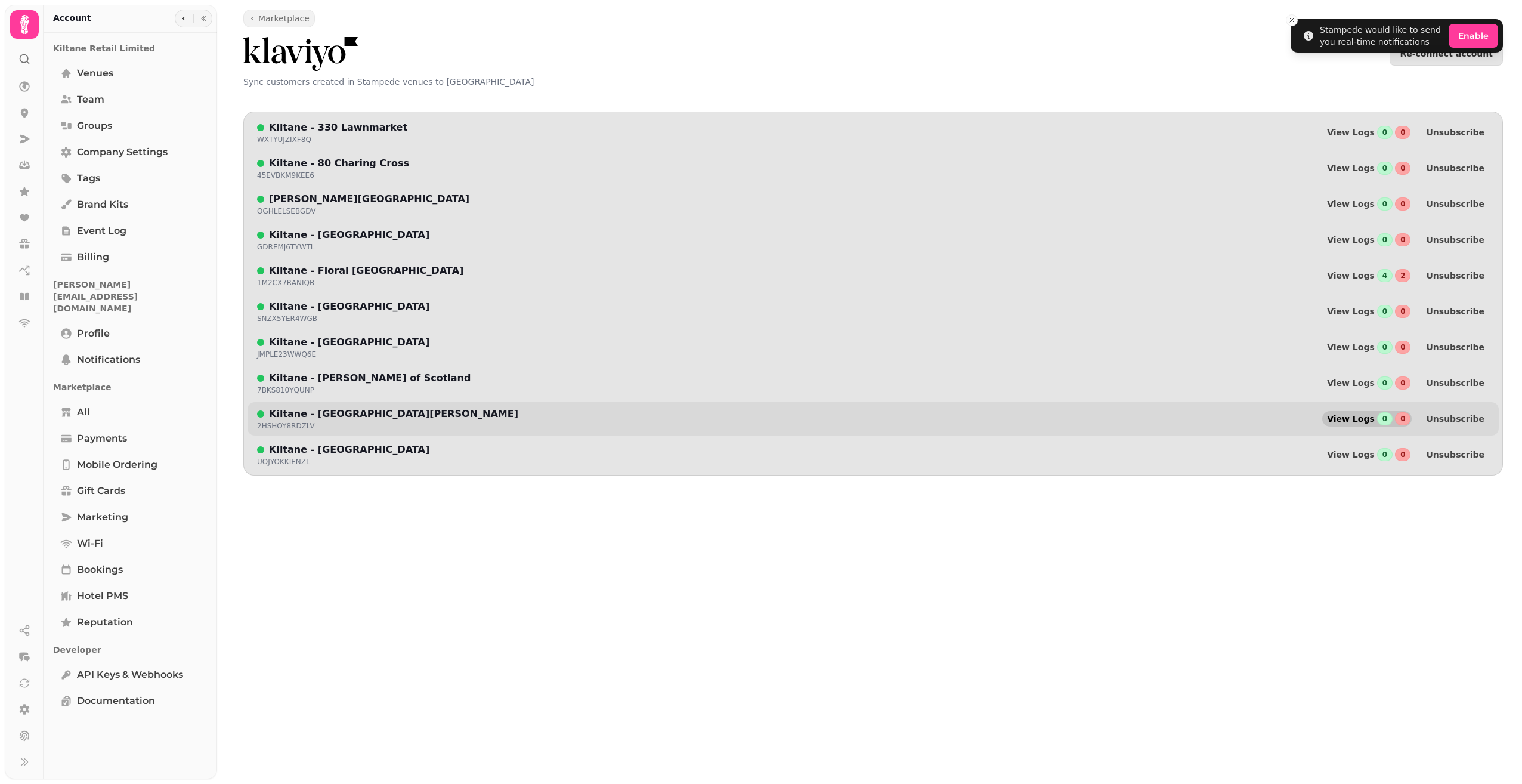
click at [1363, 423] on span "View Logs" at bounding box center [1351, 419] width 48 height 8
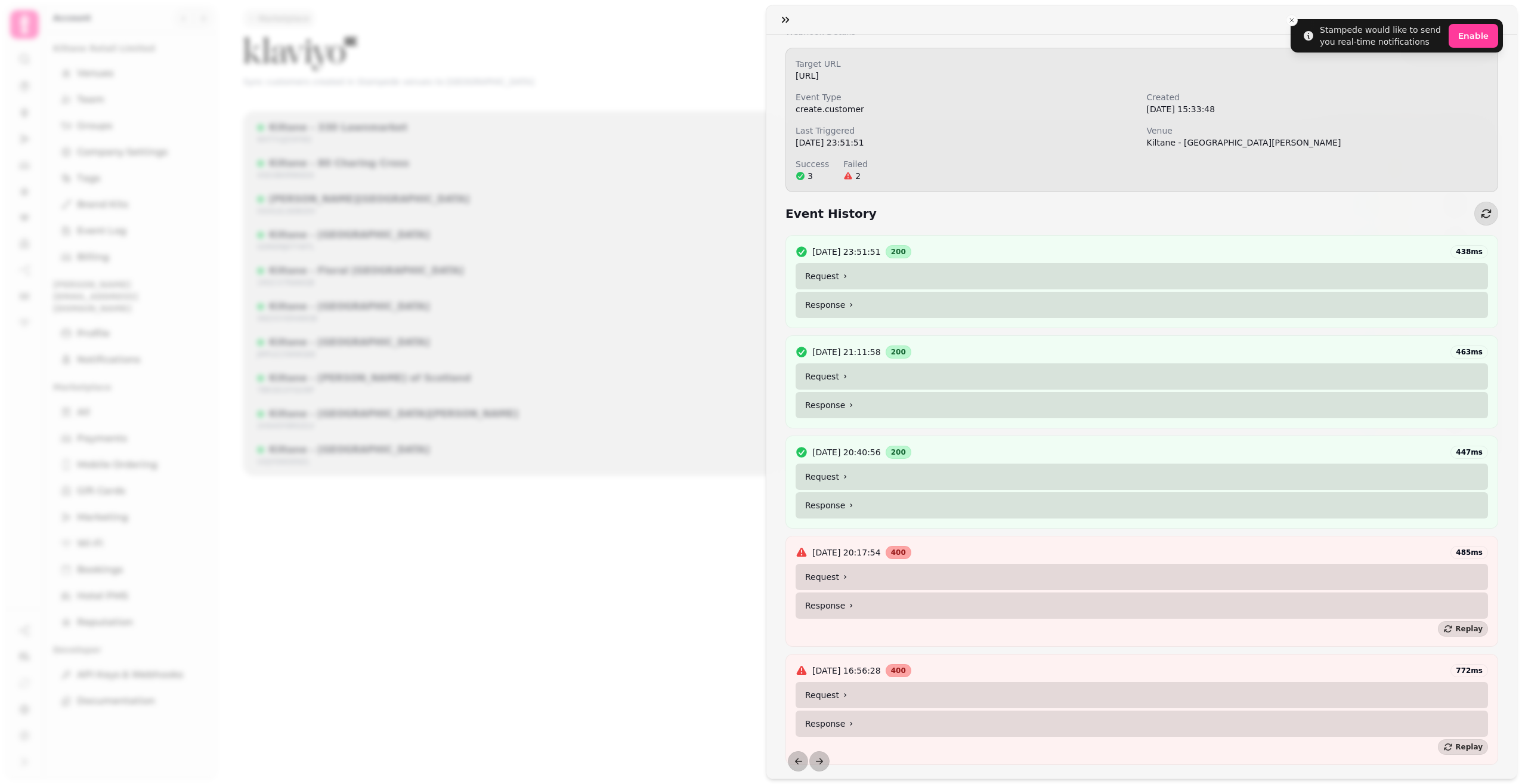
scroll to position [67, 0]
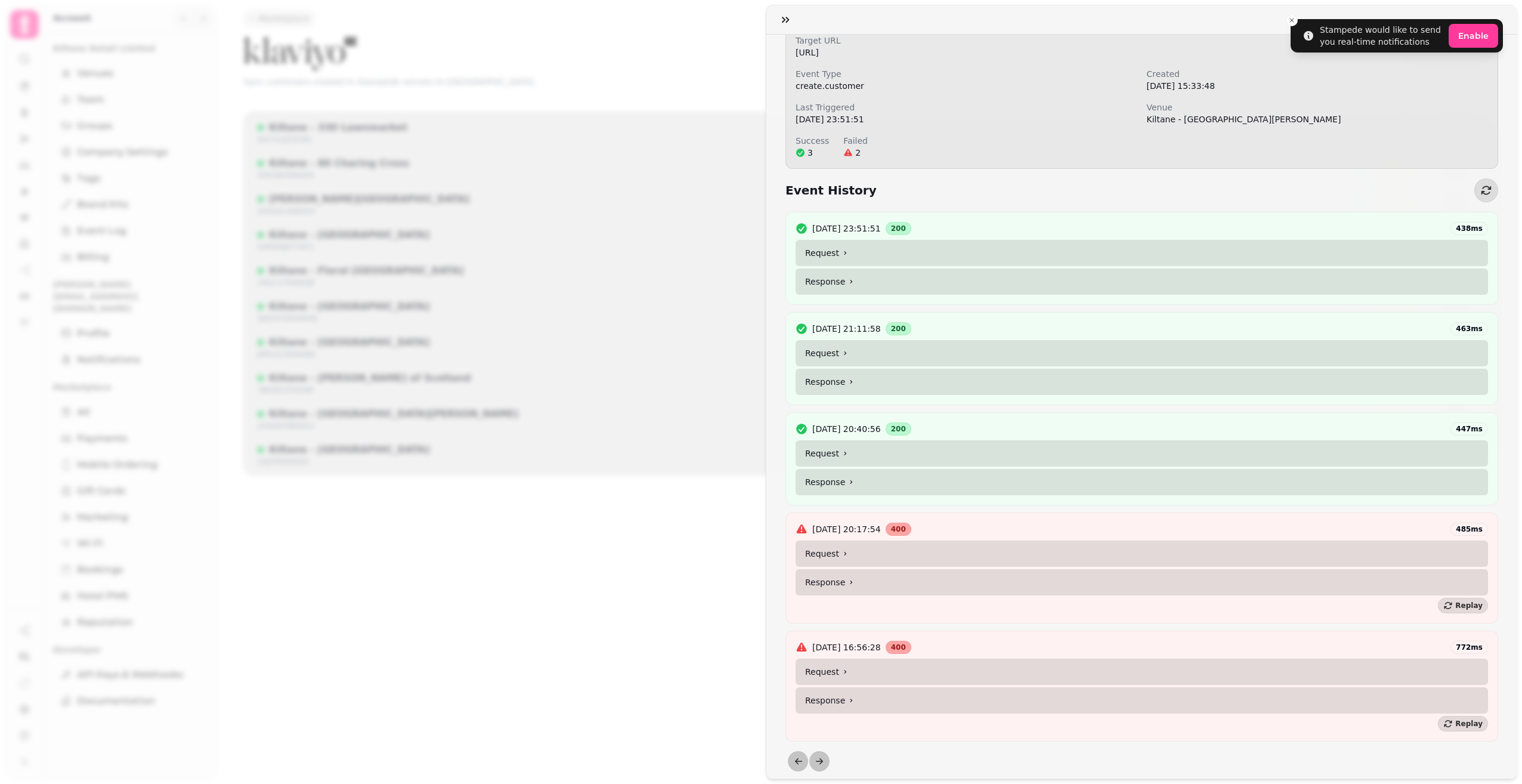
click at [859, 551] on summary "Request" at bounding box center [1142, 554] width 693 height 26
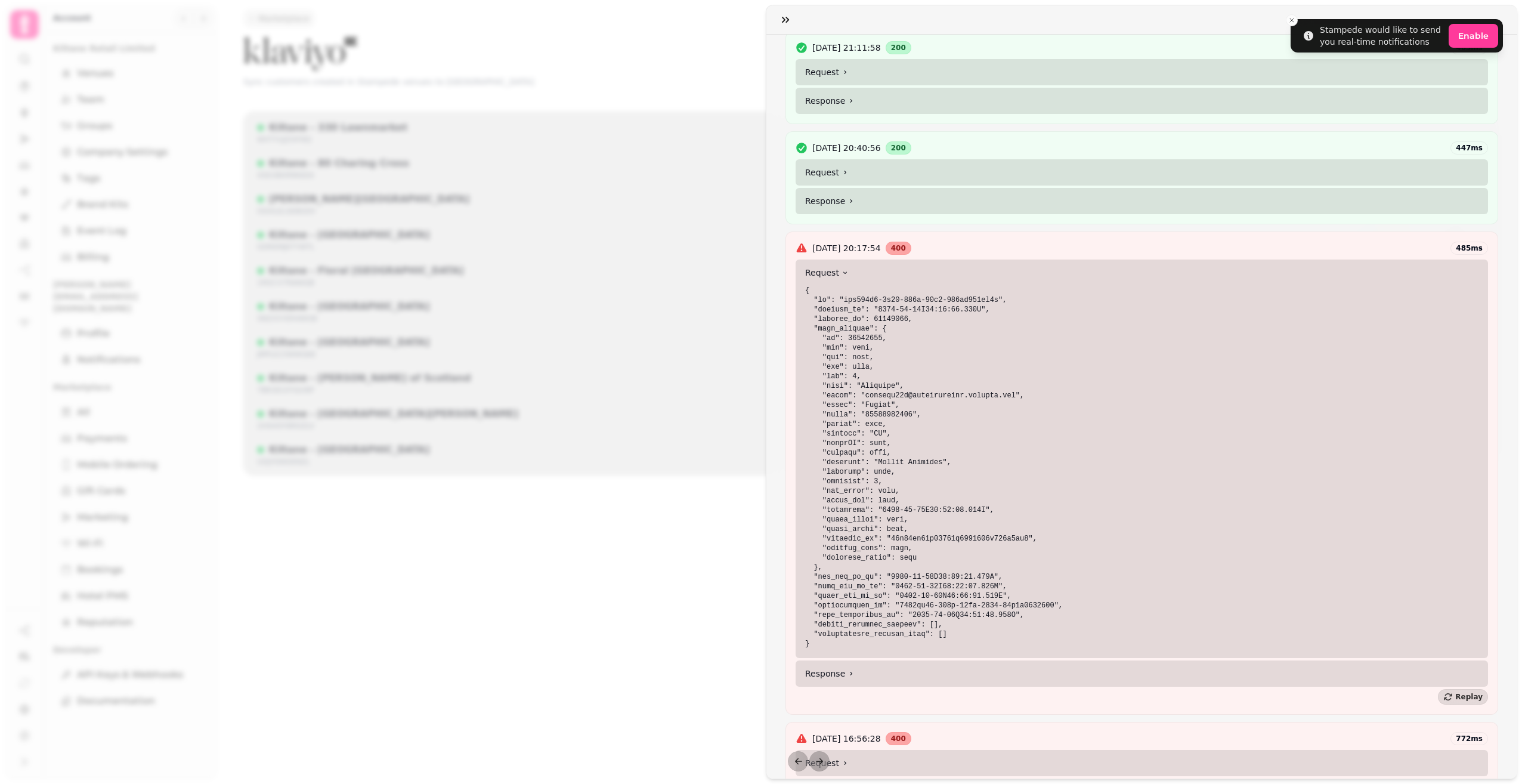
scroll to position [439, 0]
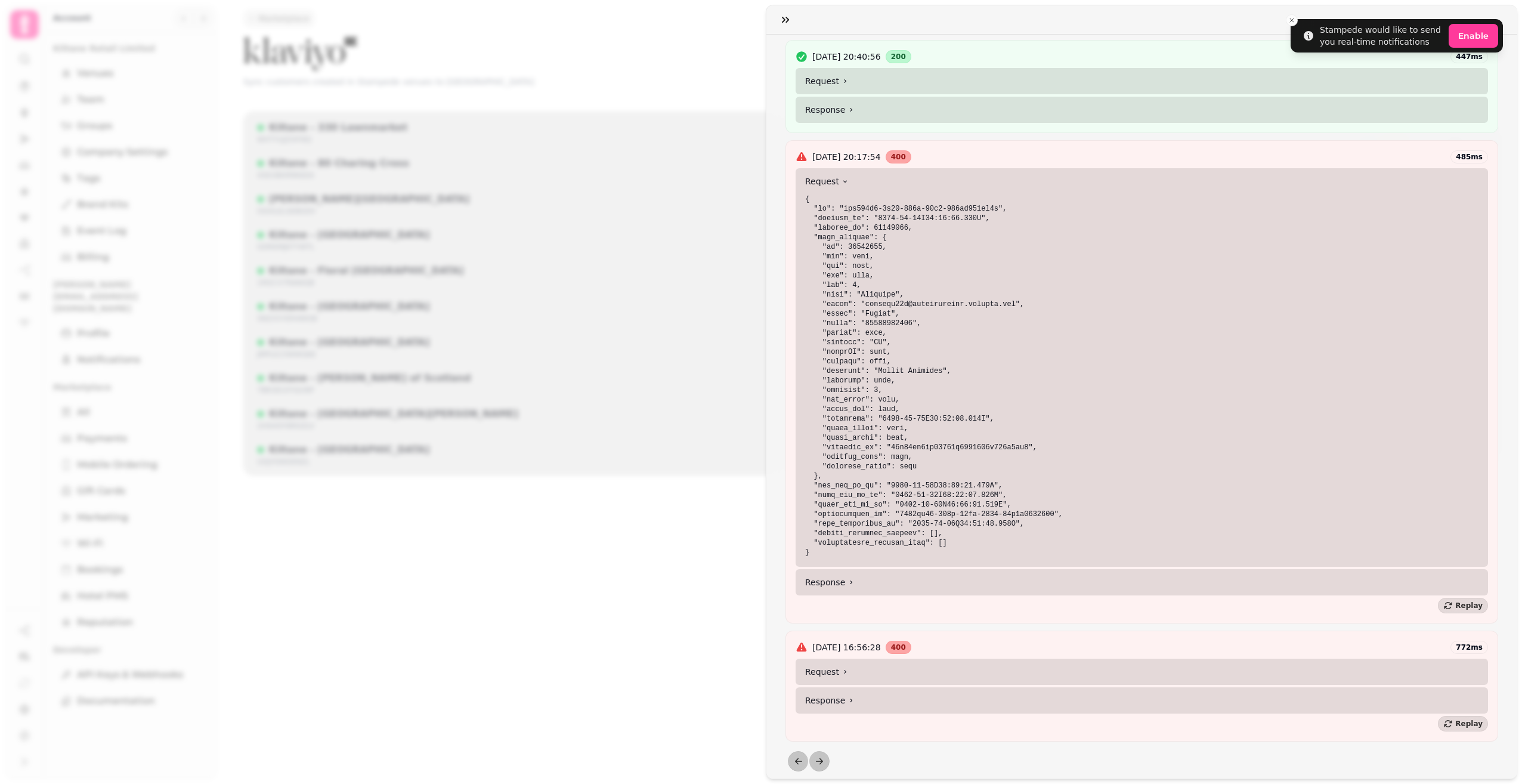
click at [871, 572] on summary "Response" at bounding box center [1142, 582] width 693 height 26
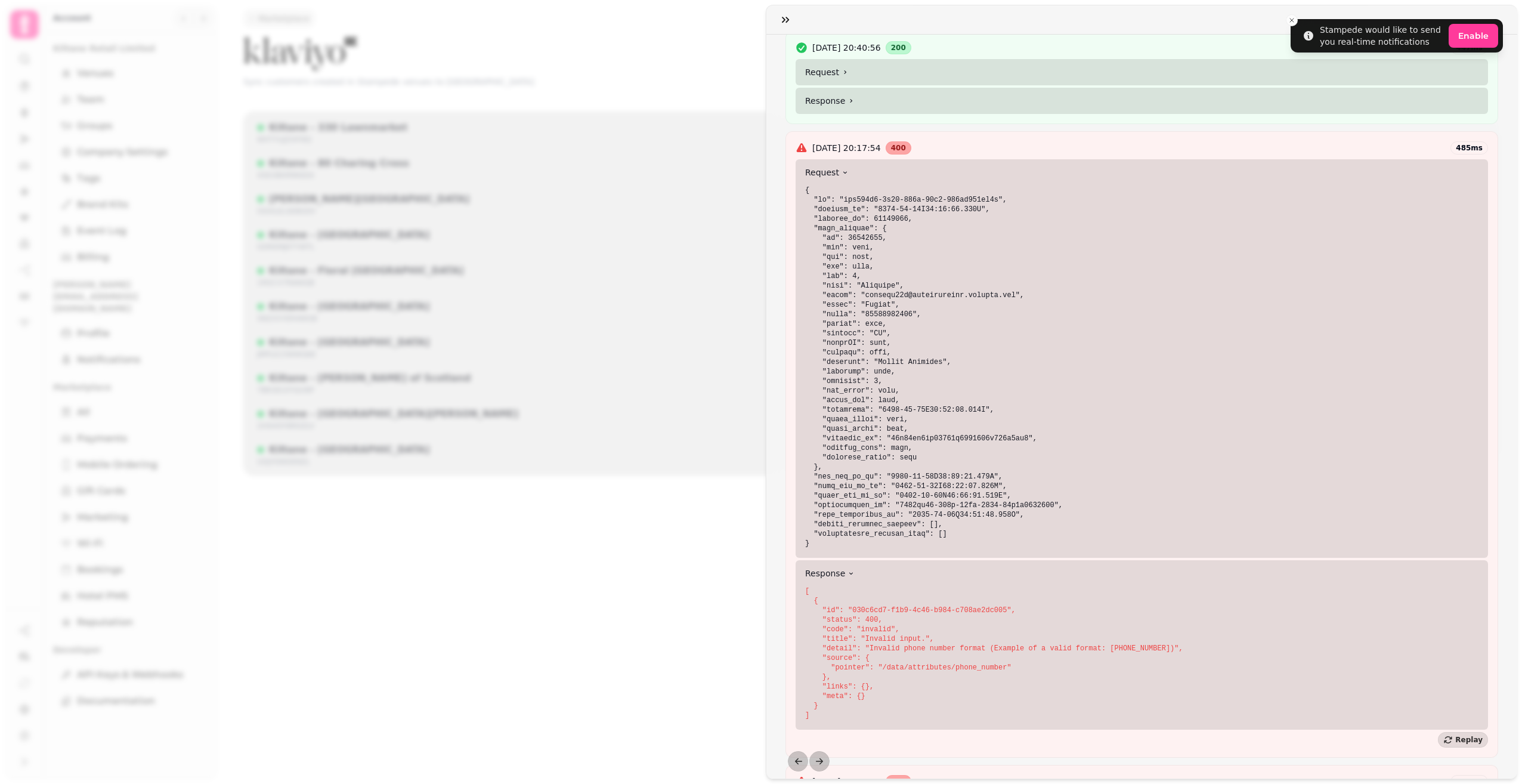
click at [743, 564] on div "[URL] Webhook Details Active Target URL [URL] Event Type create.customer Create…" at bounding box center [761, 401] width 1522 height 765
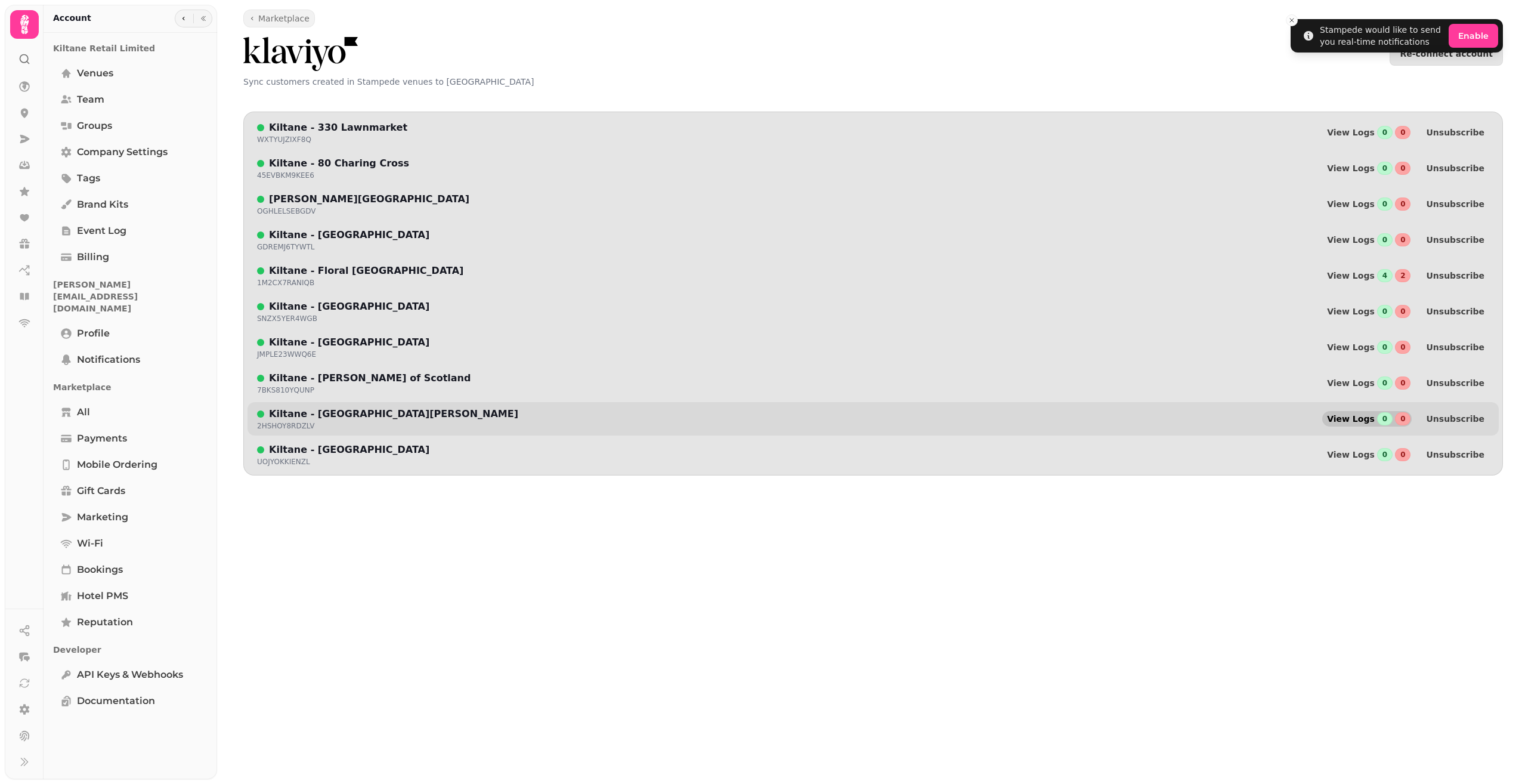
click at [1366, 420] on span "View Logs" at bounding box center [1351, 419] width 48 height 8
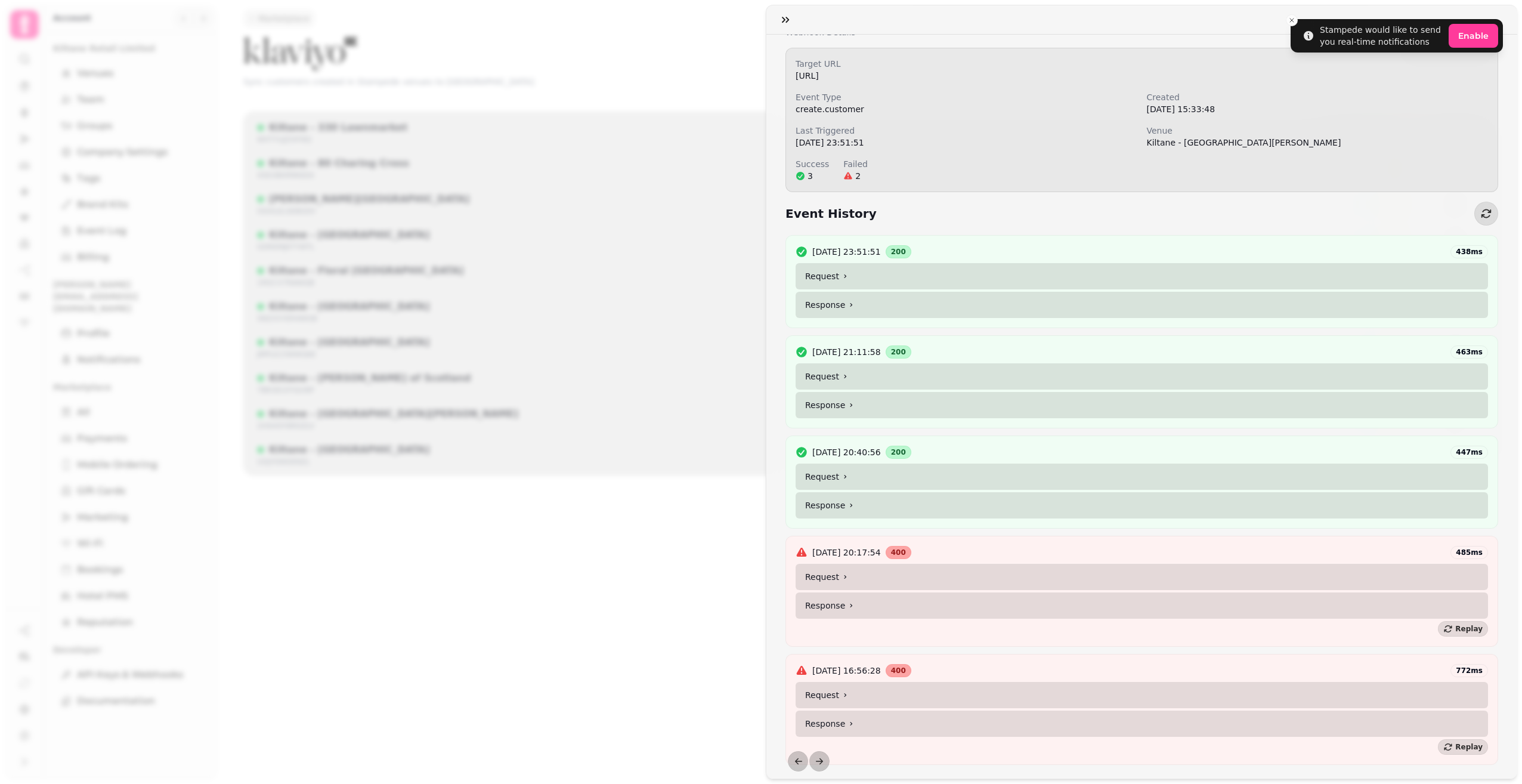
scroll to position [67, 0]
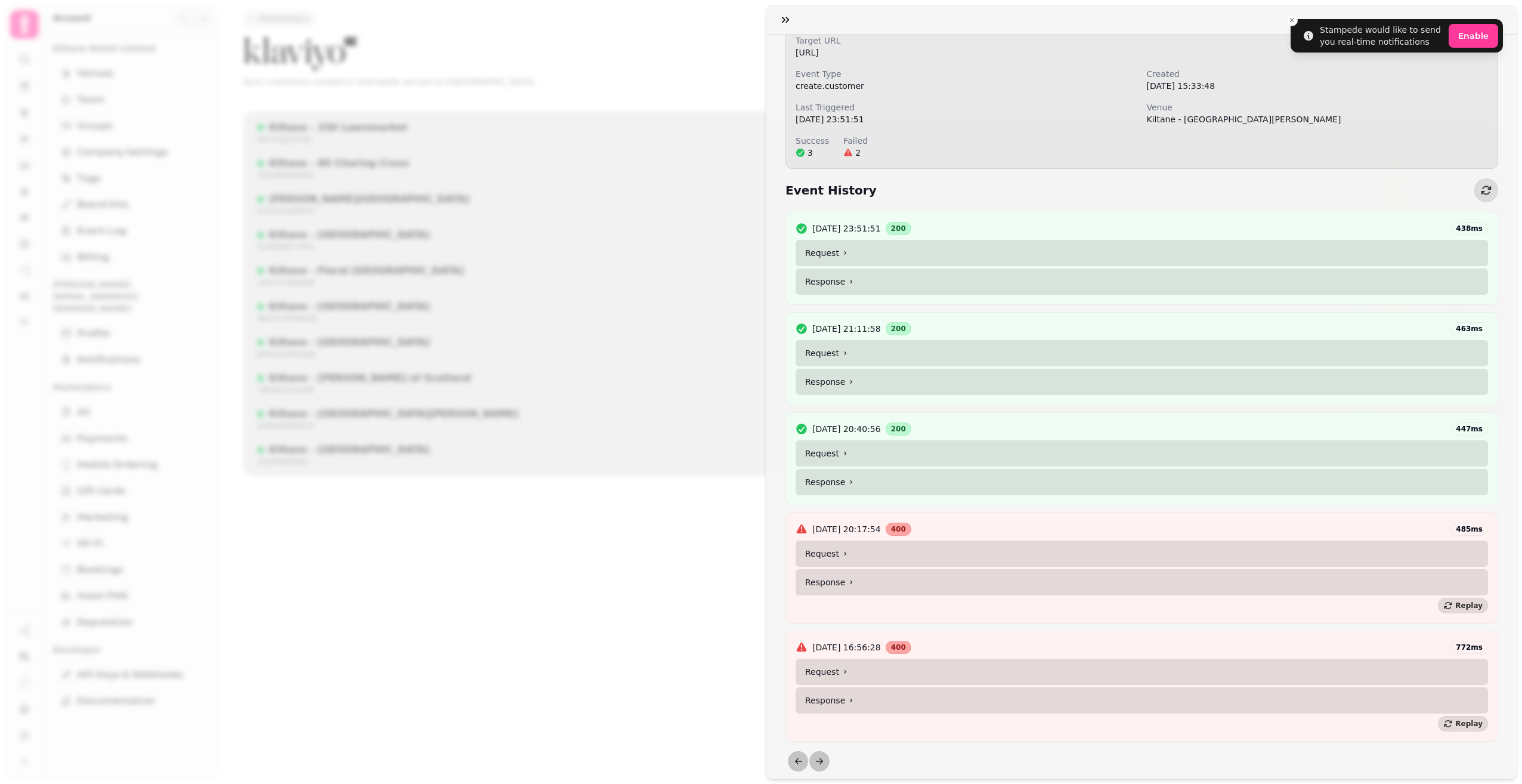
click at [869, 659] on summary "Request" at bounding box center [1142, 672] width 693 height 26
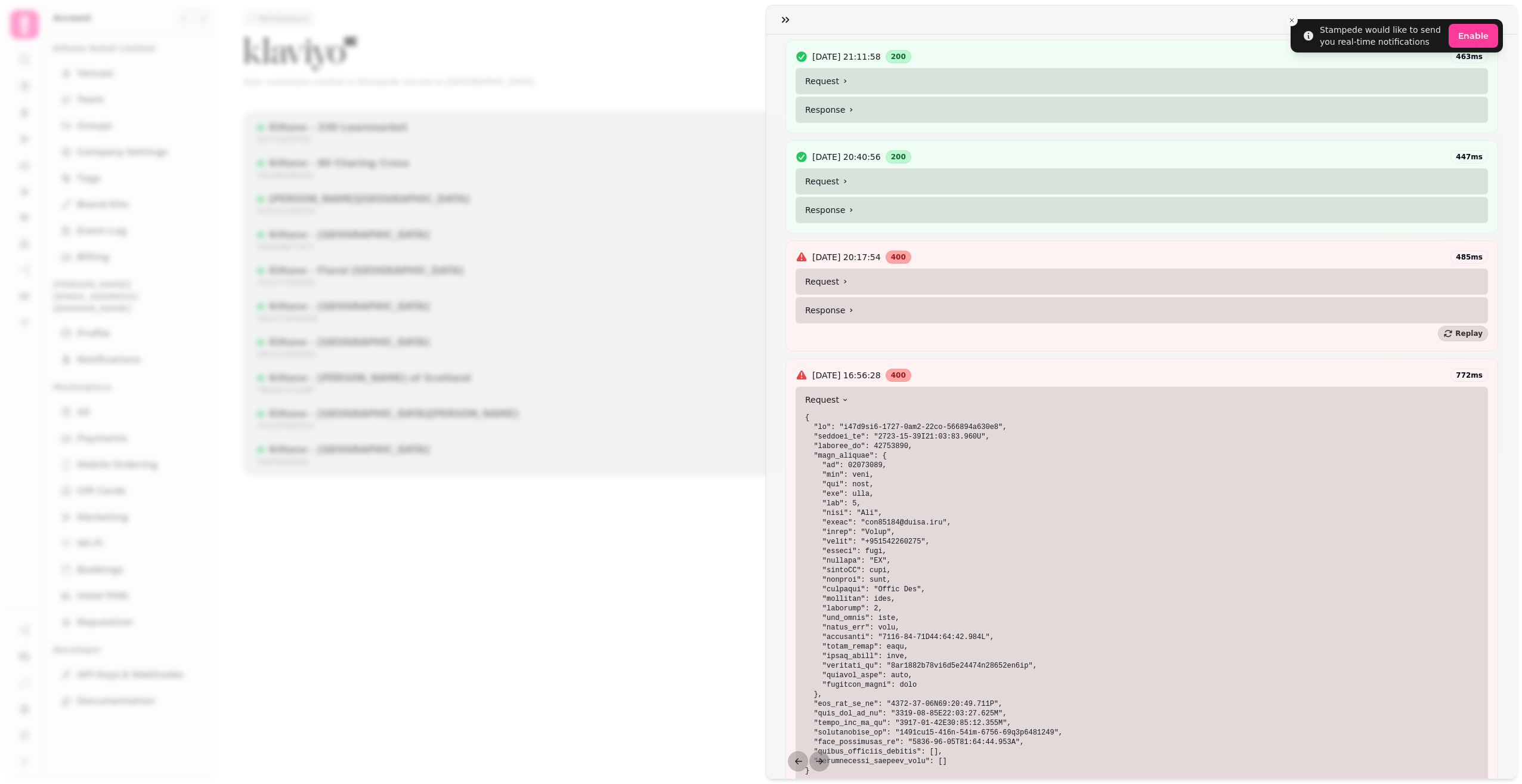
scroll to position [439, 0]
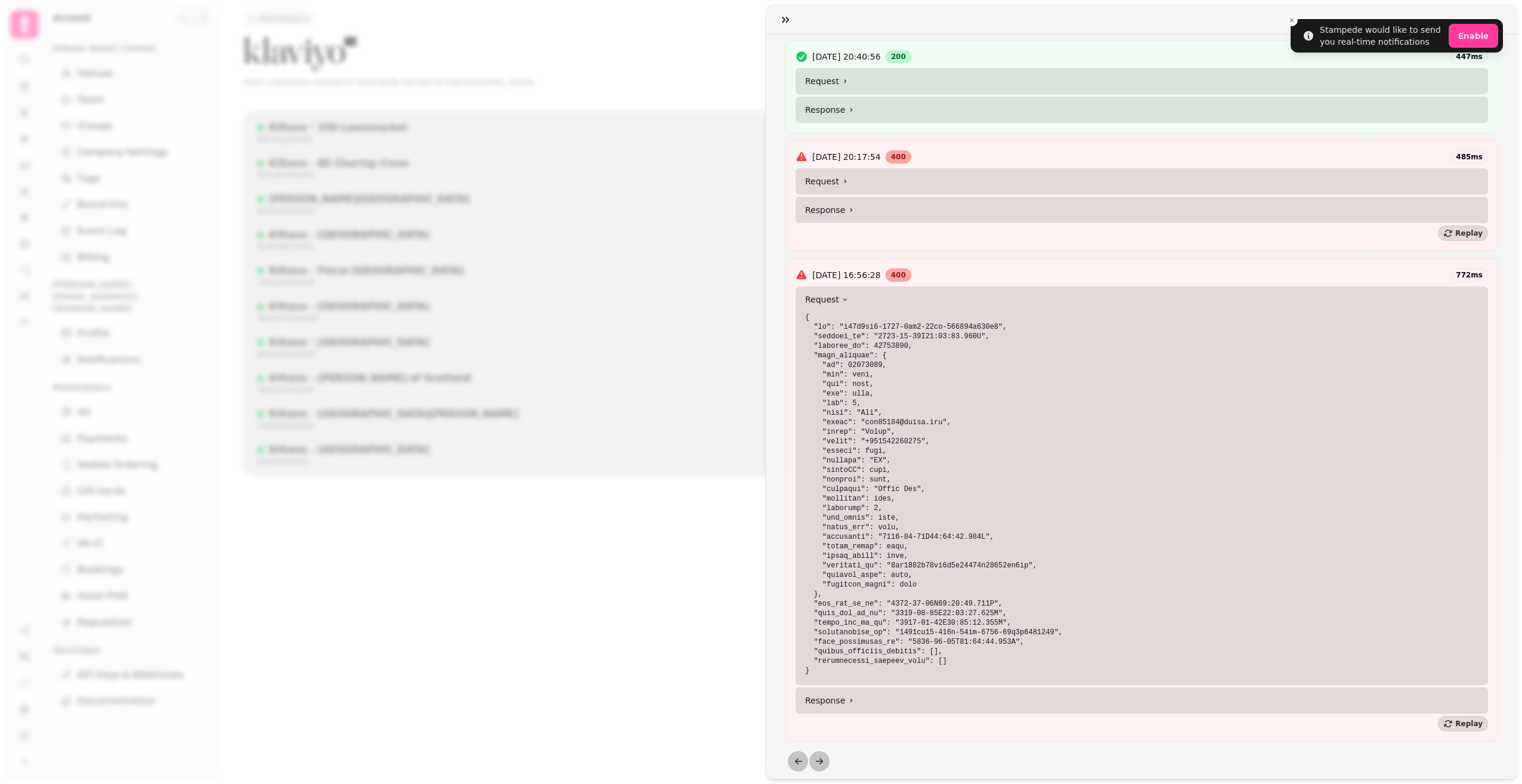
click at [818, 698] on summary "Response" at bounding box center [1142, 700] width 693 height 26
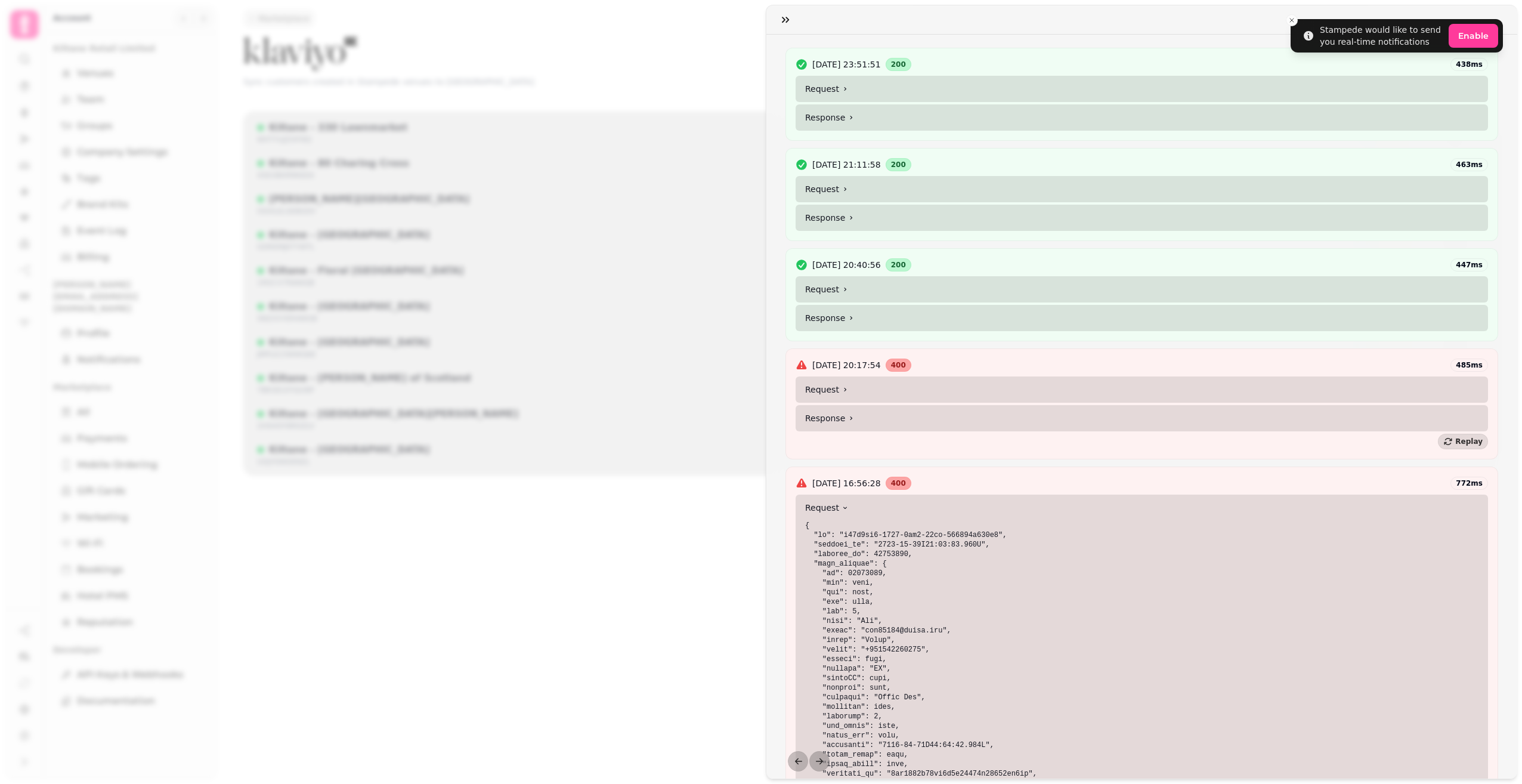
scroll to position [165, 0]
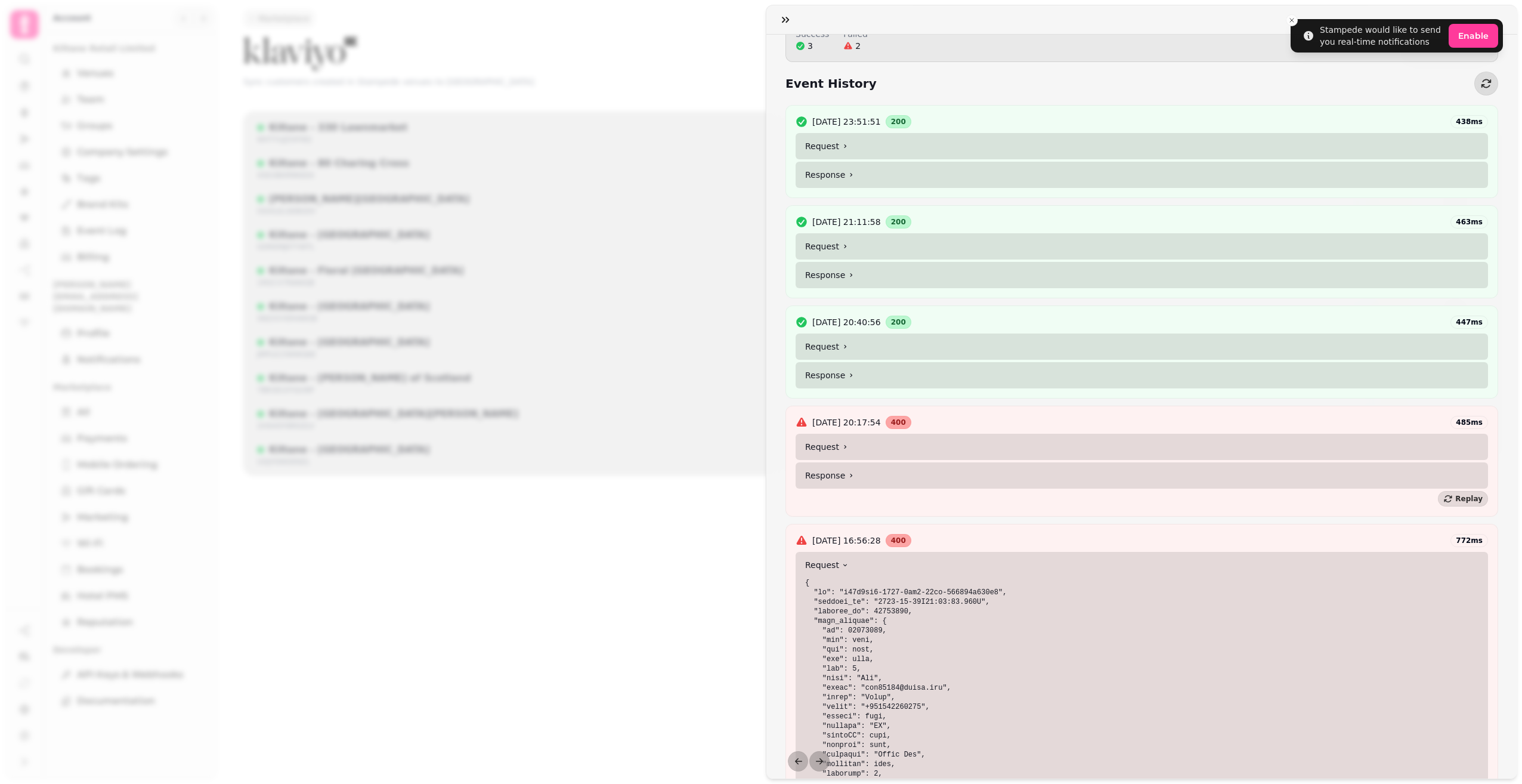
click at [858, 342] on summary "Request" at bounding box center [1142, 346] width 693 height 26
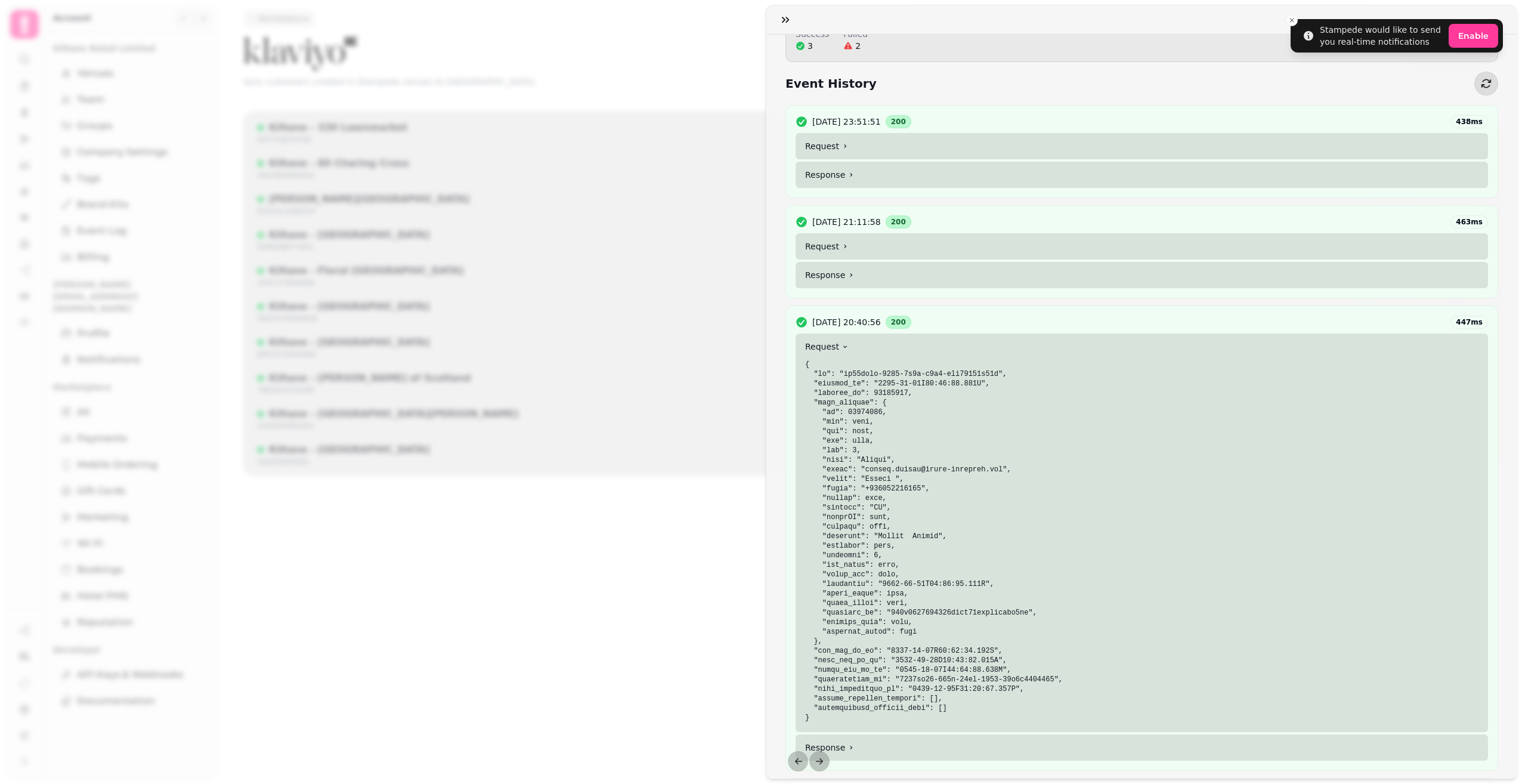
click at [862, 340] on summary "Request" at bounding box center [1142, 346] width 693 height 26
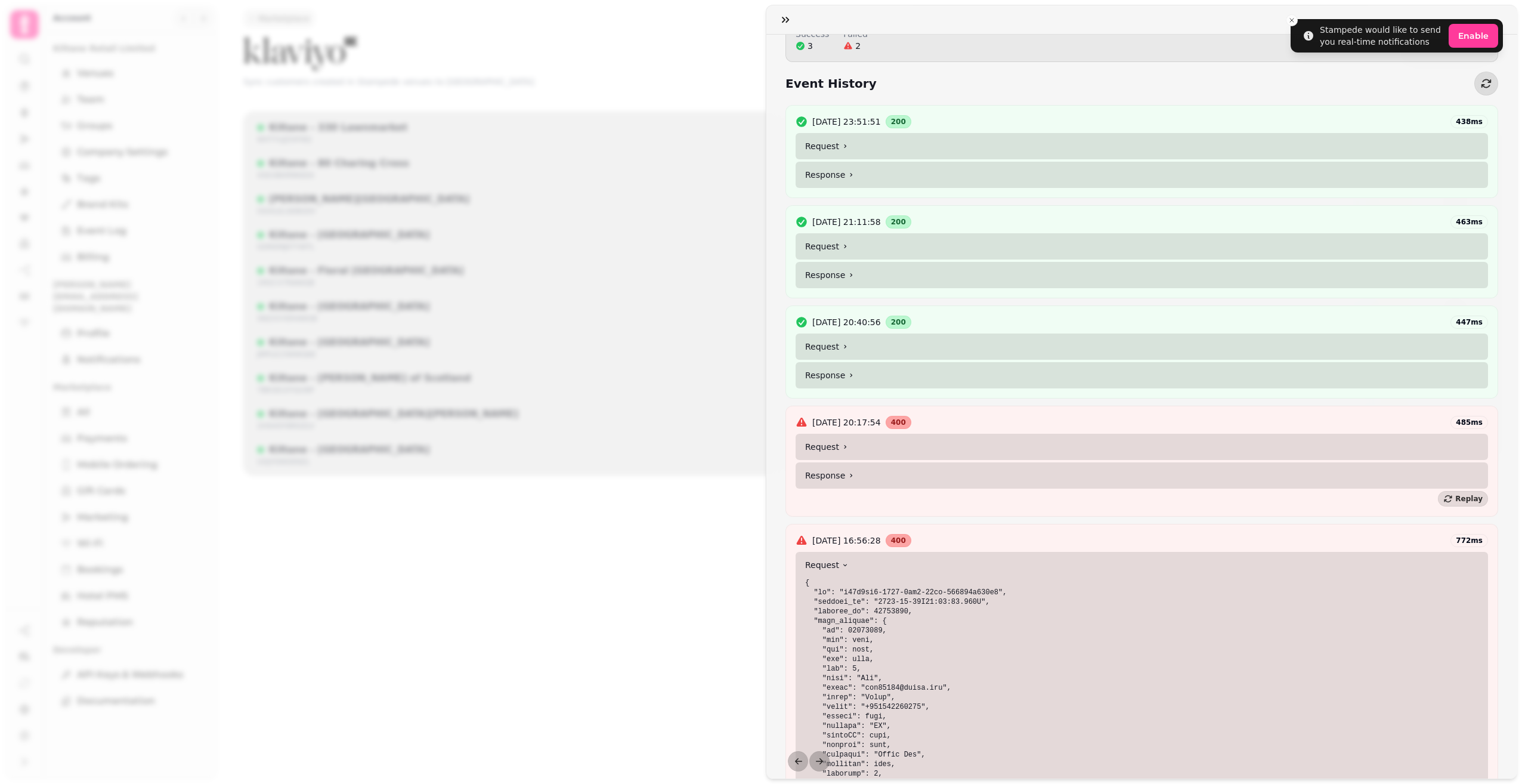
click at [854, 245] on summary "Request" at bounding box center [1142, 247] width 693 height 26
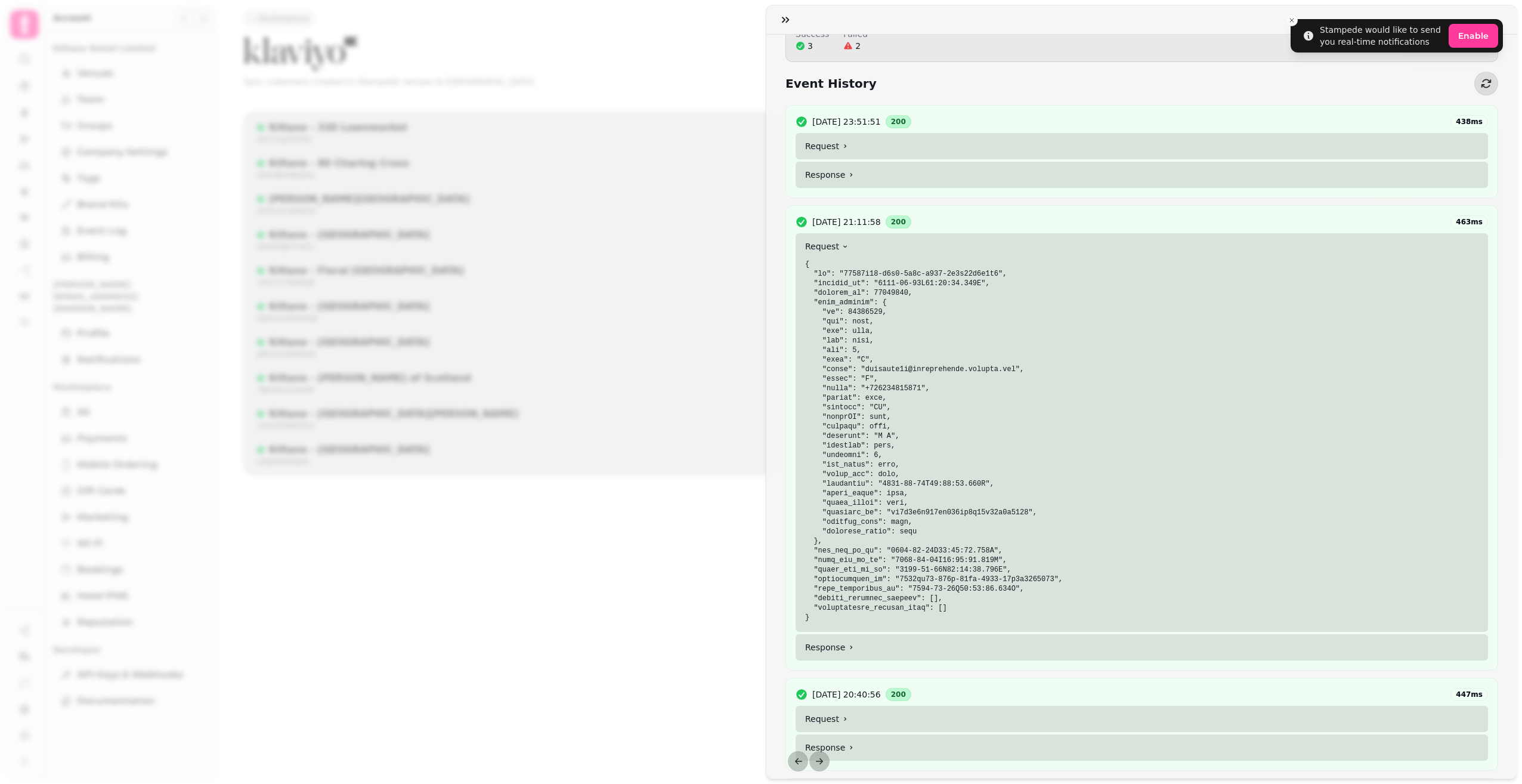
click at [854, 244] on summary "Request" at bounding box center [1142, 247] width 693 height 26
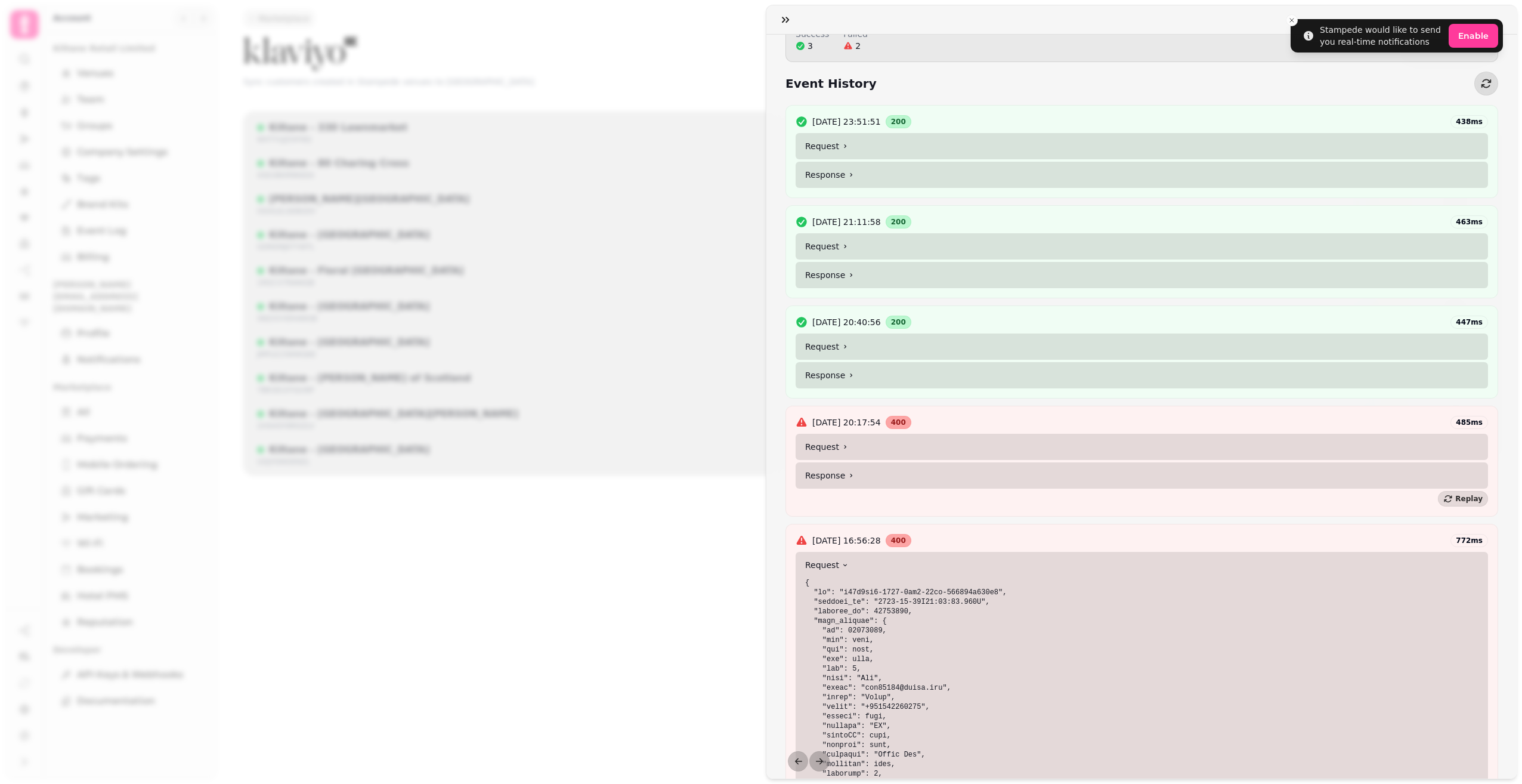
click at [848, 149] on summary "Request" at bounding box center [1142, 146] width 693 height 26
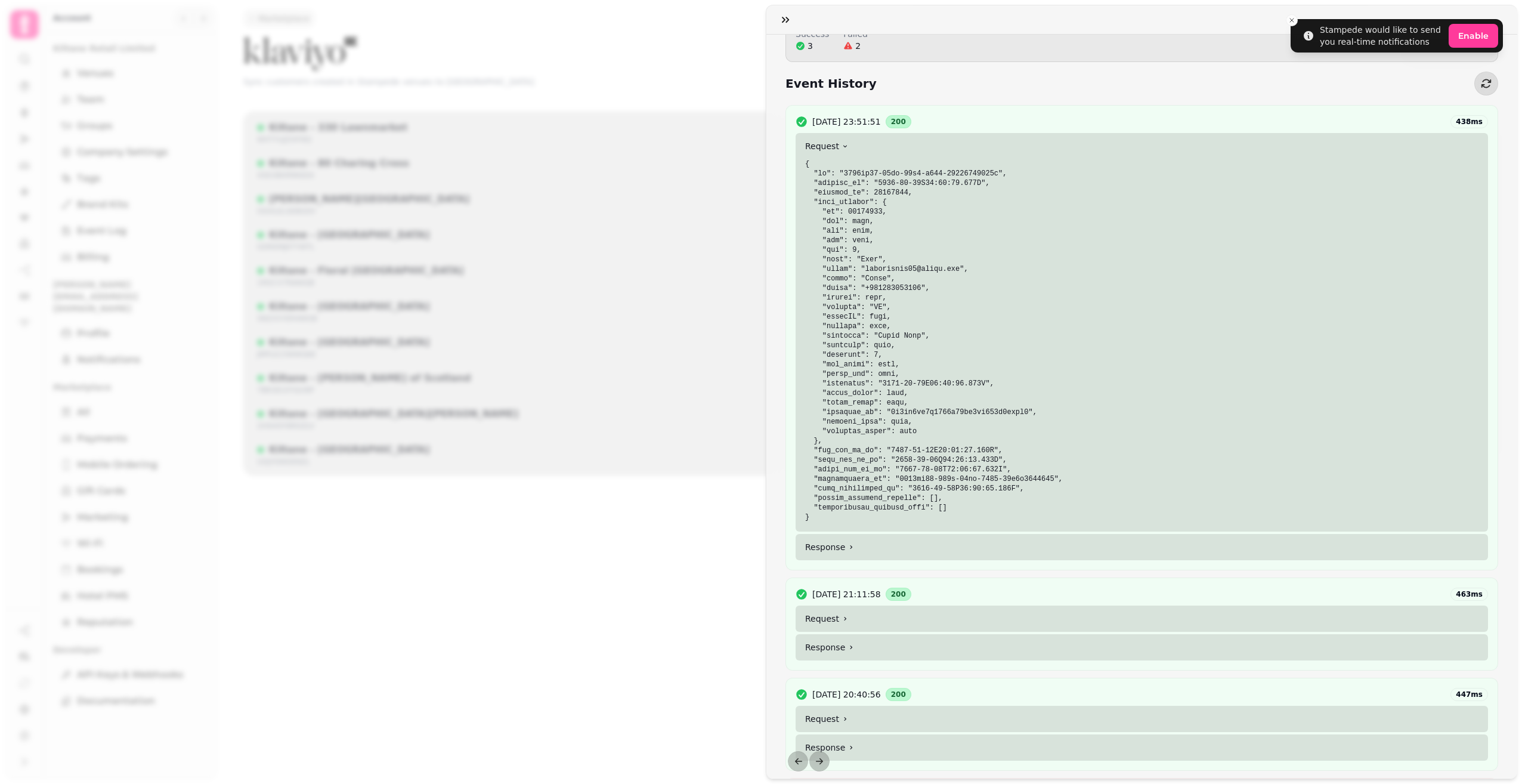
click at [848, 148] on summary "Request" at bounding box center [1142, 146] width 693 height 26
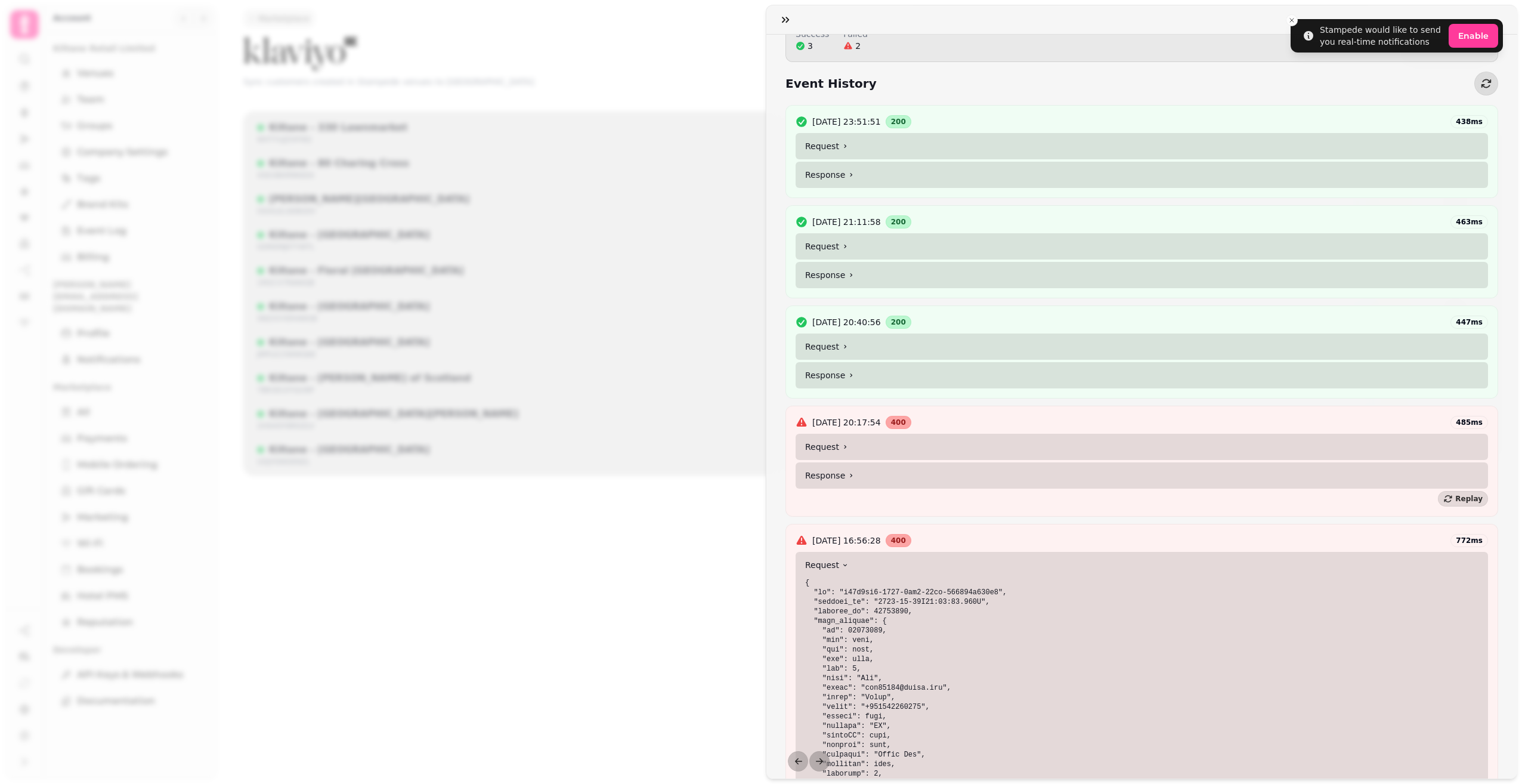
click at [587, 465] on div "[URL] Webhook Details Active Target URL [URL] Event Type create.customer Create…" at bounding box center [761, 401] width 1522 height 765
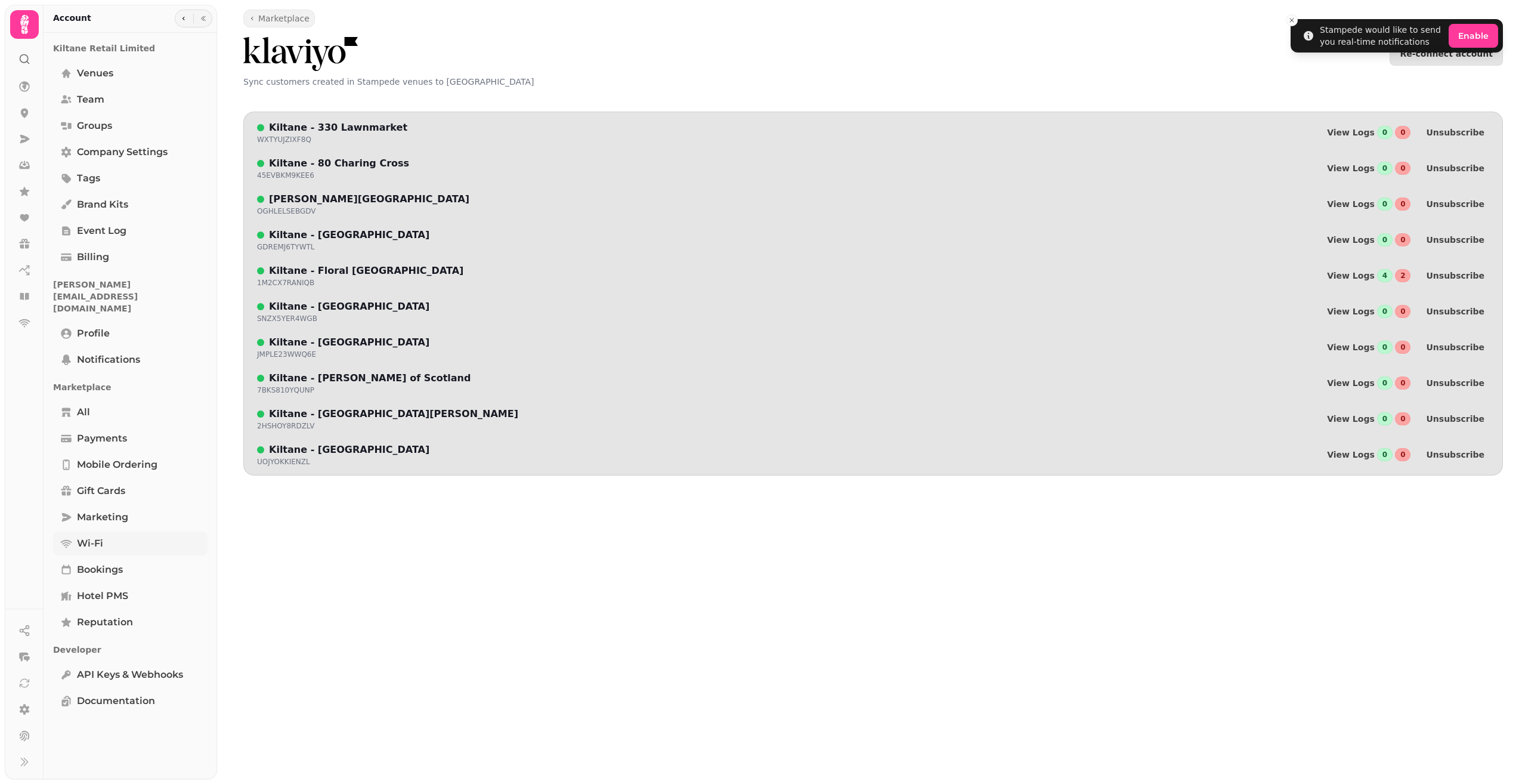
click at [102, 536] on span "Wi-Fi" at bounding box center [90, 543] width 26 height 14
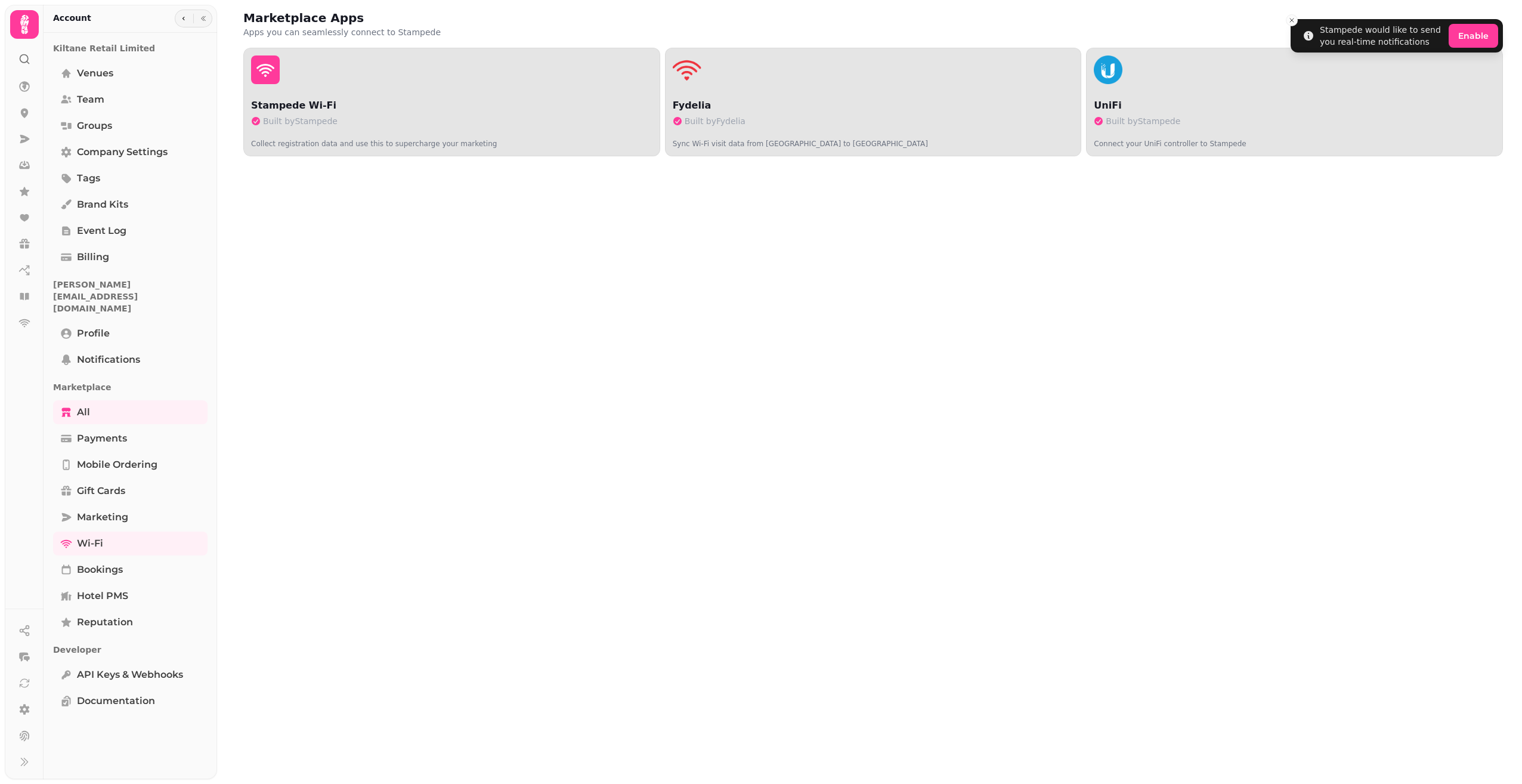
click at [19, 50] on div at bounding box center [24, 54] width 21 height 31
click at [20, 60] on circle at bounding box center [24, 59] width 8 height 8
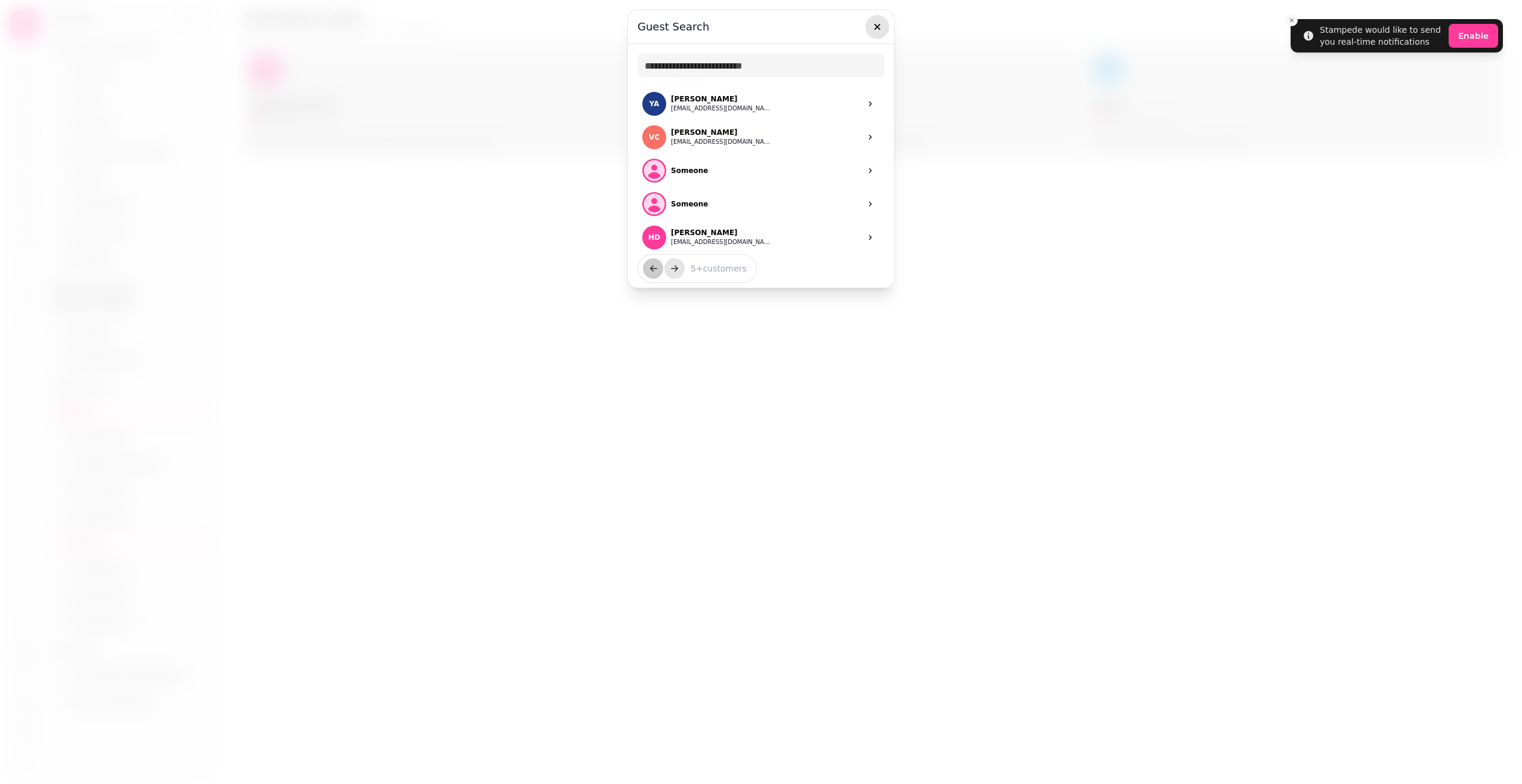
click at [881, 28] on icon "button" at bounding box center [878, 27] width 12 height 12
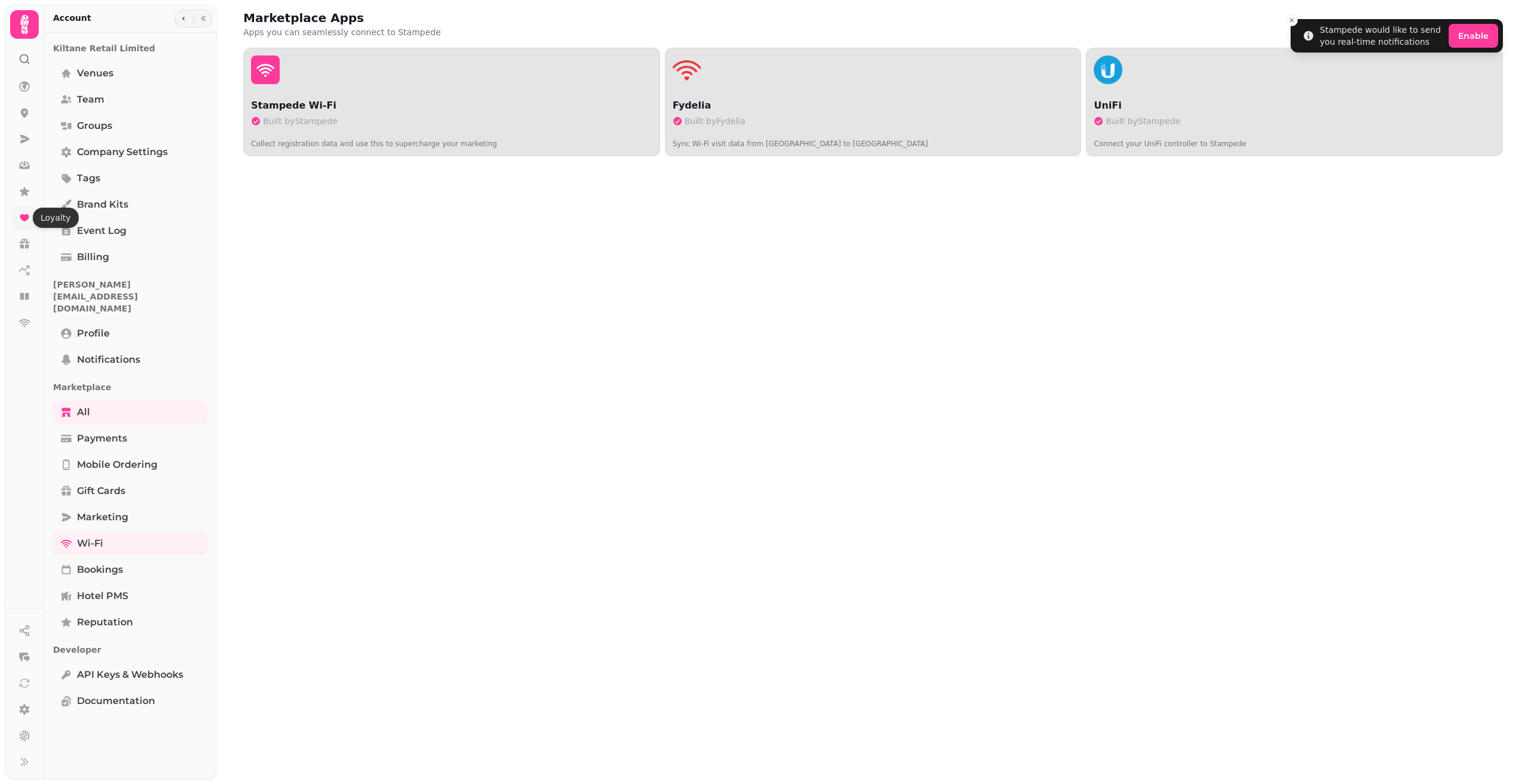
click at [24, 219] on icon at bounding box center [24, 218] width 9 height 7
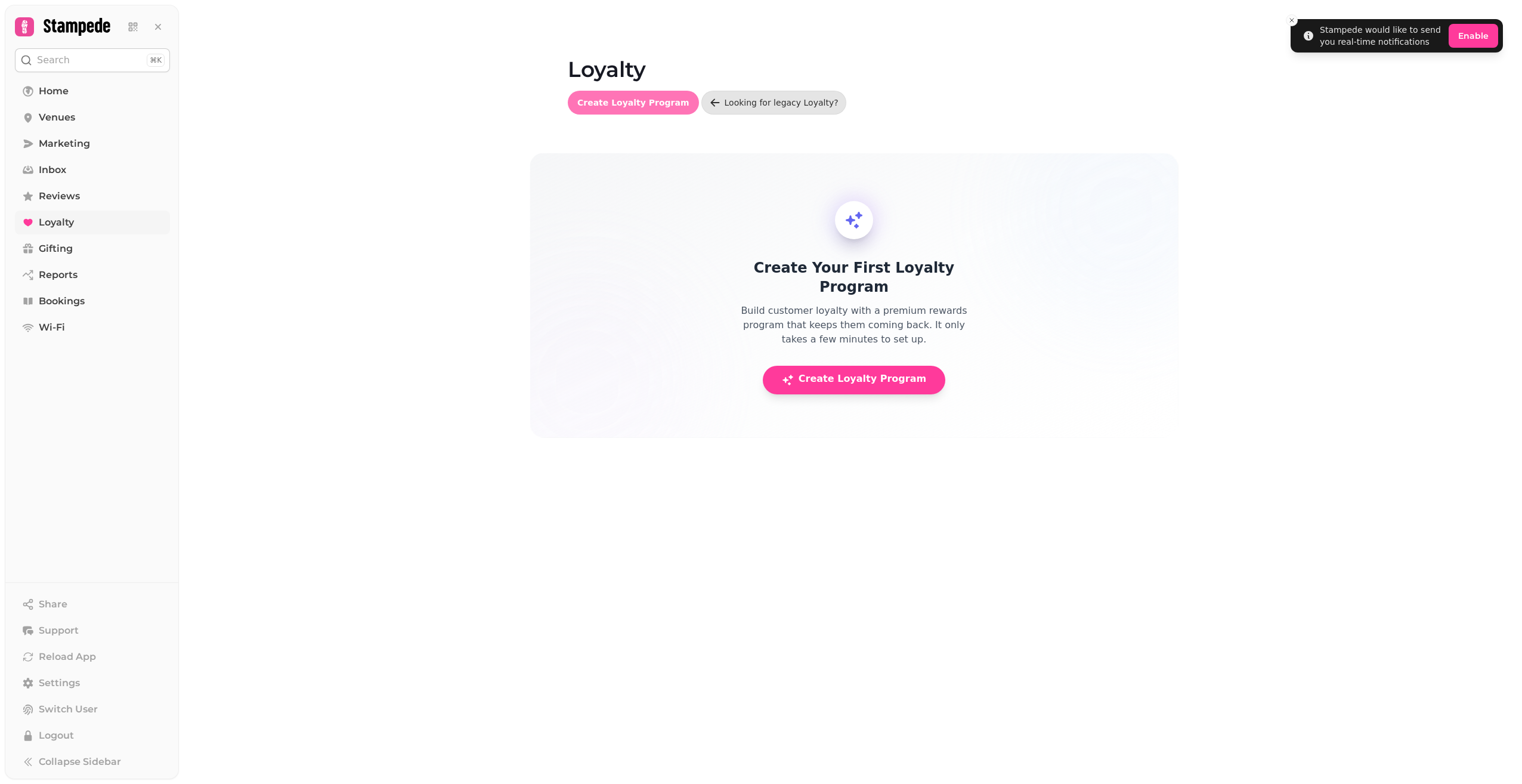
click at [613, 100] on span "Create Loyalty Program" at bounding box center [634, 103] width 112 height 8
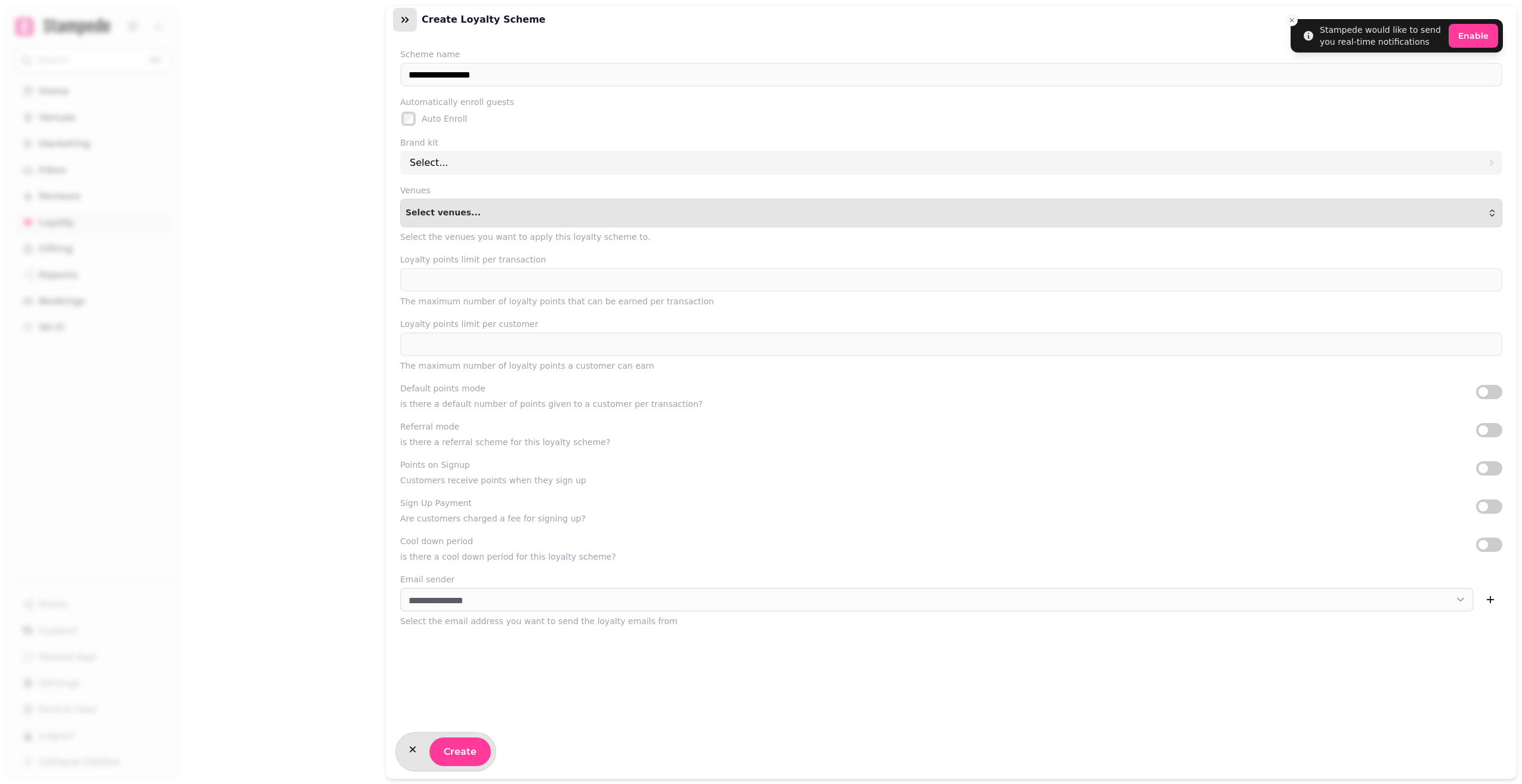
click at [401, 17] on icon "button" at bounding box center [405, 20] width 12 height 12
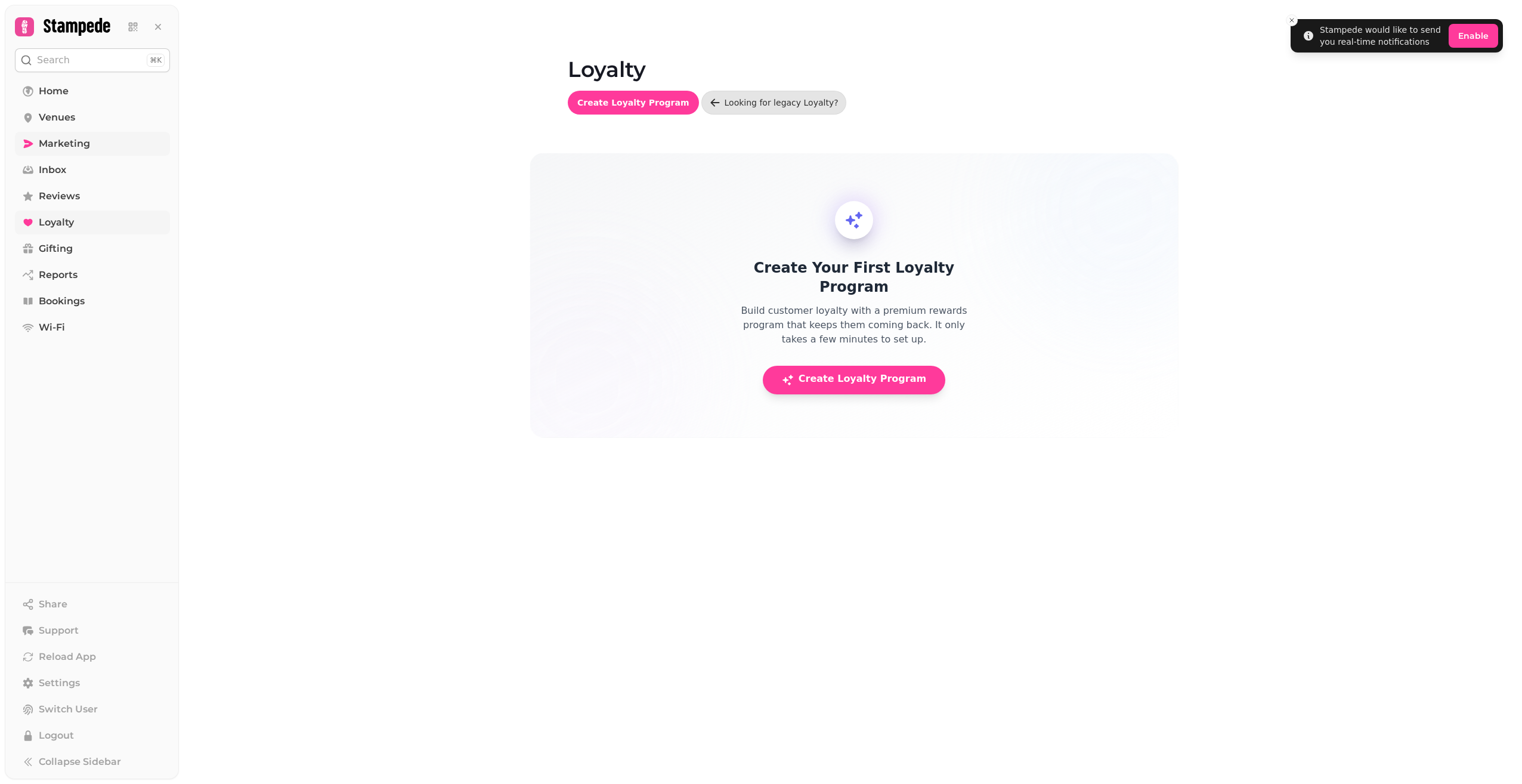
click at [81, 144] on span "Marketing" at bounding box center [64, 144] width 51 height 14
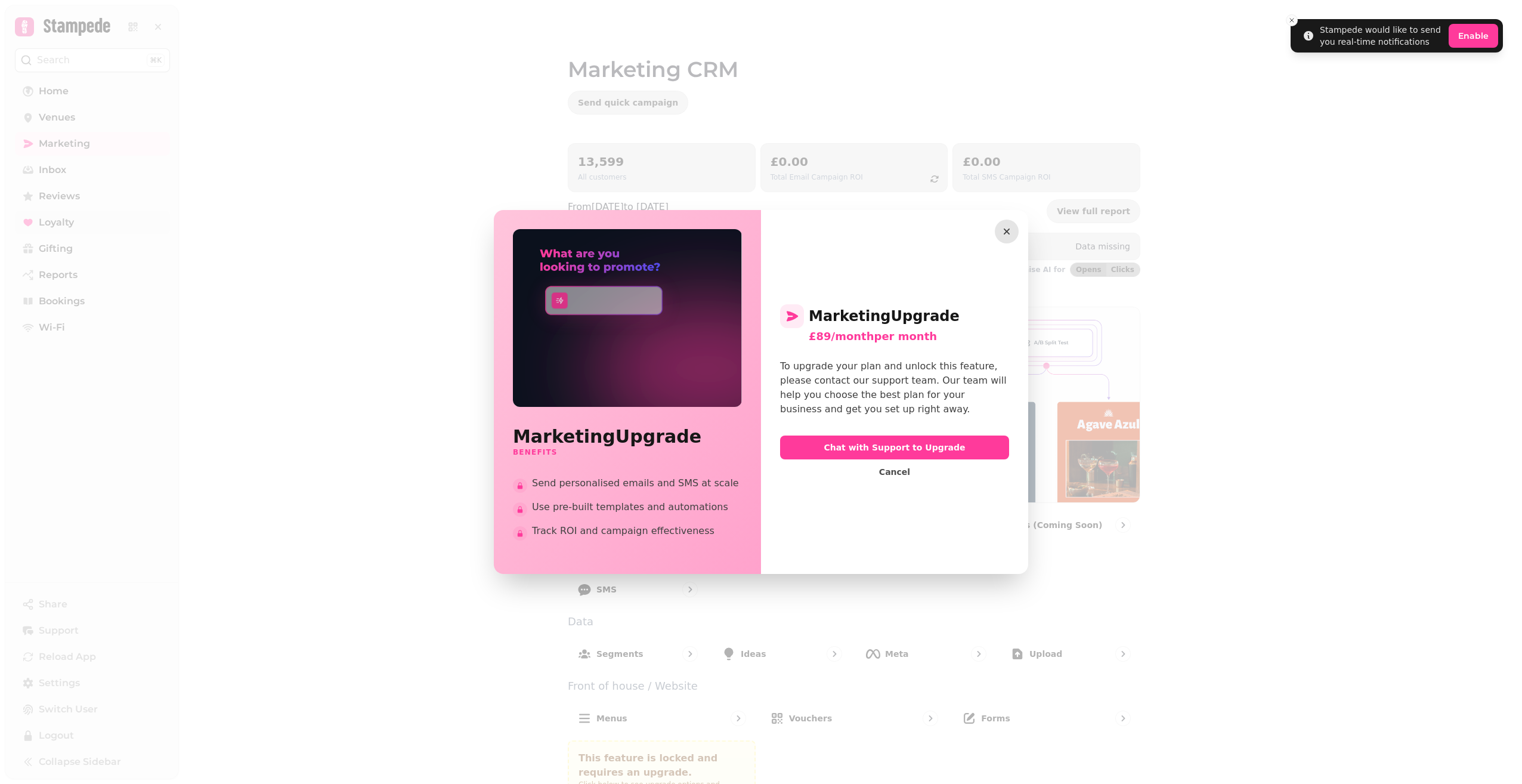
click at [1008, 236] on icon "button" at bounding box center [1007, 232] width 12 height 12
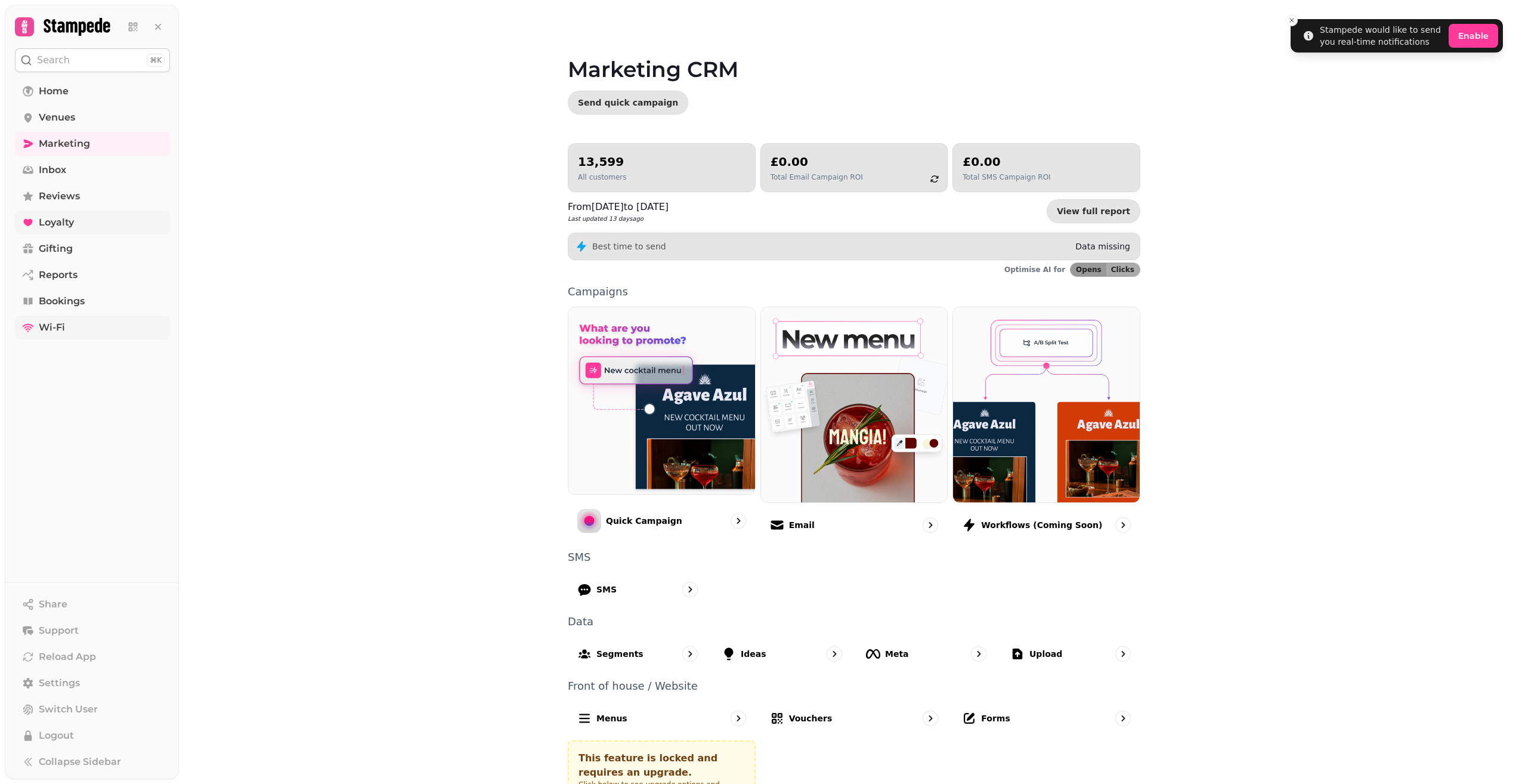
click at [53, 327] on span "Wi-Fi" at bounding box center [52, 327] width 26 height 14
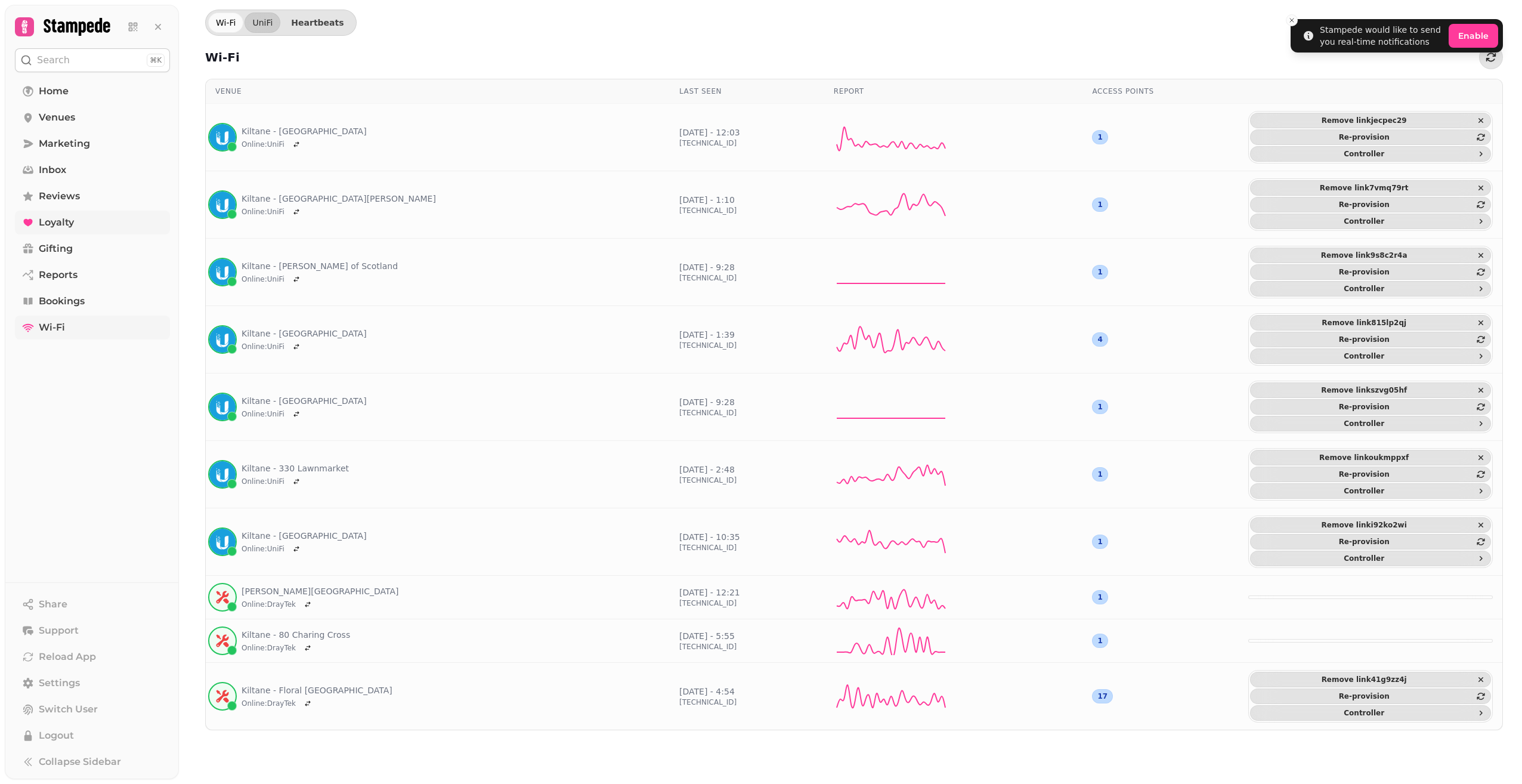
click at [55, 338] on link "Wi-Fi" at bounding box center [93, 327] width 155 height 24
click at [56, 327] on span "Wi-Fi" at bounding box center [52, 327] width 26 height 14
click at [53, 97] on span "Home" at bounding box center [54, 91] width 30 height 14
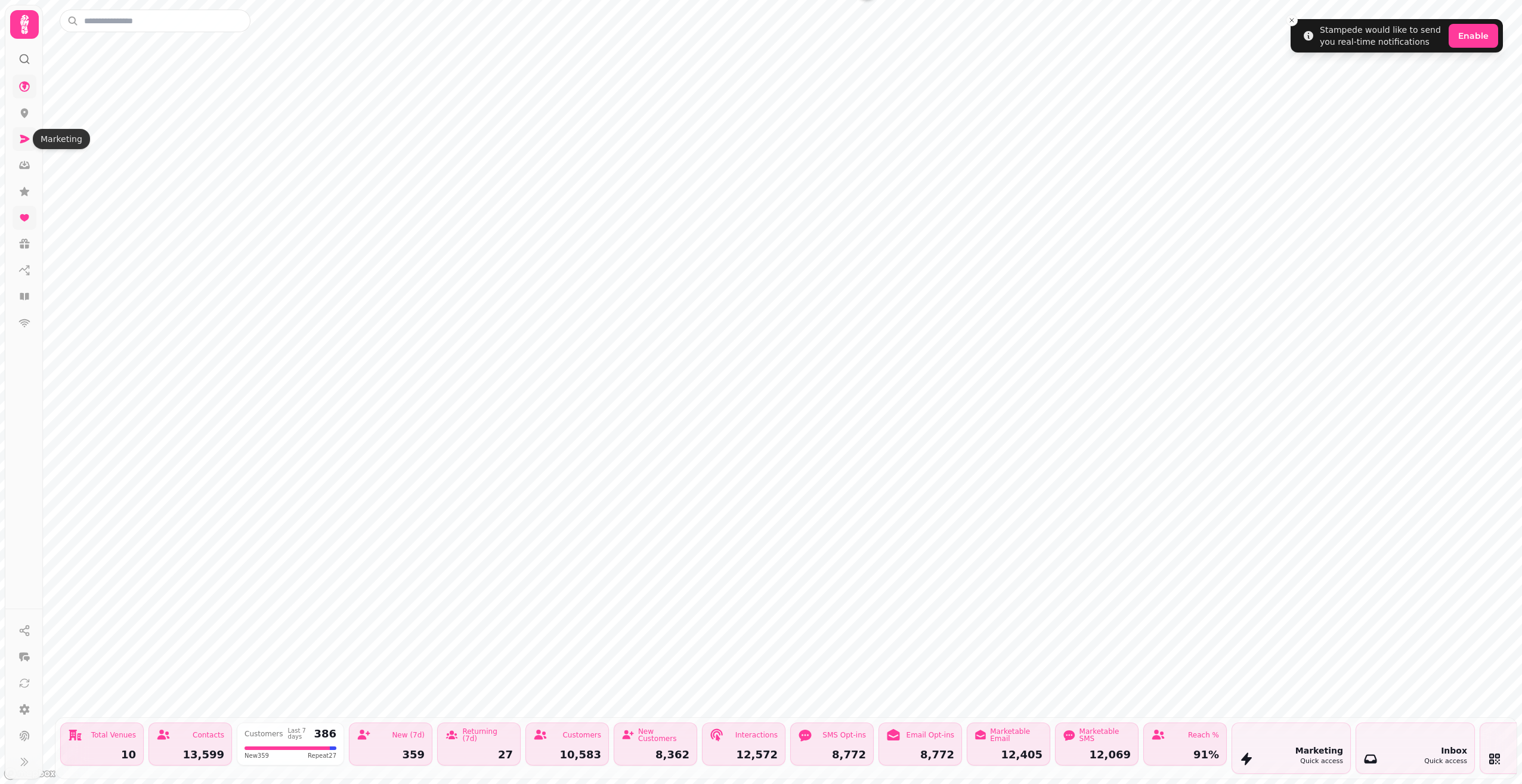
click at [24, 140] on icon at bounding box center [25, 139] width 10 height 8
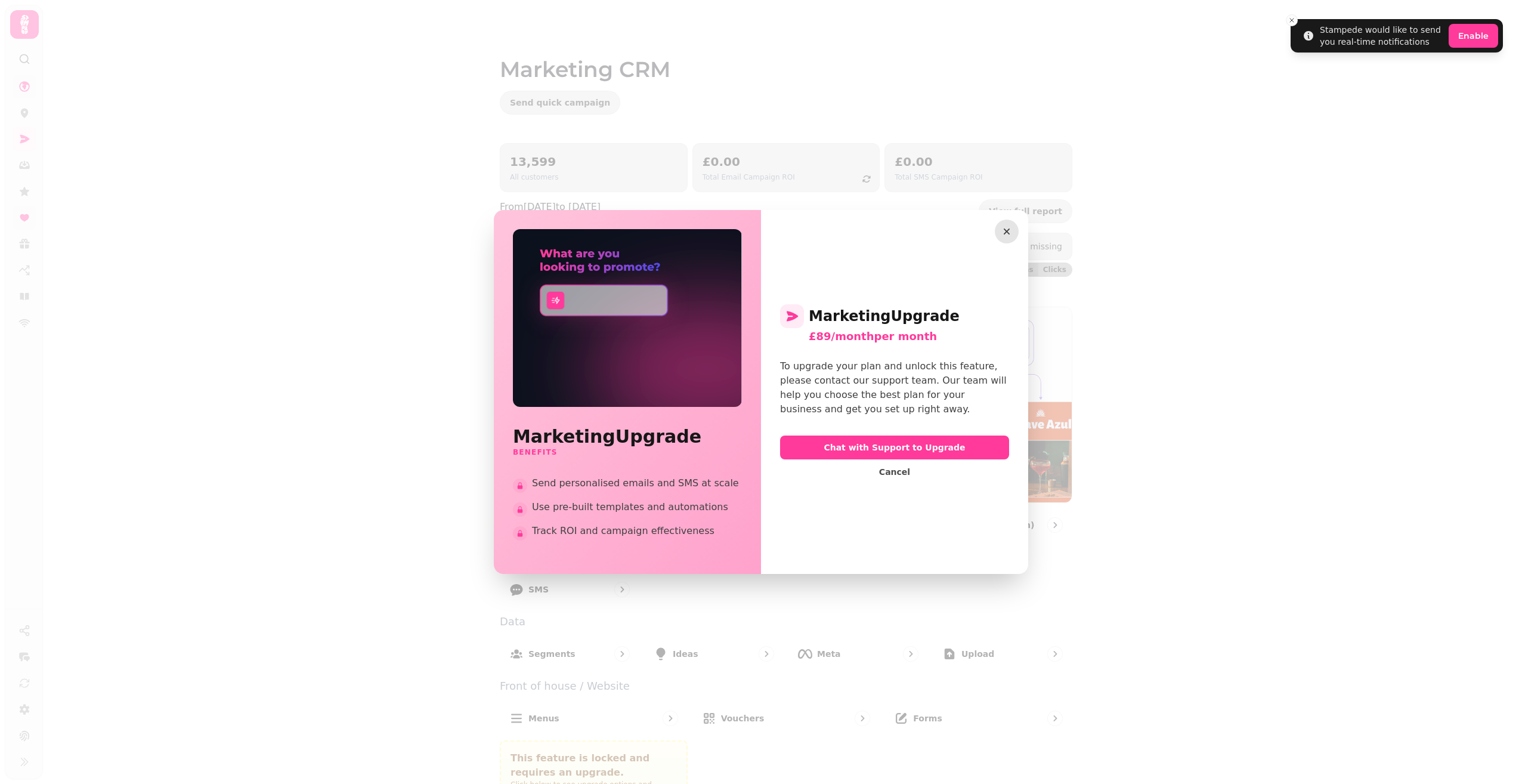
click at [1007, 235] on icon "button" at bounding box center [1007, 232] width 12 height 12
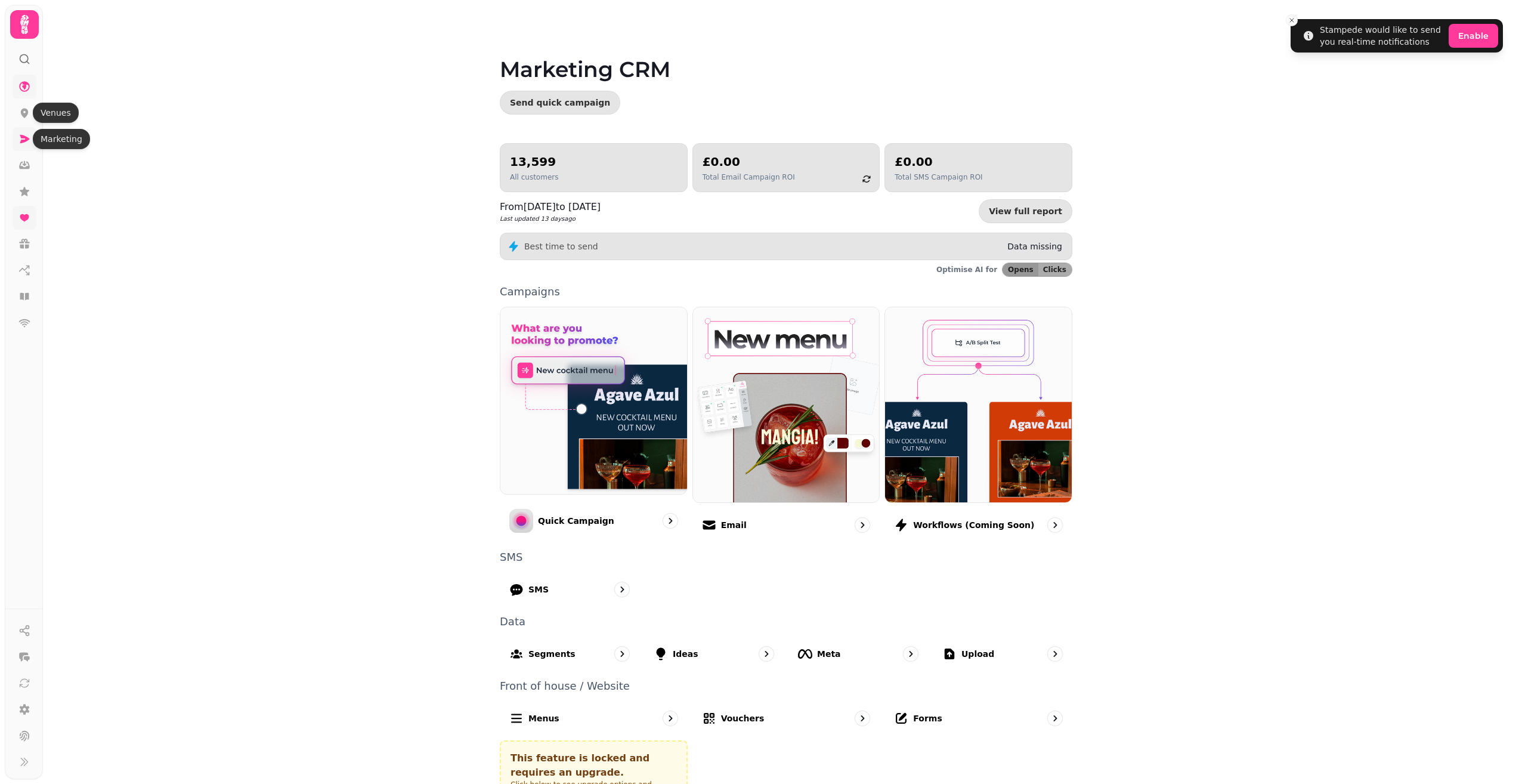
click at [24, 142] on icon at bounding box center [25, 139] width 10 height 8
click at [24, 138] on icon at bounding box center [25, 139] width 10 height 8
click at [24, 19] on icon at bounding box center [24, 24] width 8 height 19
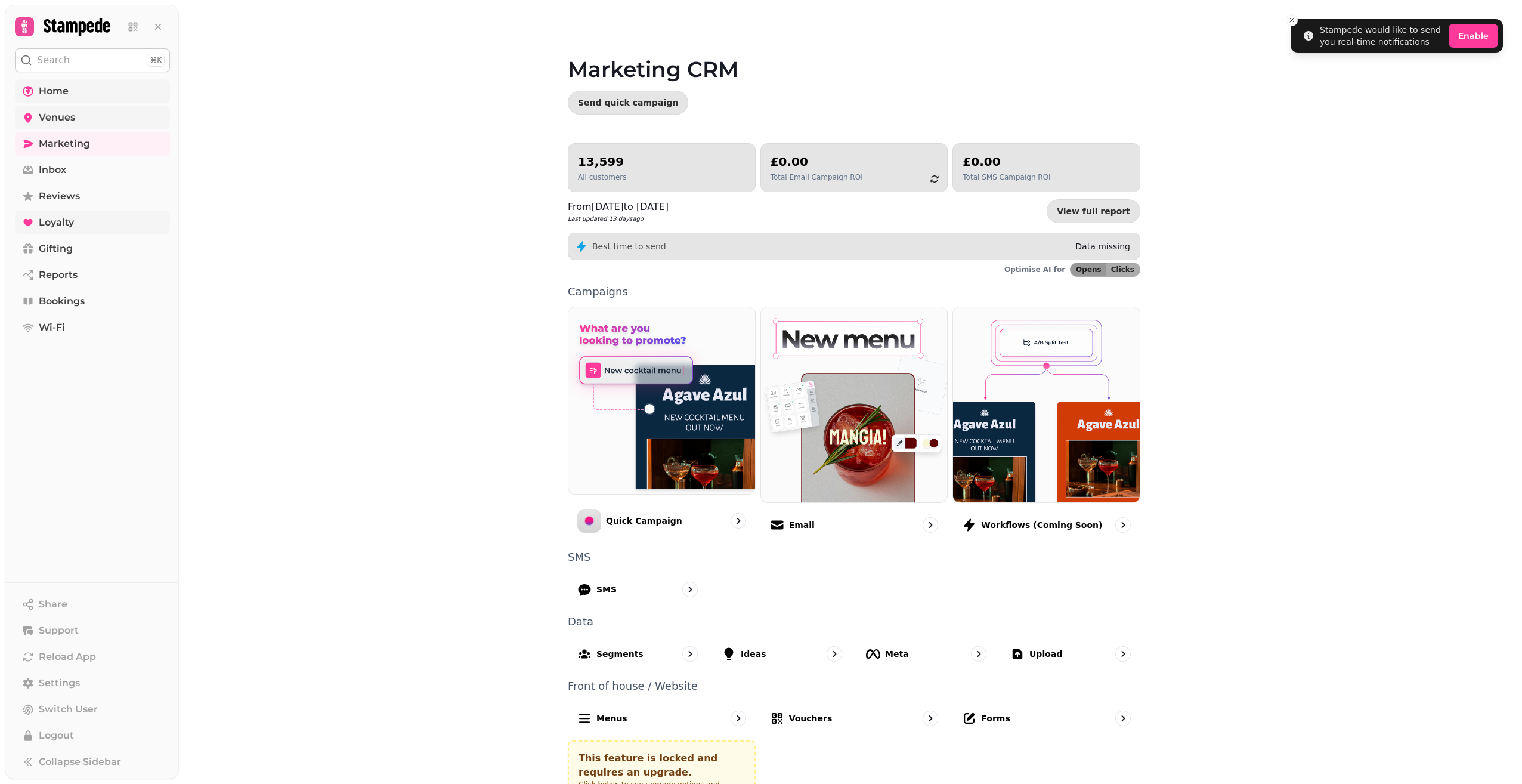
click at [70, 121] on span "Venues" at bounding box center [57, 118] width 36 height 14
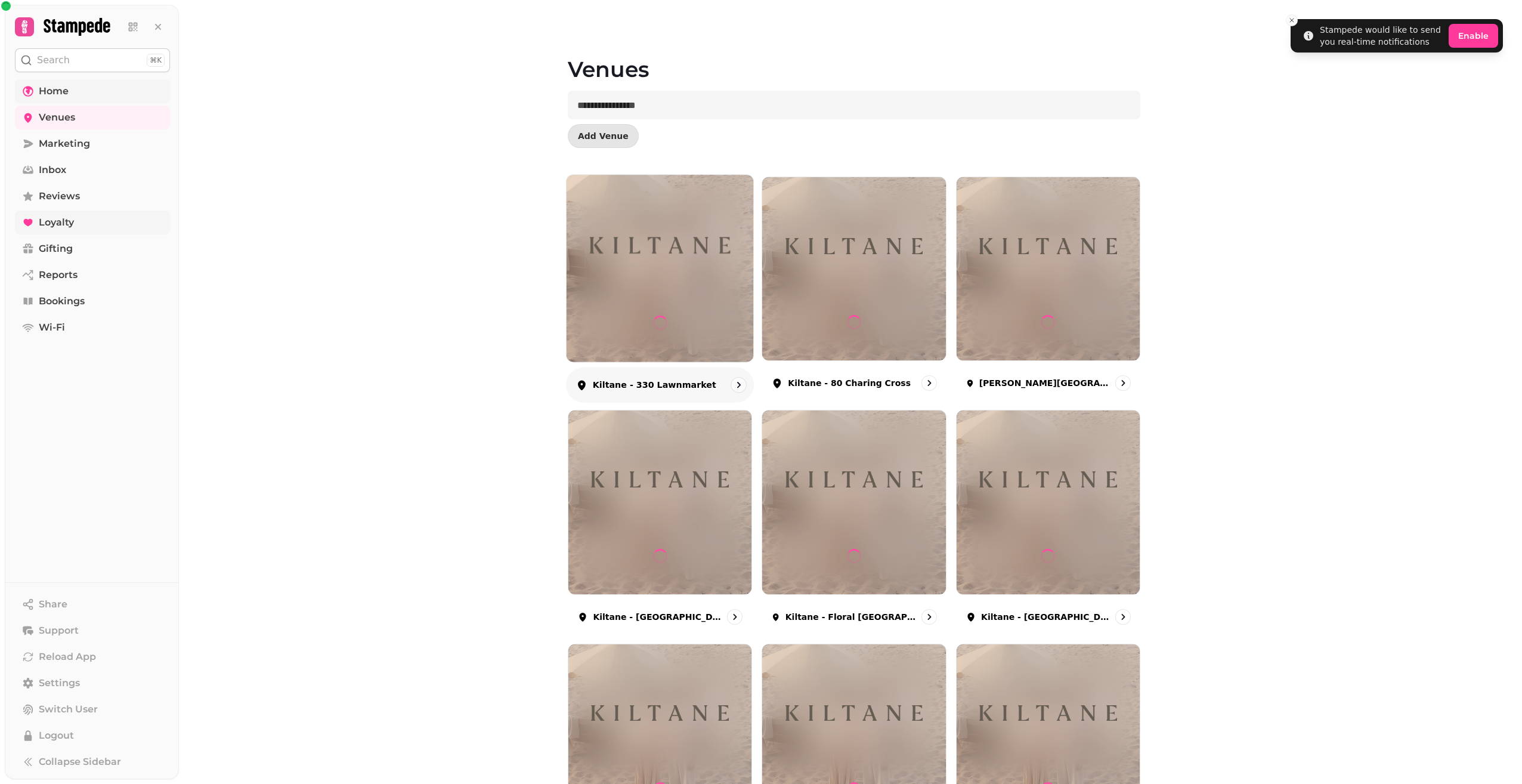
click at [683, 210] on img at bounding box center [660, 245] width 140 height 78
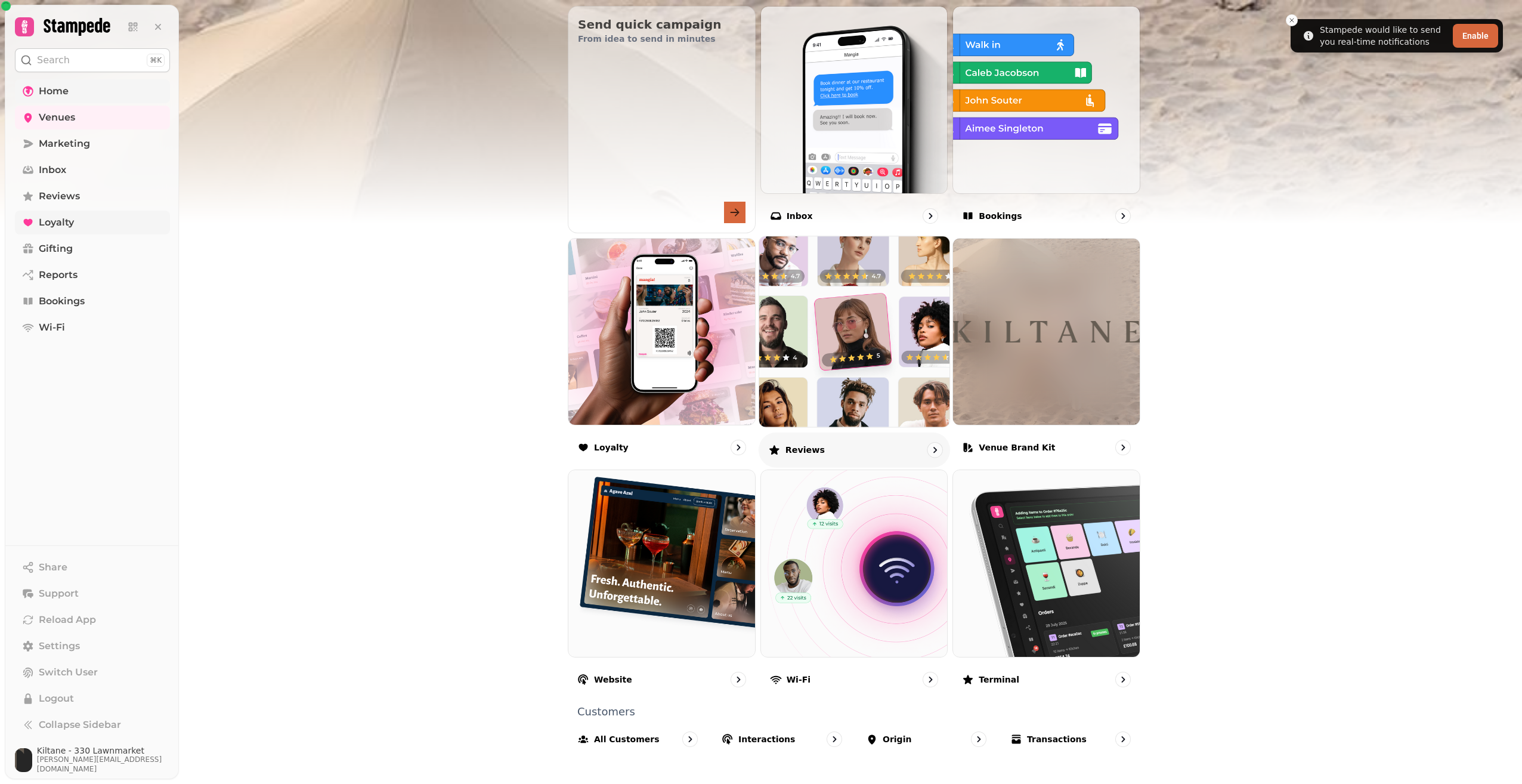
scroll to position [428, 0]
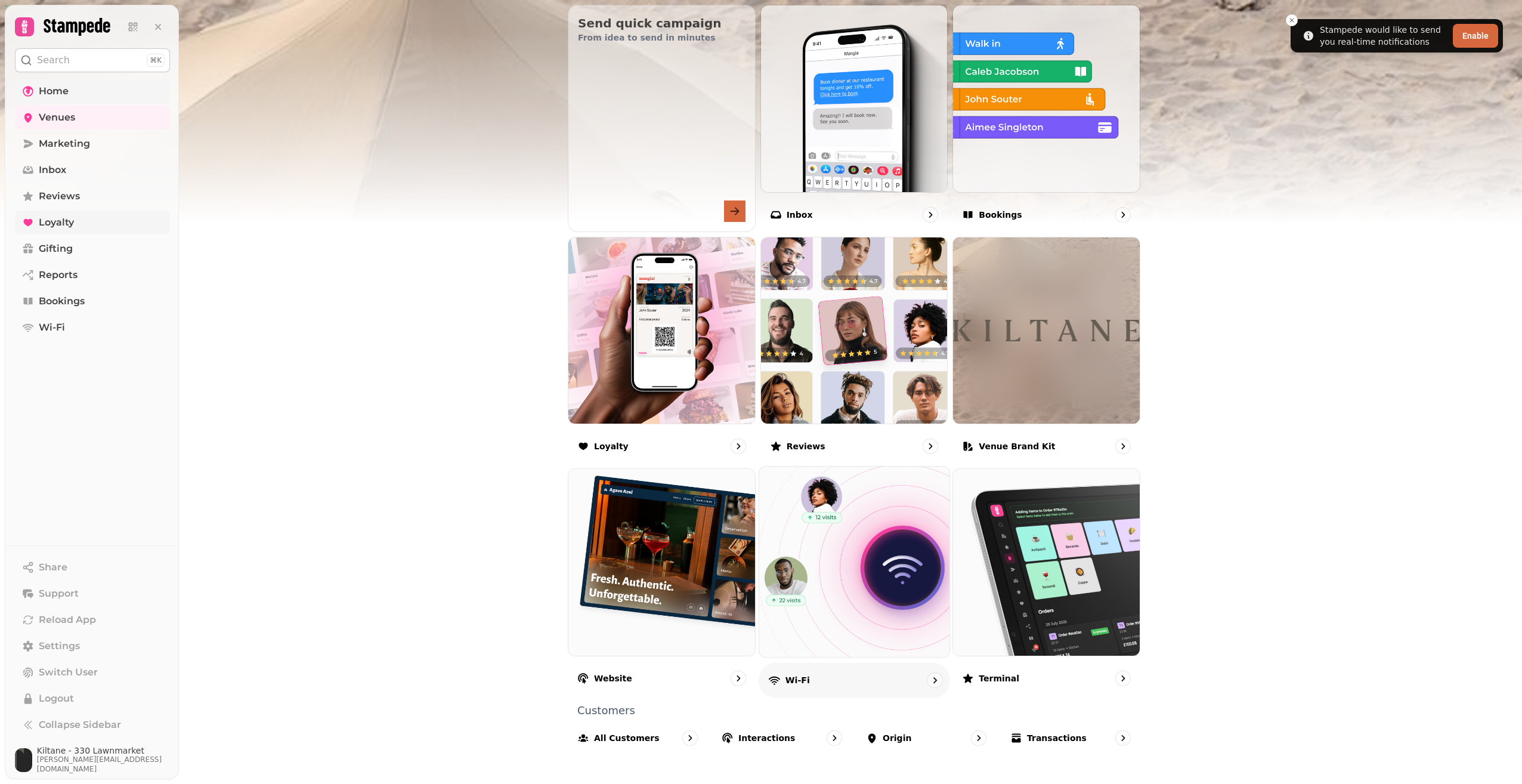
click at [900, 487] on img at bounding box center [854, 562] width 210 height 210
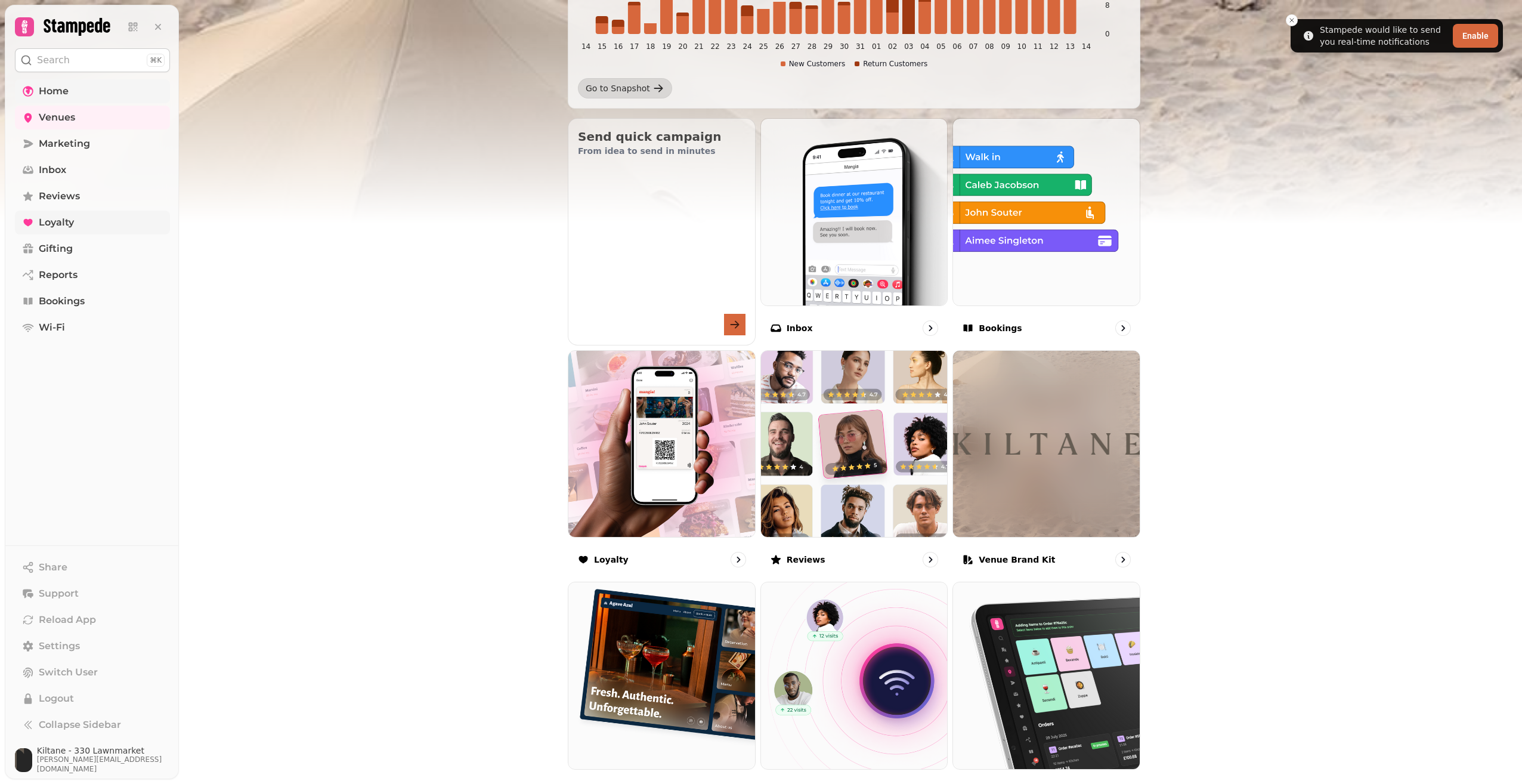
scroll to position [417, 0]
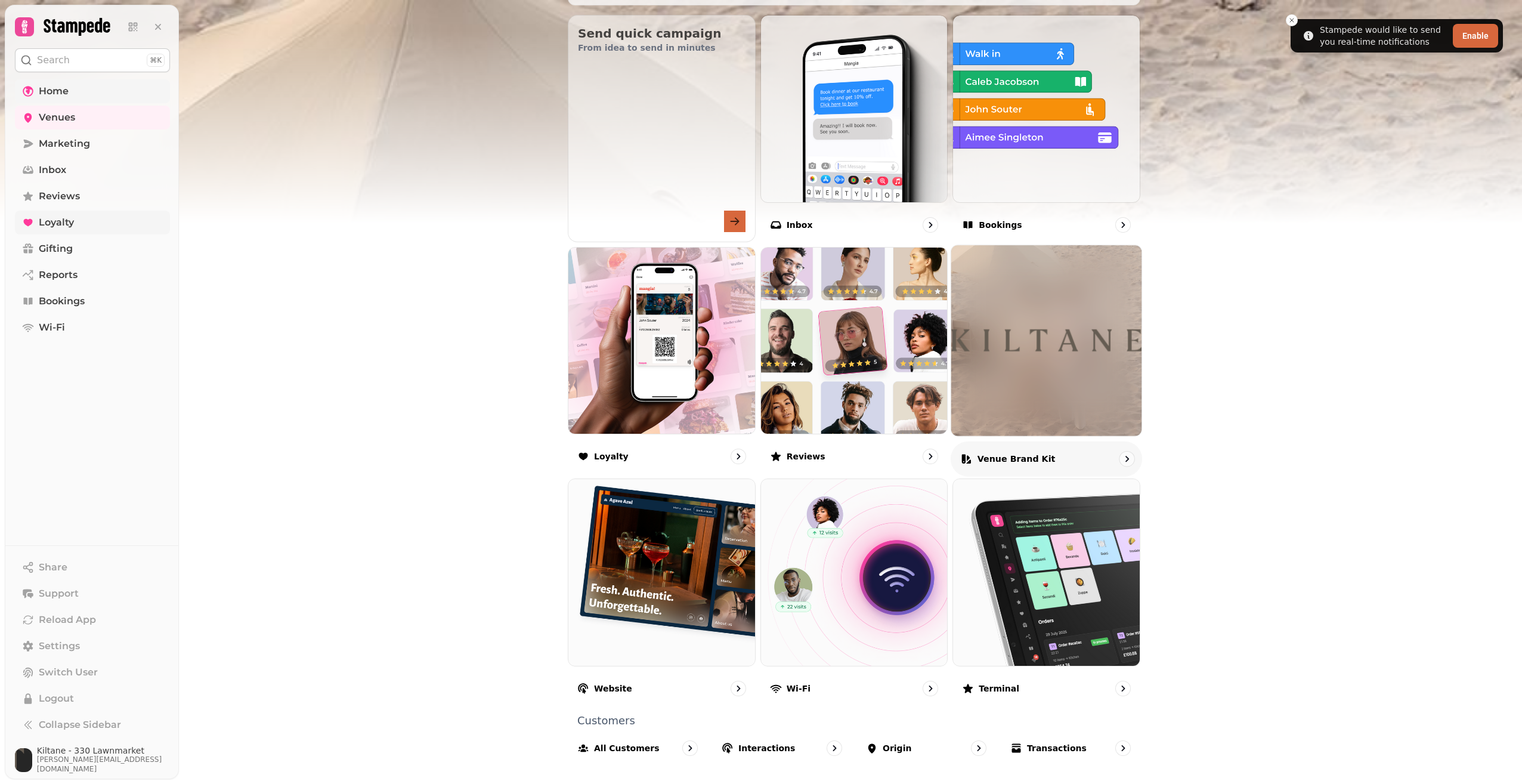
click at [1084, 364] on img at bounding box center [1046, 340] width 190 height 190
